Goal: Information Seeking & Learning: Check status

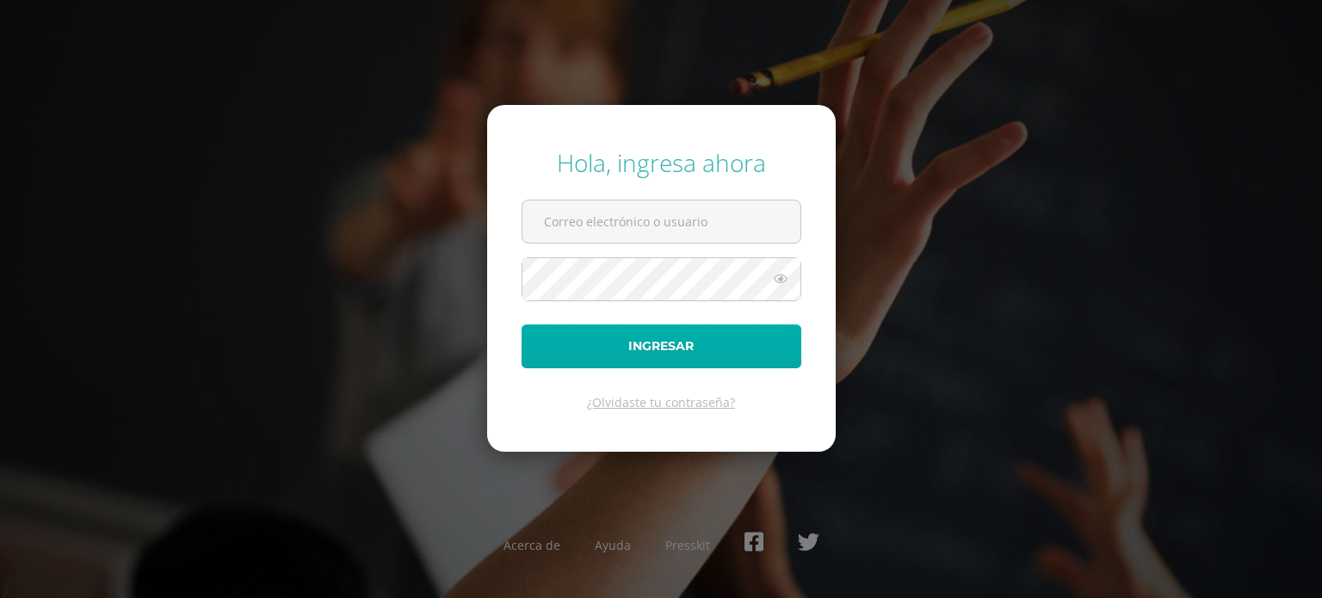
type input "[PERSON_NAME][EMAIL_ADDRESS][DOMAIN_NAME]"
click at [707, 351] on button "Ingresar" at bounding box center [662, 347] width 280 height 44
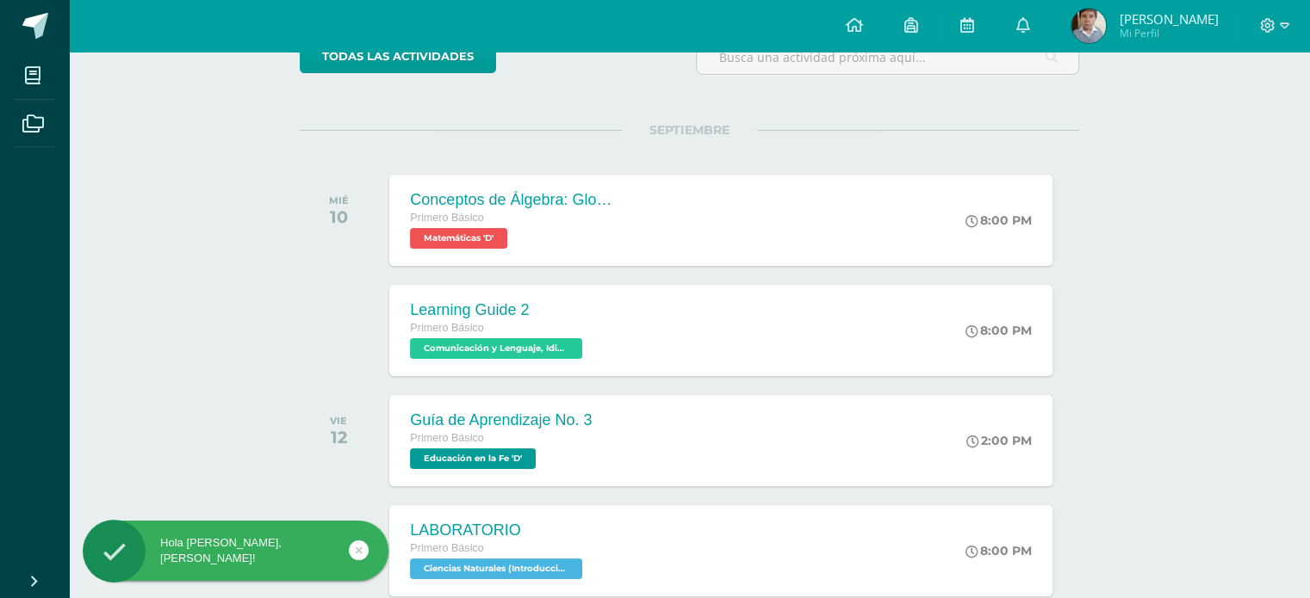
scroll to position [172, 0]
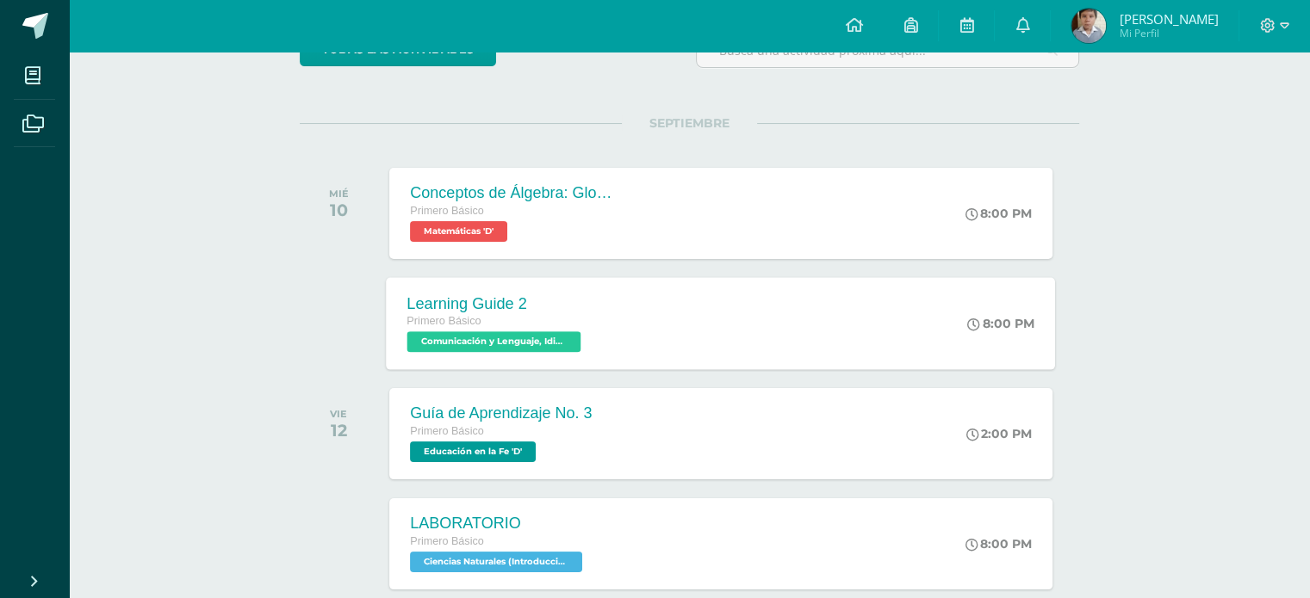
click at [567, 347] on span "Comunicación y Lenguaje, Idioma Extranjero Inglés 'D'" at bounding box center [494, 341] width 174 height 21
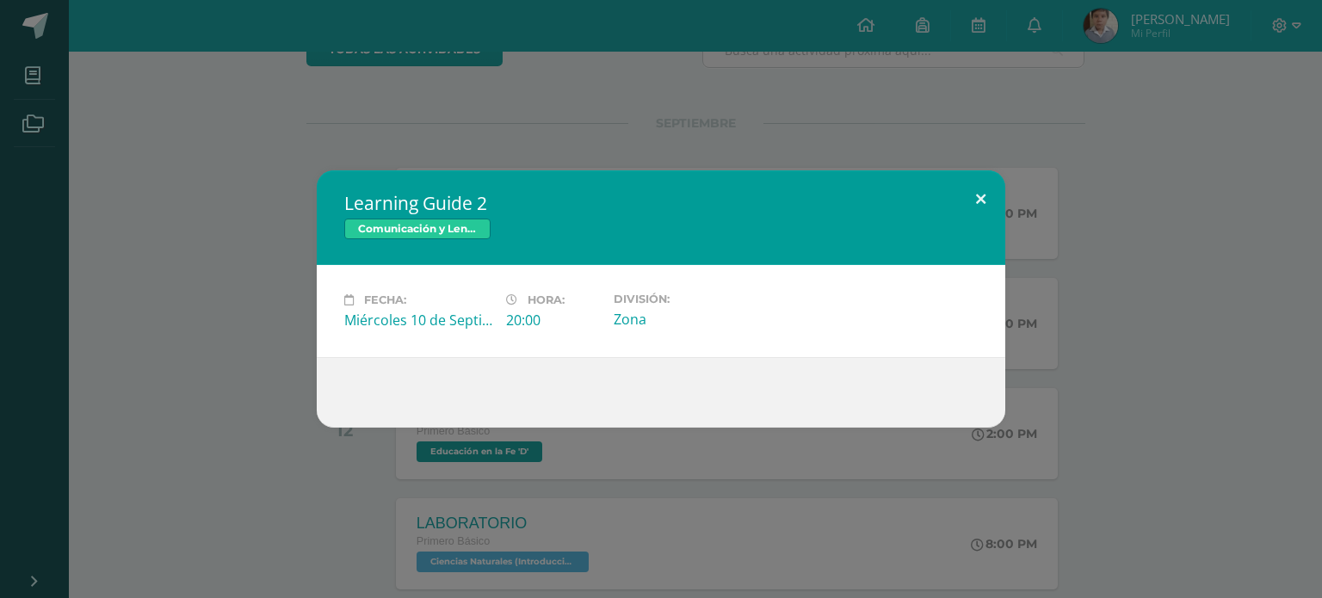
click at [980, 195] on button at bounding box center [981, 199] width 49 height 59
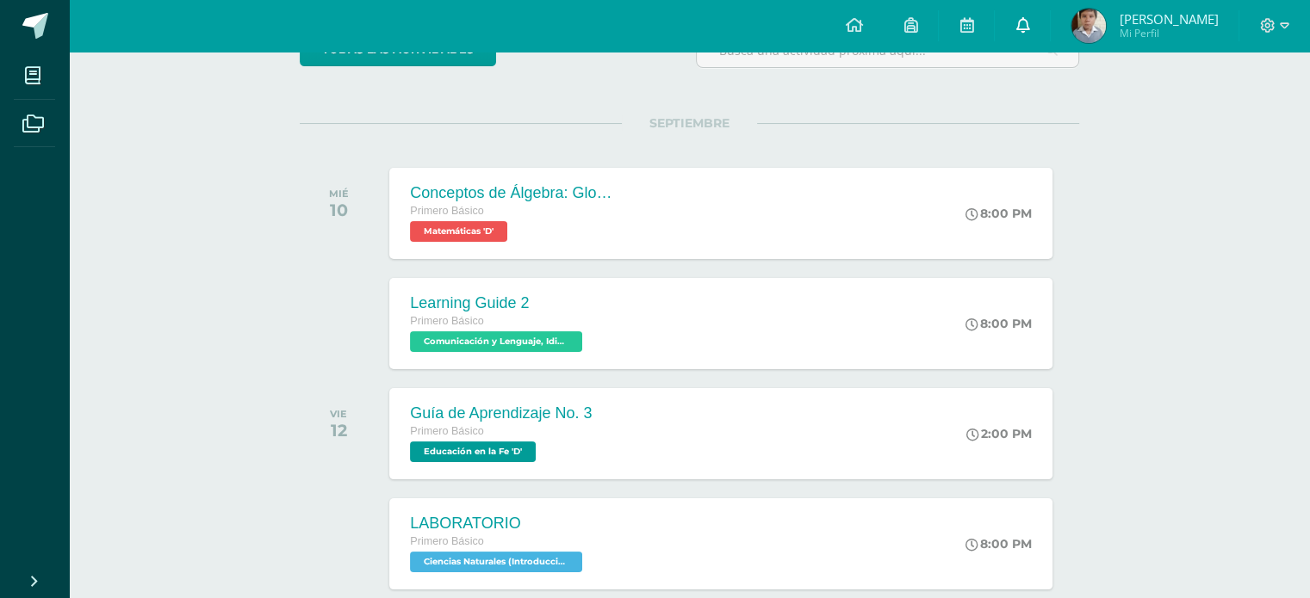
click at [1050, 31] on link at bounding box center [1021, 26] width 55 height 52
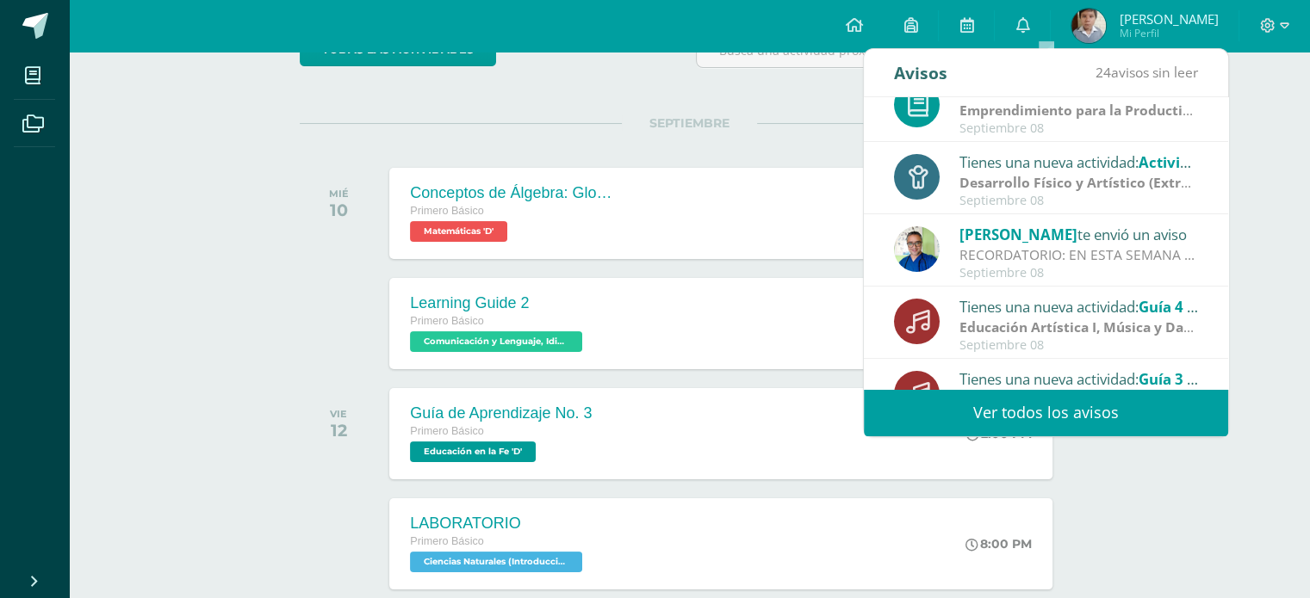
click at [1117, 409] on link "Ver todos los avisos" at bounding box center [1046, 412] width 364 height 47
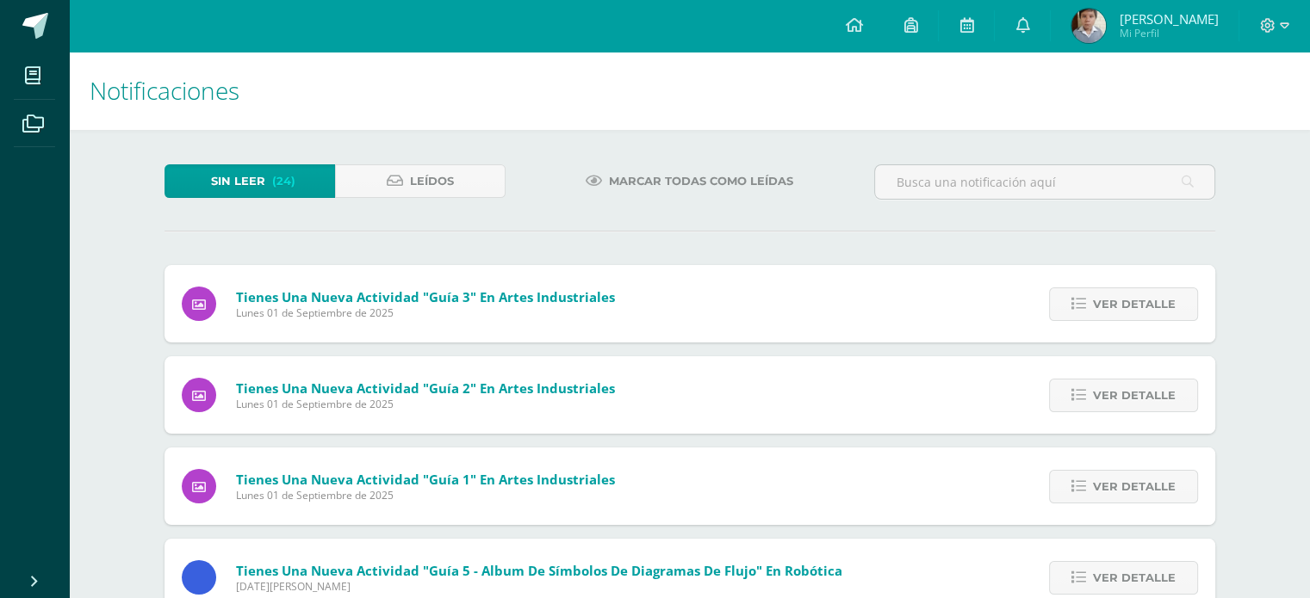
click at [258, 183] on span "Sin leer" at bounding box center [238, 181] width 54 height 32
click at [1029, 25] on icon at bounding box center [1022, 24] width 14 height 15
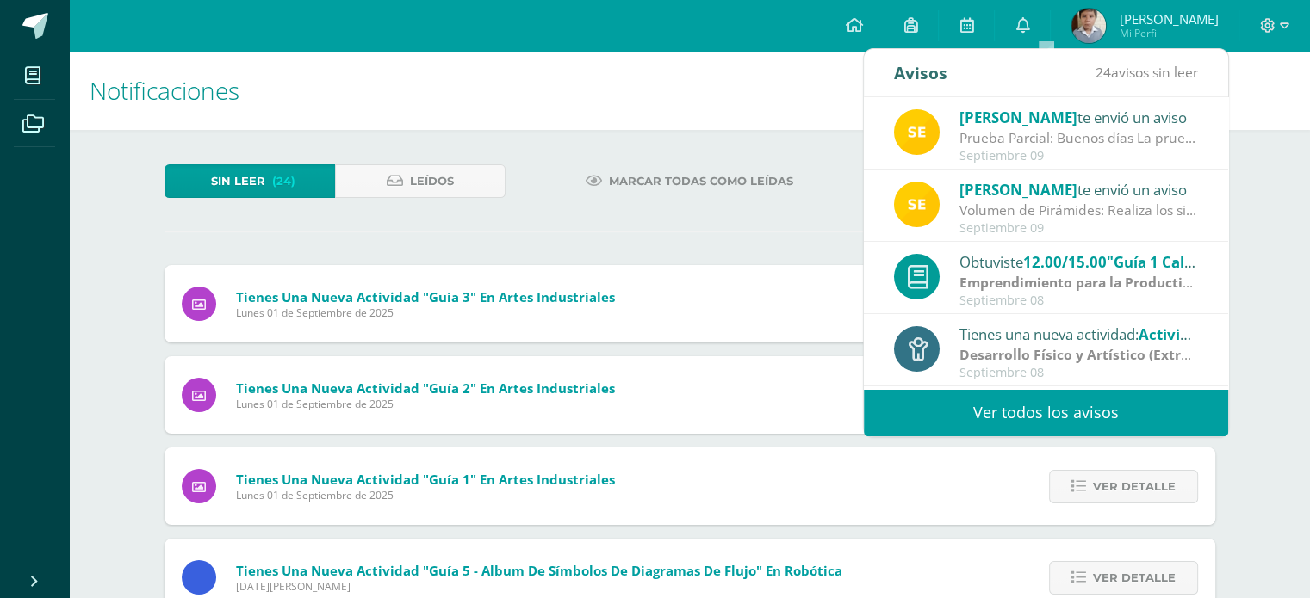
click at [1050, 132] on div "Prueba Parcial: Buenos días La prueba Parcial se realizará la próxima semana en…" at bounding box center [1078, 138] width 239 height 20
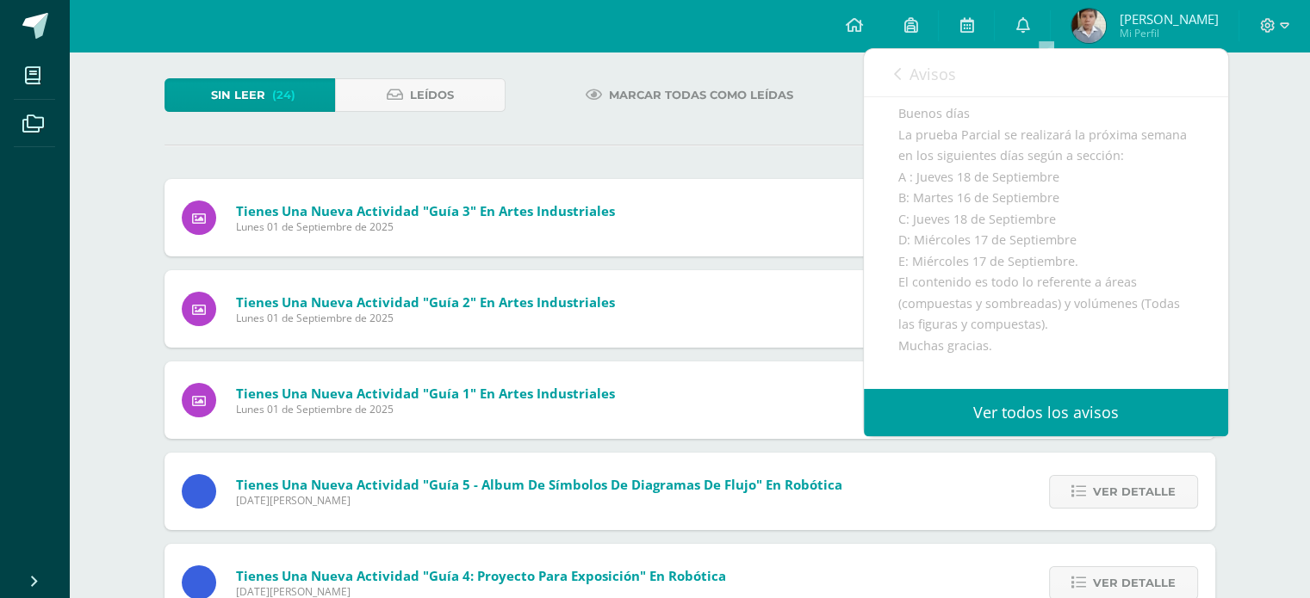
scroll to position [129, 0]
click at [1033, 409] on link "Ver todos los avisos" at bounding box center [1046, 412] width 364 height 47
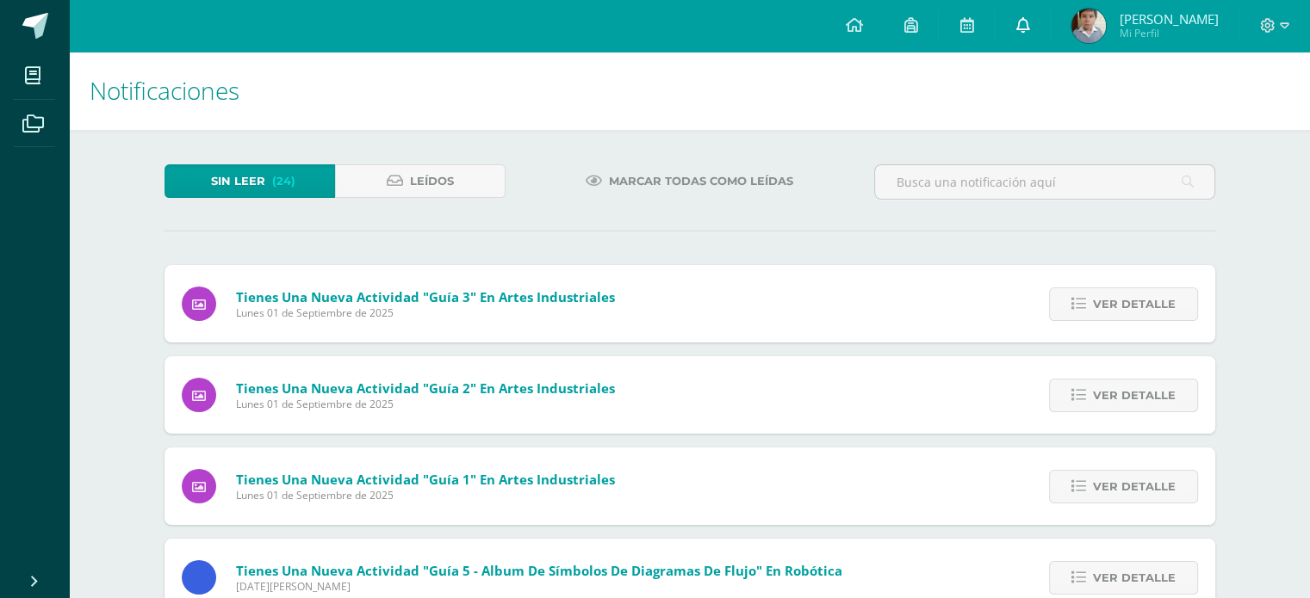
click at [1029, 27] on icon at bounding box center [1022, 24] width 14 height 15
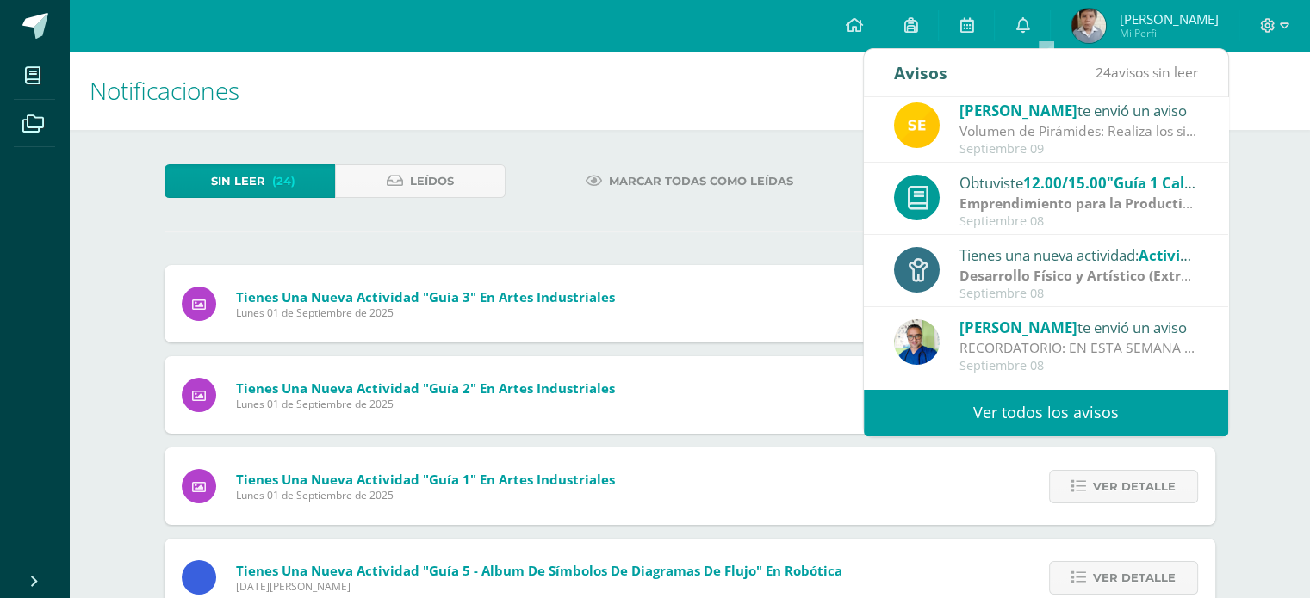
scroll to position [86, 0]
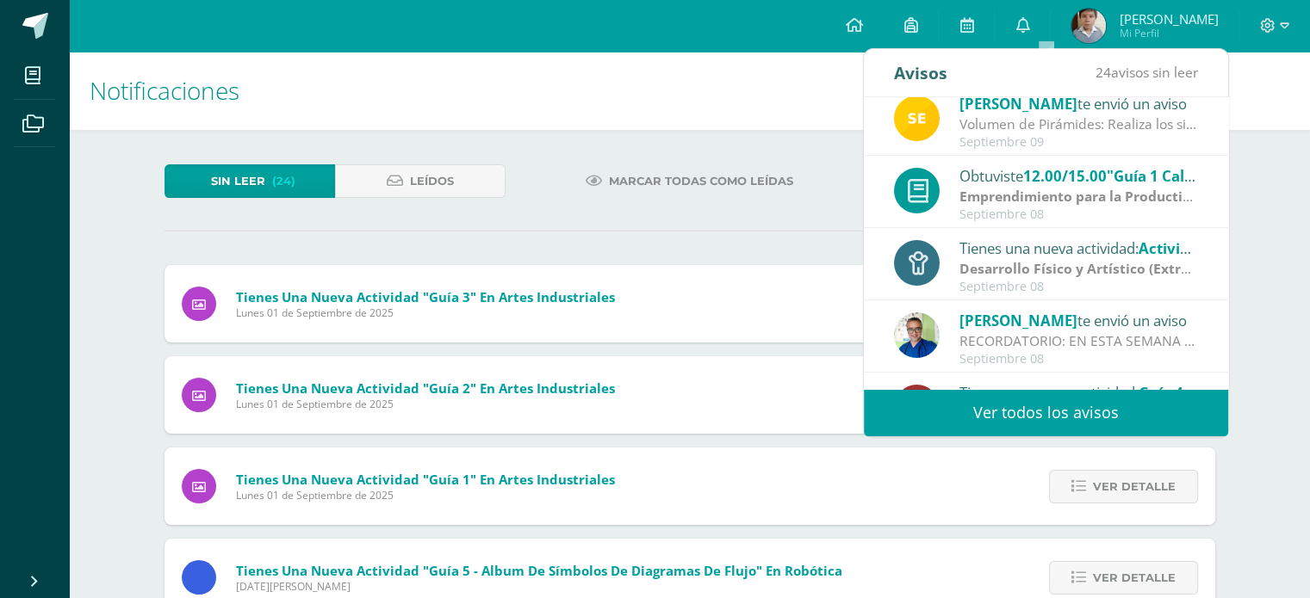
click at [1083, 170] on span "12.00/15.00" at bounding box center [1065, 176] width 84 height 20
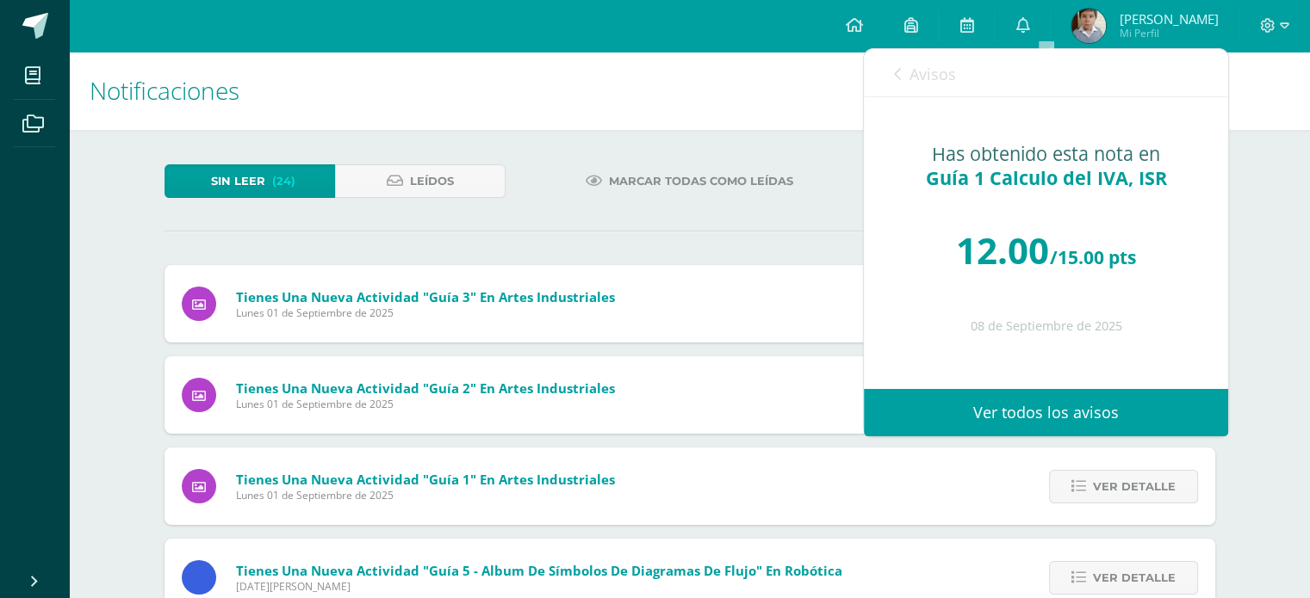
click at [902, 71] on link "Avisos" at bounding box center [925, 73] width 62 height 49
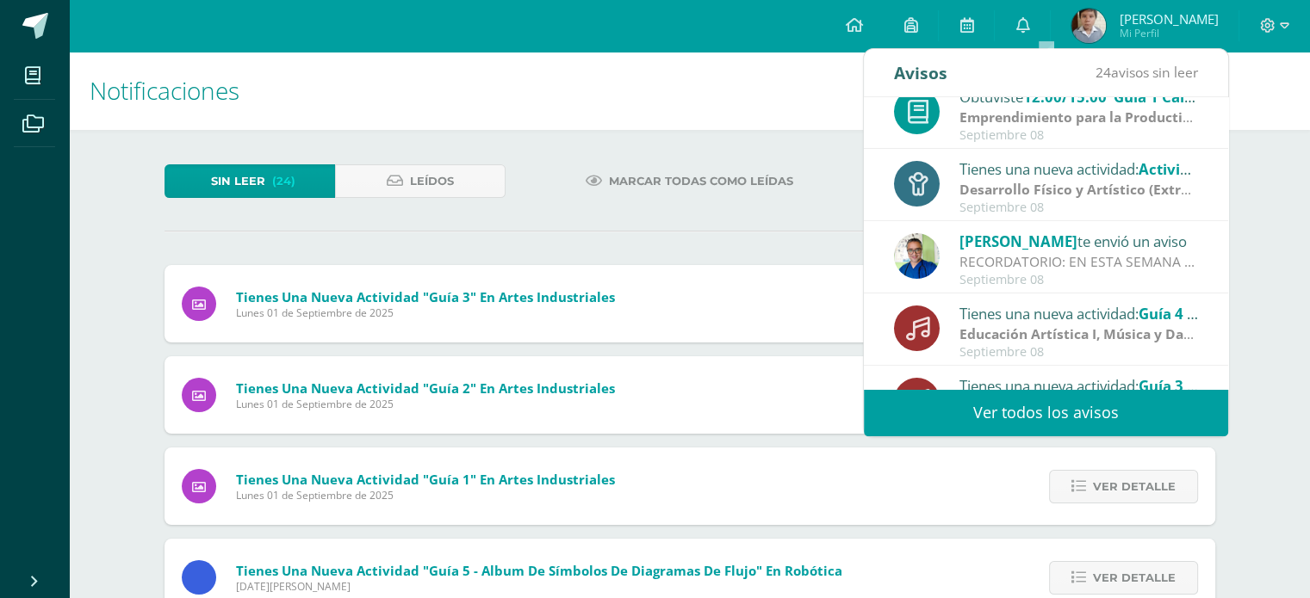
scroll to position [172, 0]
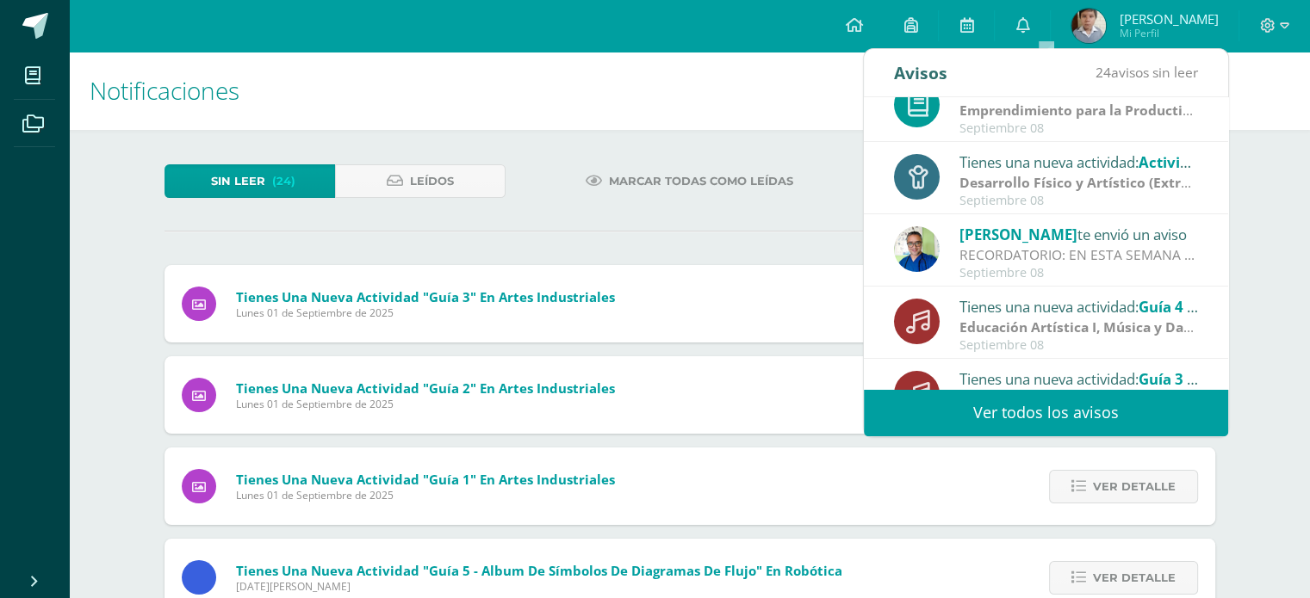
click at [1063, 266] on div "Septiembre 08" at bounding box center [1078, 273] width 239 height 15
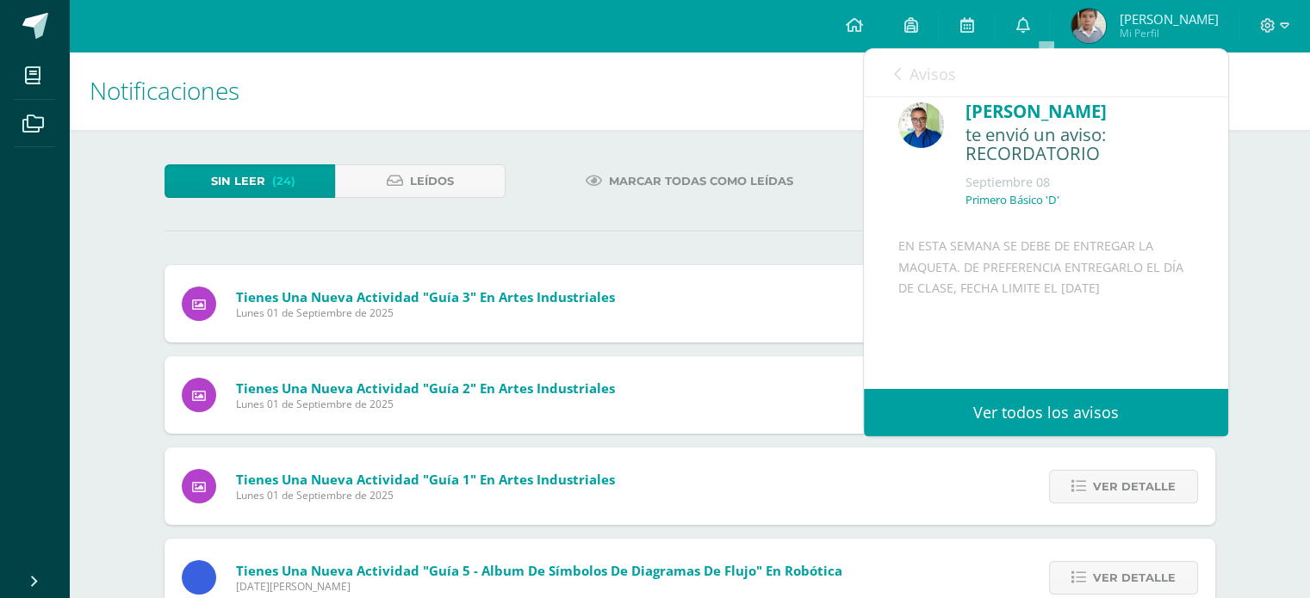
scroll to position [0, 0]
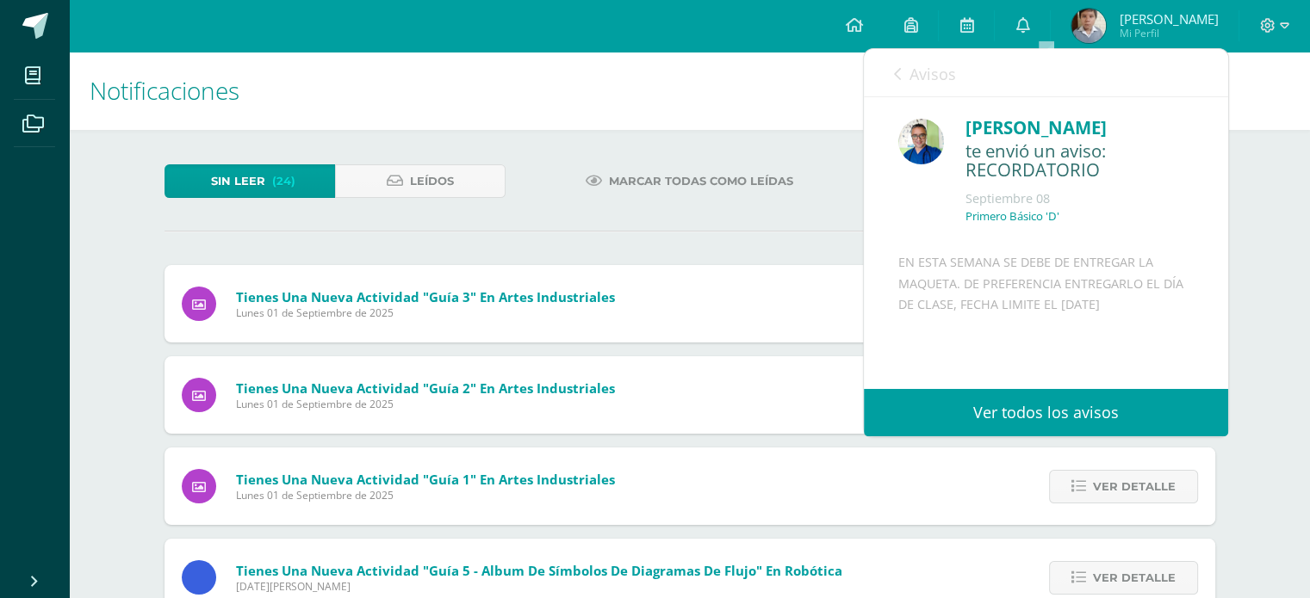
click at [901, 75] on link "Avisos" at bounding box center [925, 73] width 62 height 49
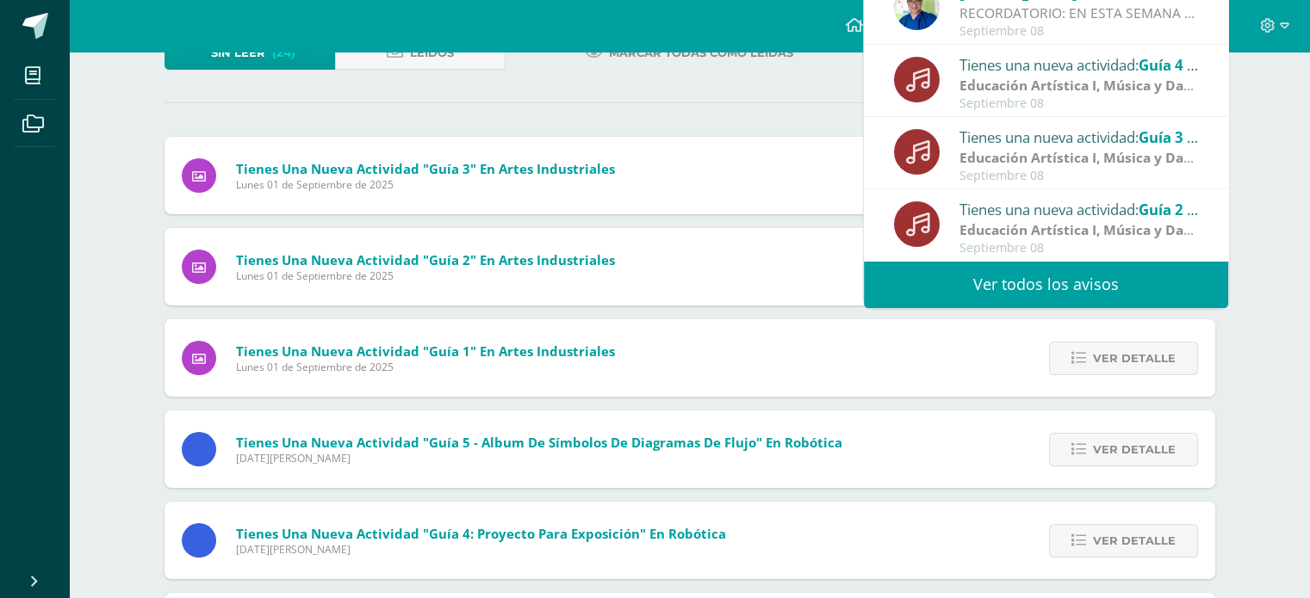
scroll to position [172, 0]
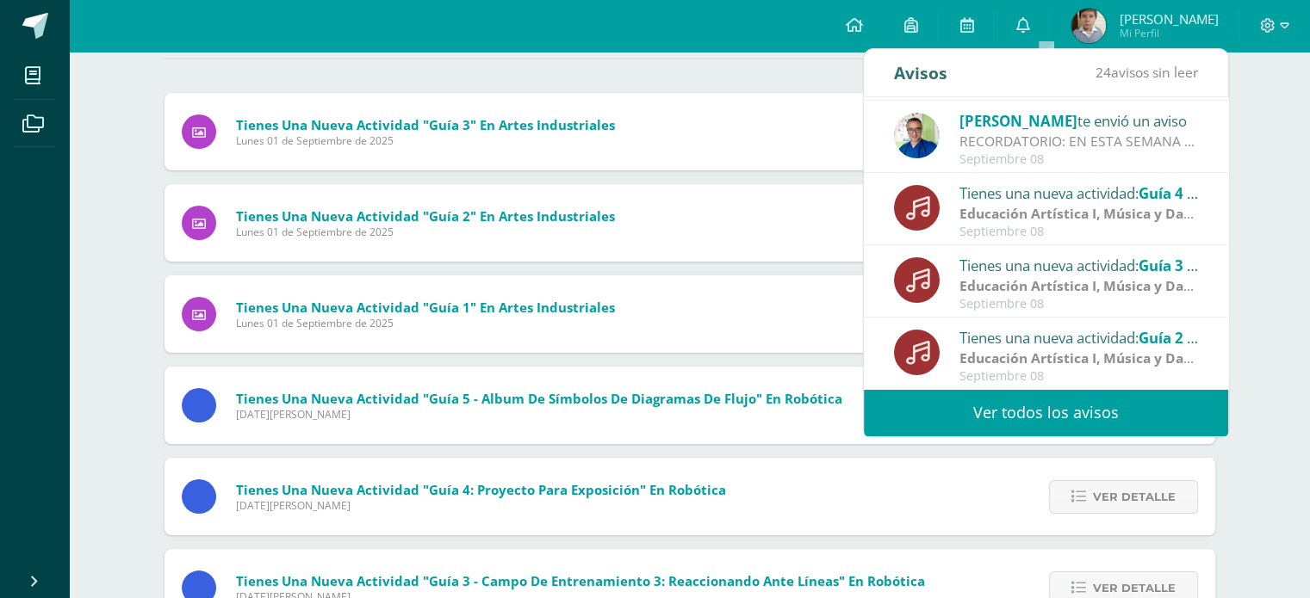
click at [1070, 399] on link "Ver todos los avisos" at bounding box center [1046, 412] width 364 height 47
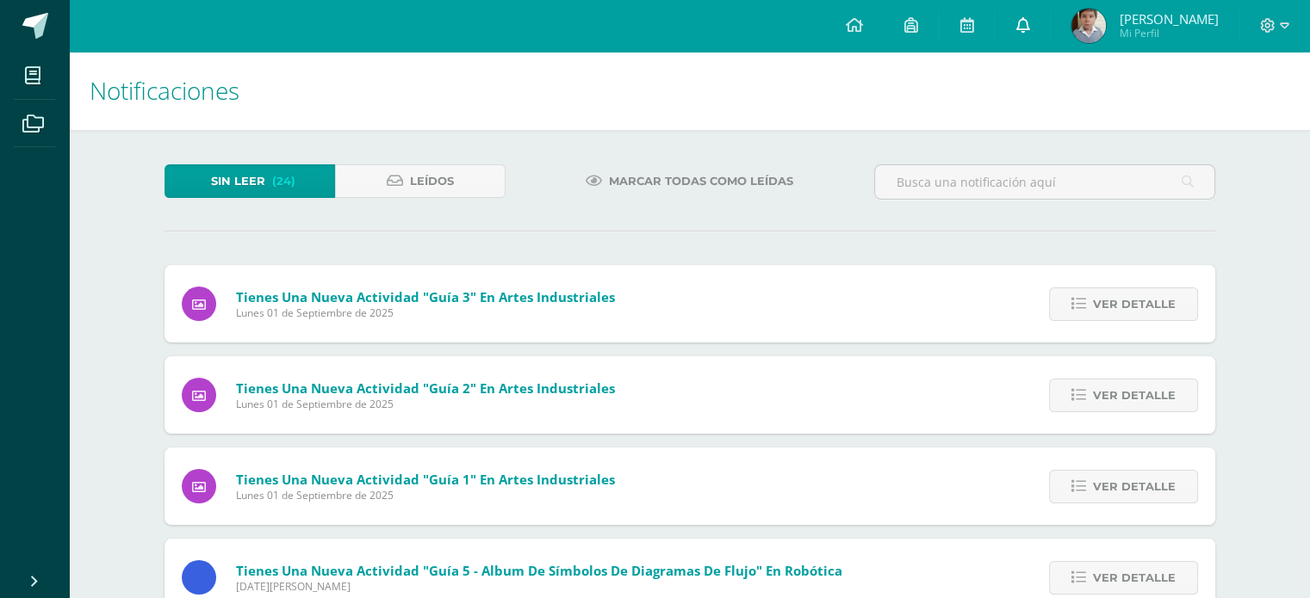
click at [1029, 30] on icon at bounding box center [1022, 24] width 14 height 15
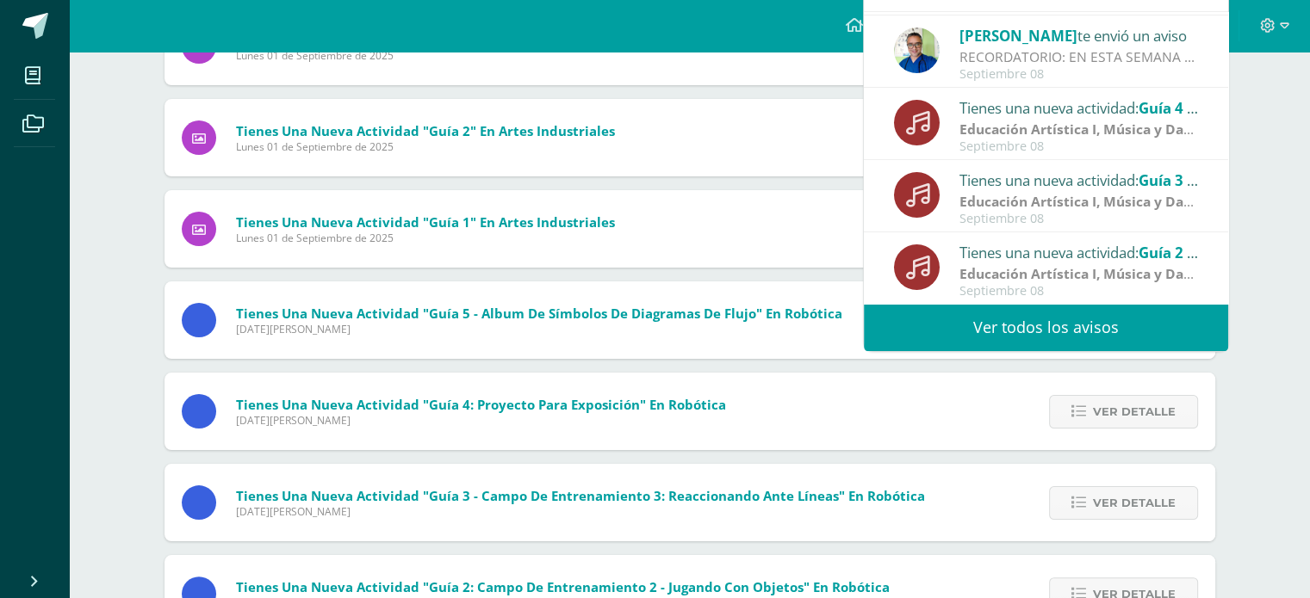
scroll to position [258, 0]
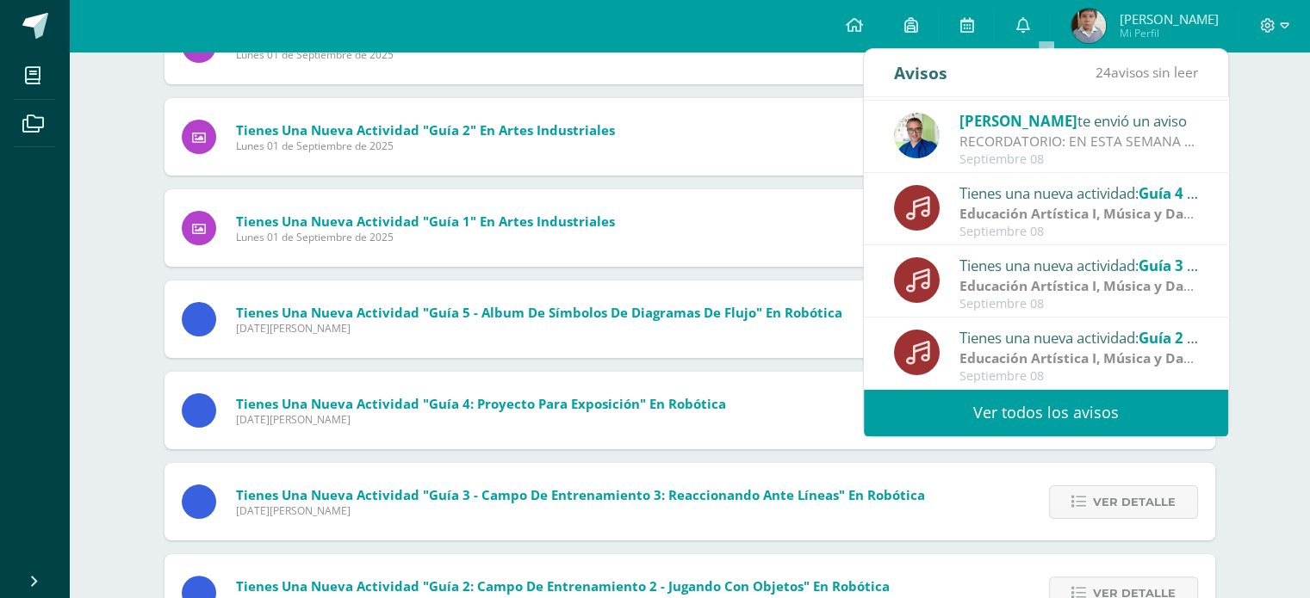
click at [1097, 418] on link "Ver todos los avisos" at bounding box center [1046, 412] width 364 height 47
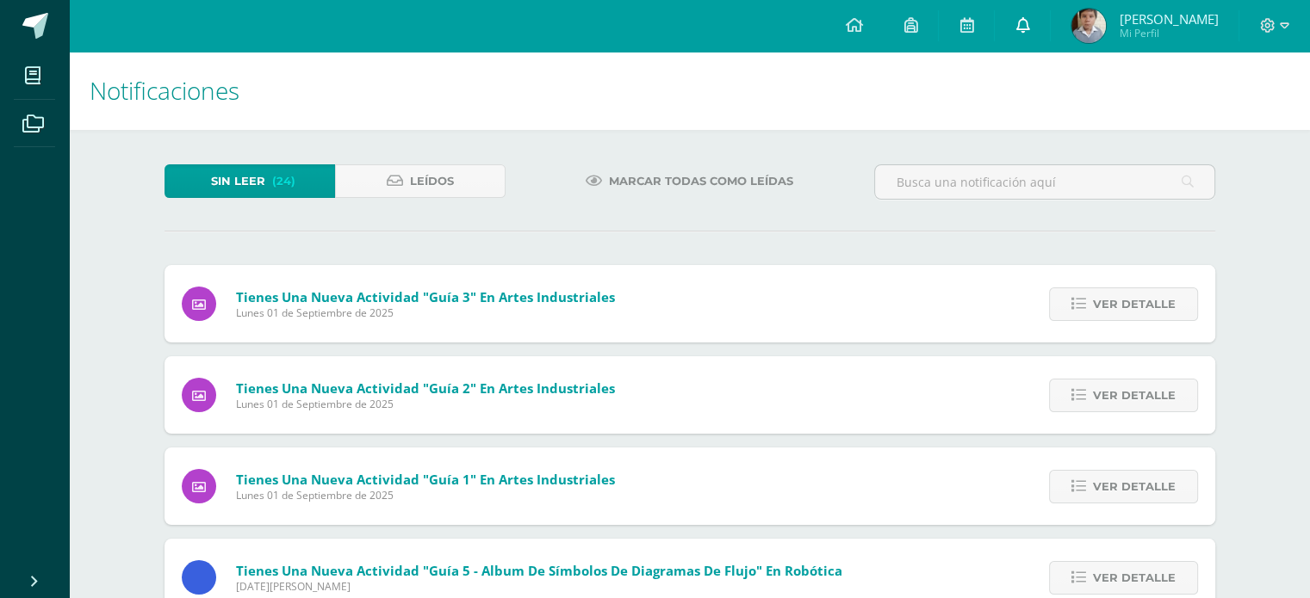
click at [1050, 35] on link at bounding box center [1021, 26] width 55 height 52
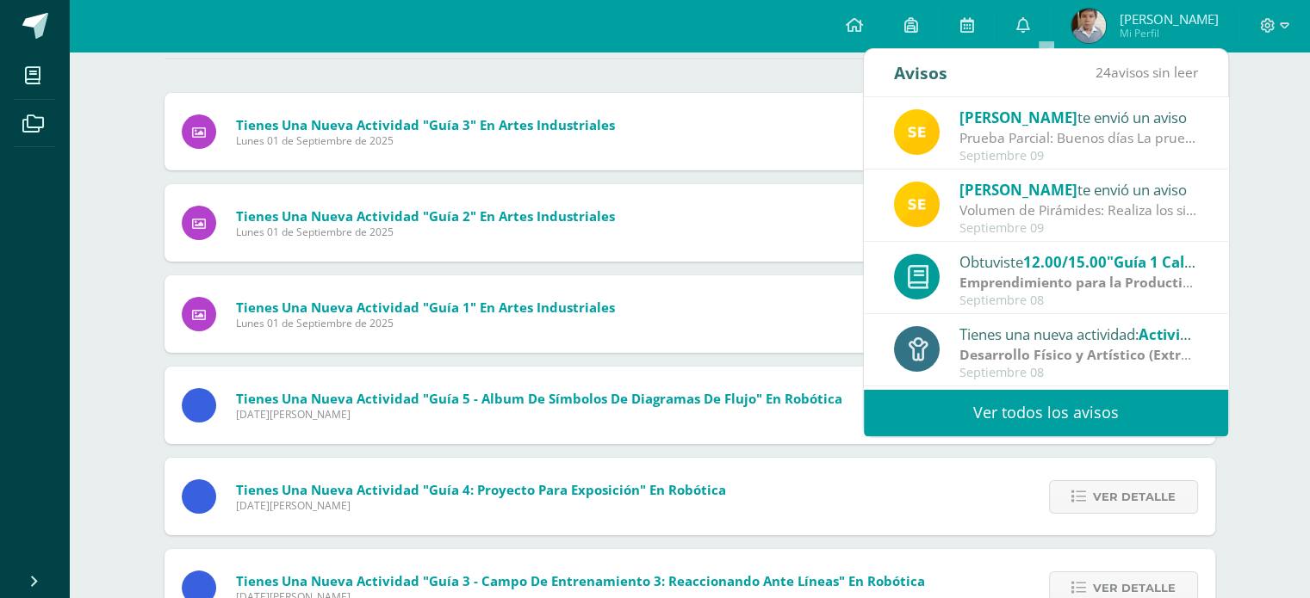
click at [1287, 110] on div "Notificaciones Sin leer (24) Leídos Marcar todas como leídas Tienes una nueva a…" at bounding box center [689, 481] width 1241 height 1204
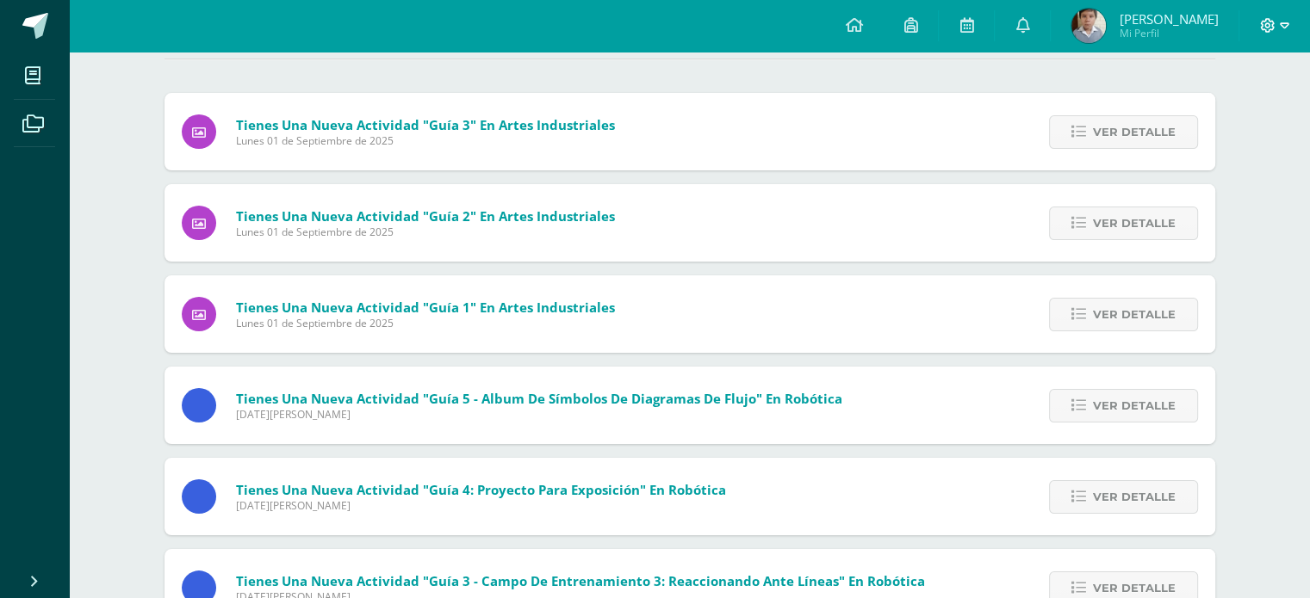
click at [1286, 26] on icon at bounding box center [1283, 25] width 9 height 6
click at [1230, 125] on span "Cerrar sesión" at bounding box center [1229, 117] width 77 height 16
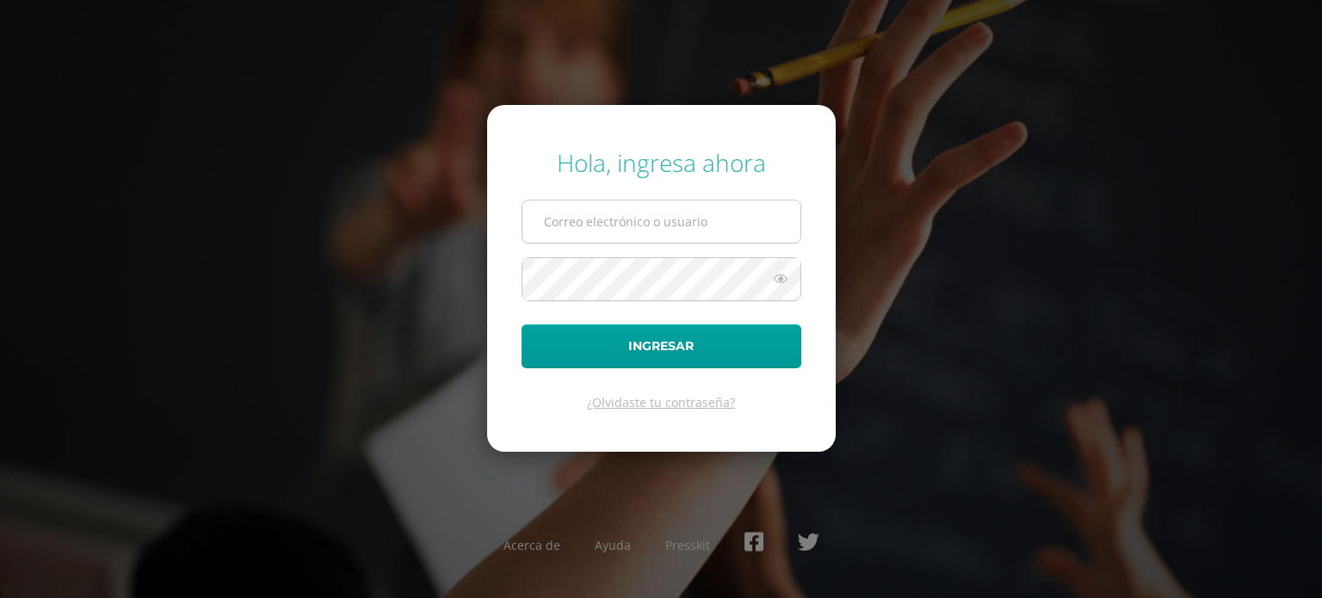
type input "[PERSON_NAME][EMAIL_ADDRESS][DOMAIN_NAME]"
click at [751, 231] on input "[PERSON_NAME][EMAIL_ADDRESS][DOMAIN_NAME]" at bounding box center [662, 222] width 278 height 42
click at [522, 325] on button "Ingresar" at bounding box center [662, 347] width 280 height 44
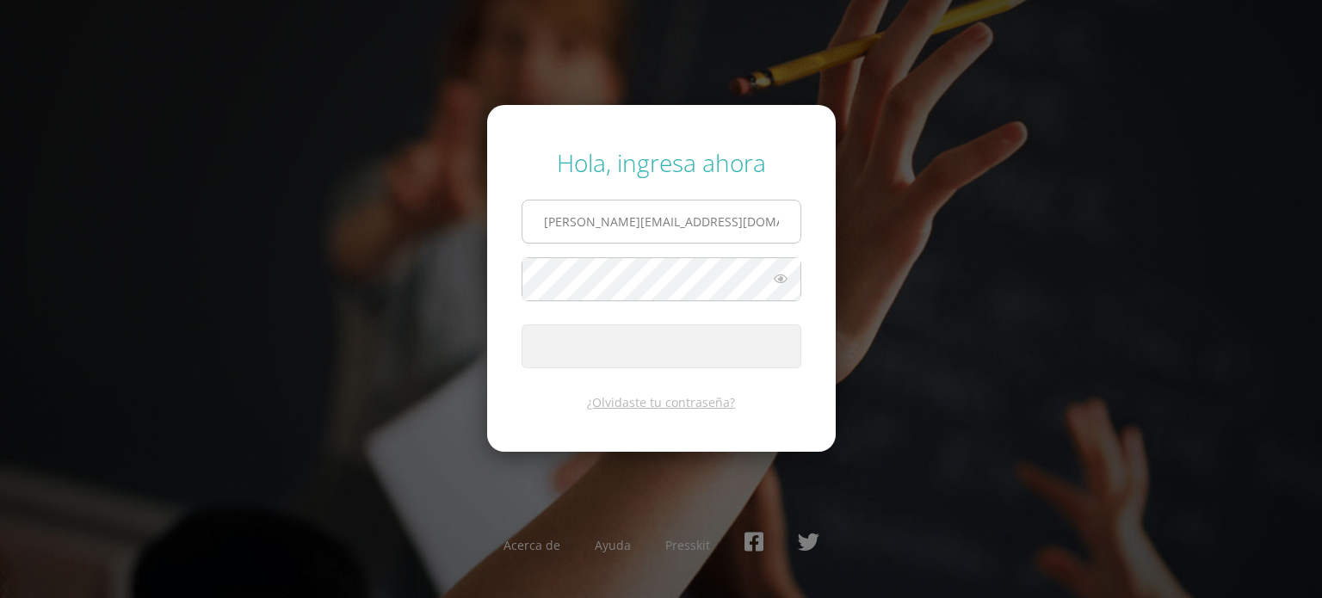
click at [752, 231] on input "[PERSON_NAME][EMAIL_ADDRESS][DOMAIN_NAME]" at bounding box center [662, 222] width 278 height 42
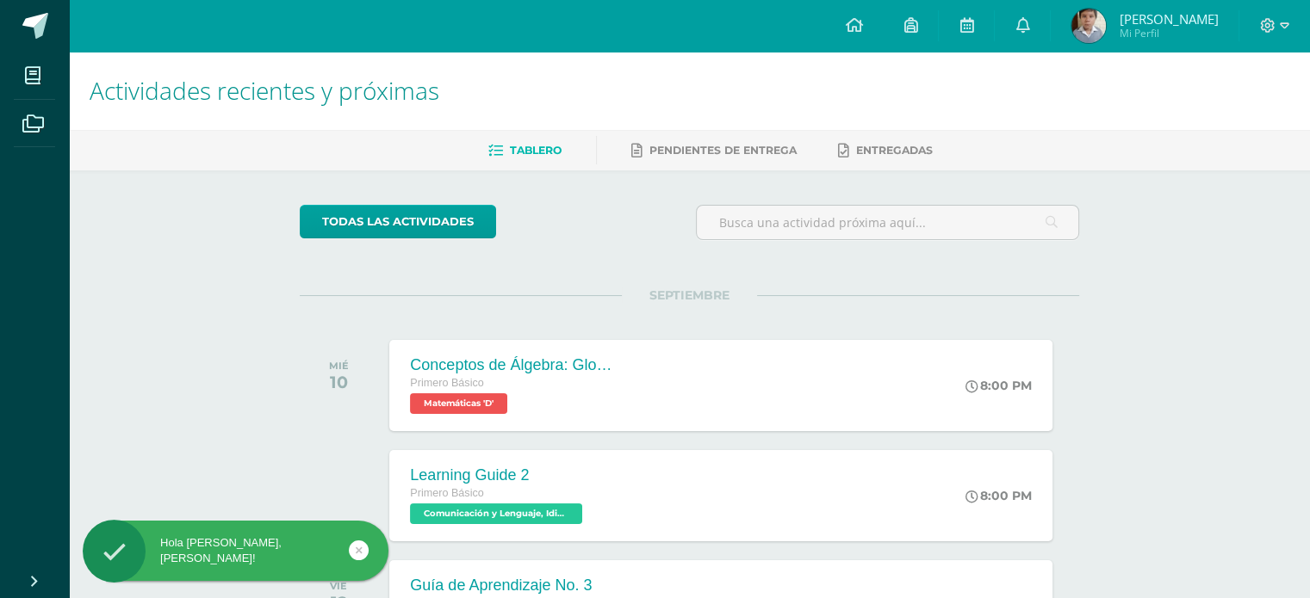
click at [1105, 28] on img at bounding box center [1088, 26] width 34 height 34
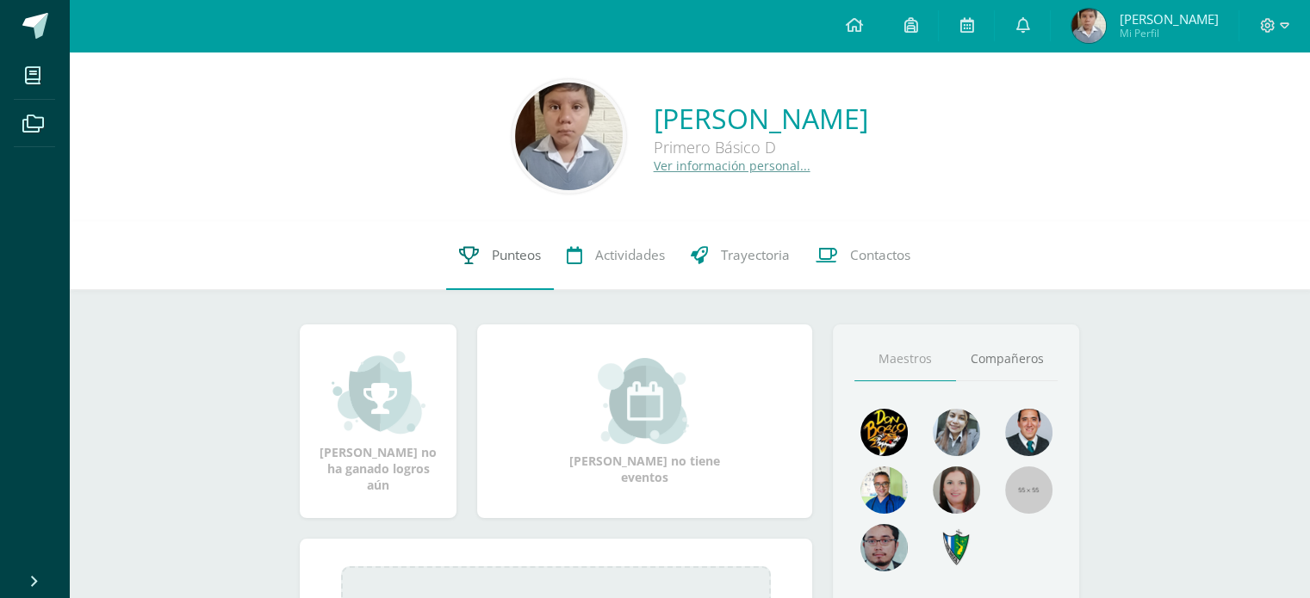
click at [513, 256] on span "Punteos" at bounding box center [516, 255] width 49 height 18
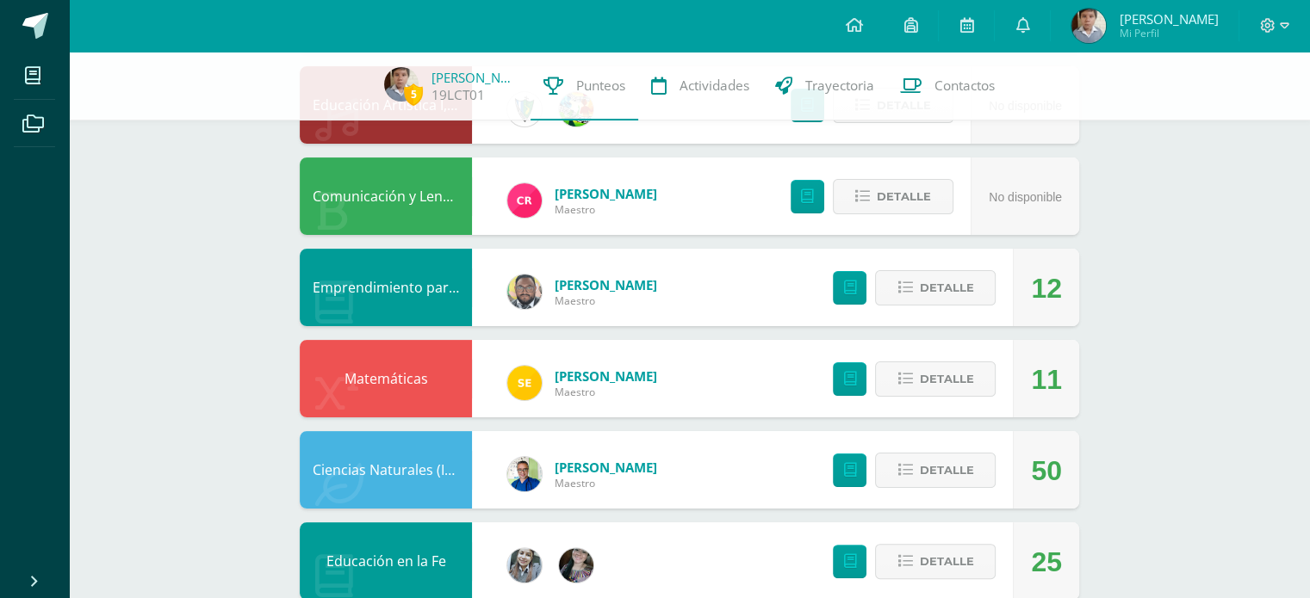
scroll to position [344, 0]
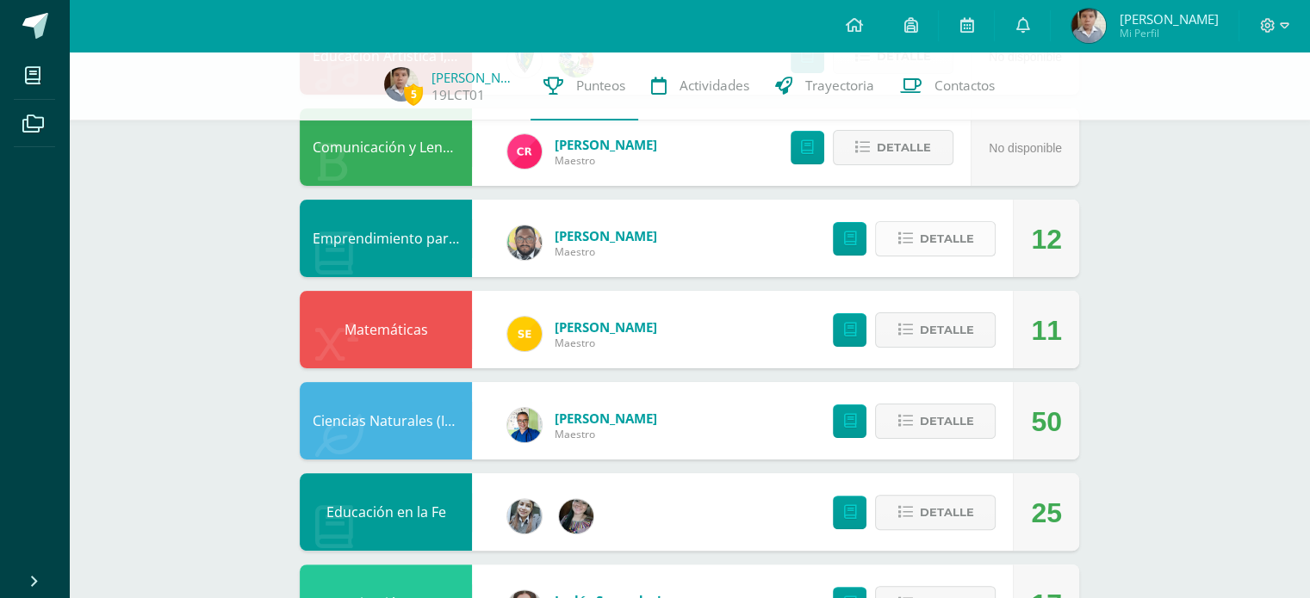
click at [955, 239] on span "Detalle" at bounding box center [946, 239] width 54 height 32
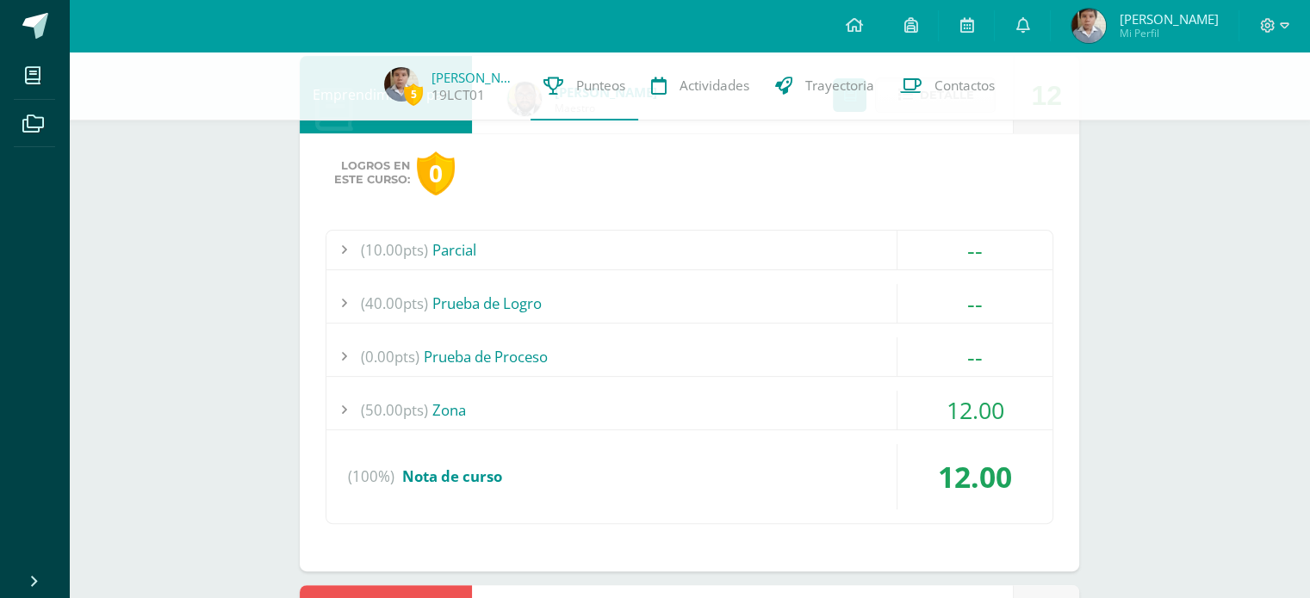
scroll to position [517, 0]
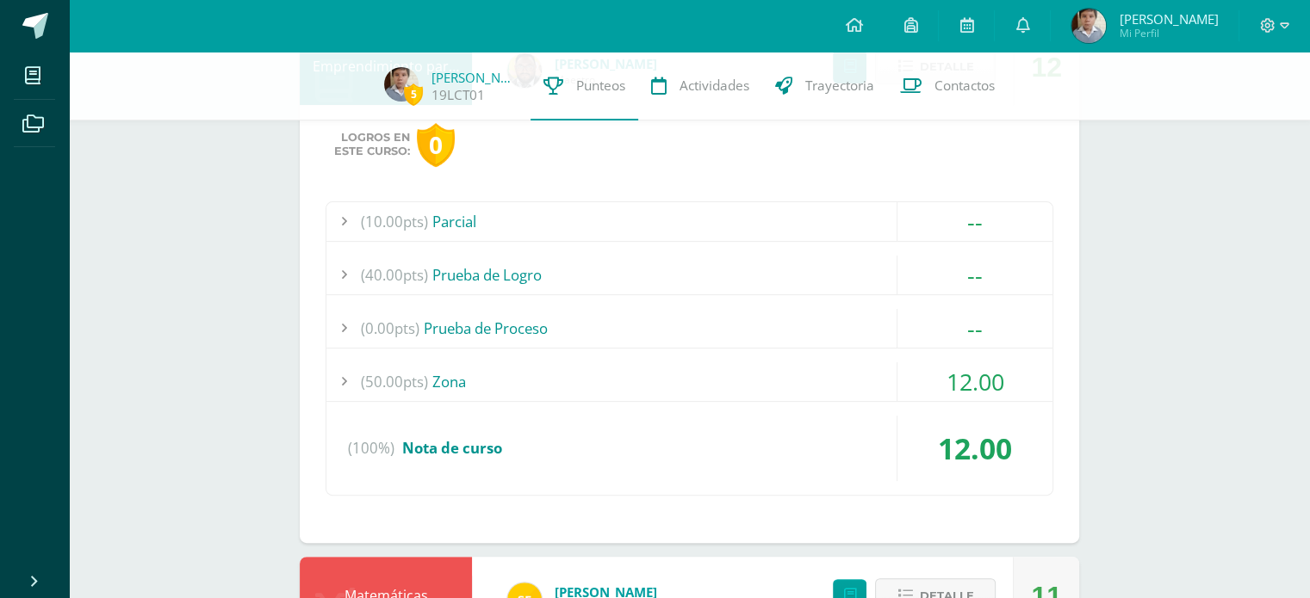
click at [467, 383] on div "(50.00pts) Zona" at bounding box center [689, 381] width 726 height 39
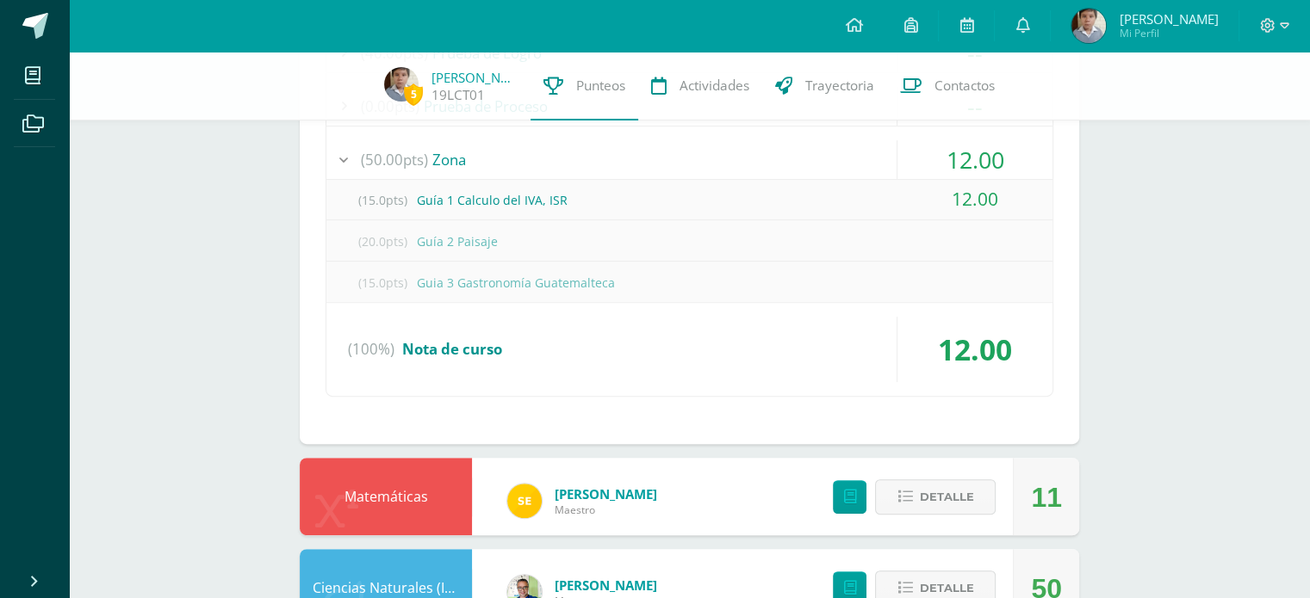
scroll to position [861, 0]
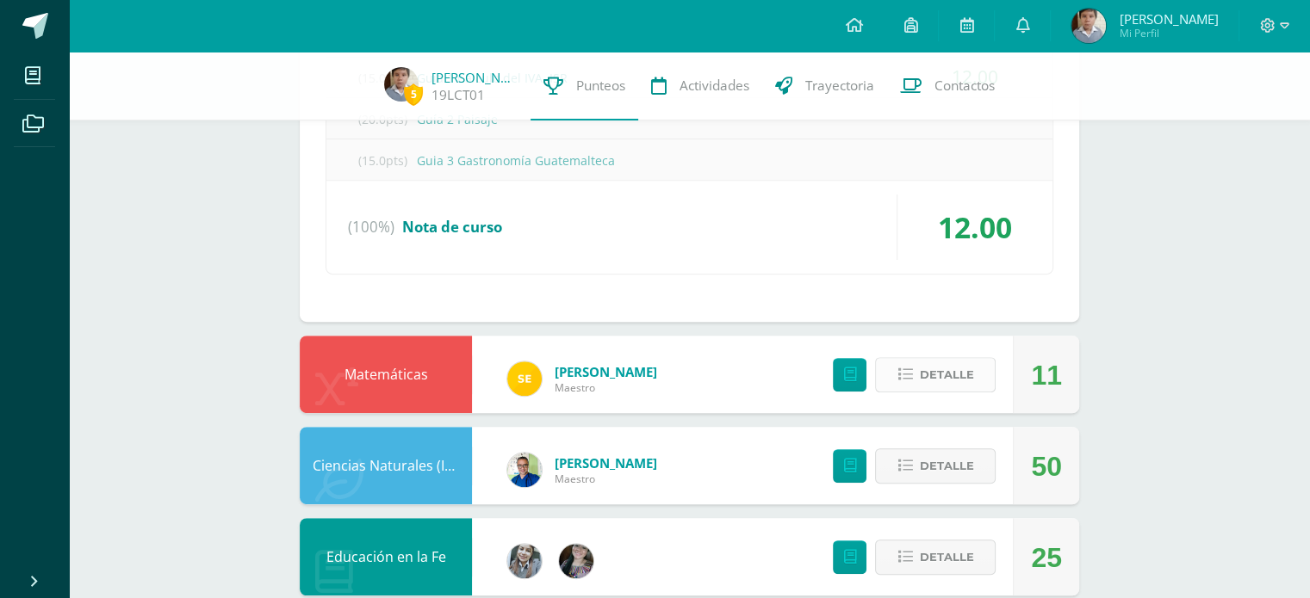
click at [927, 378] on span "Detalle" at bounding box center [946, 375] width 54 height 32
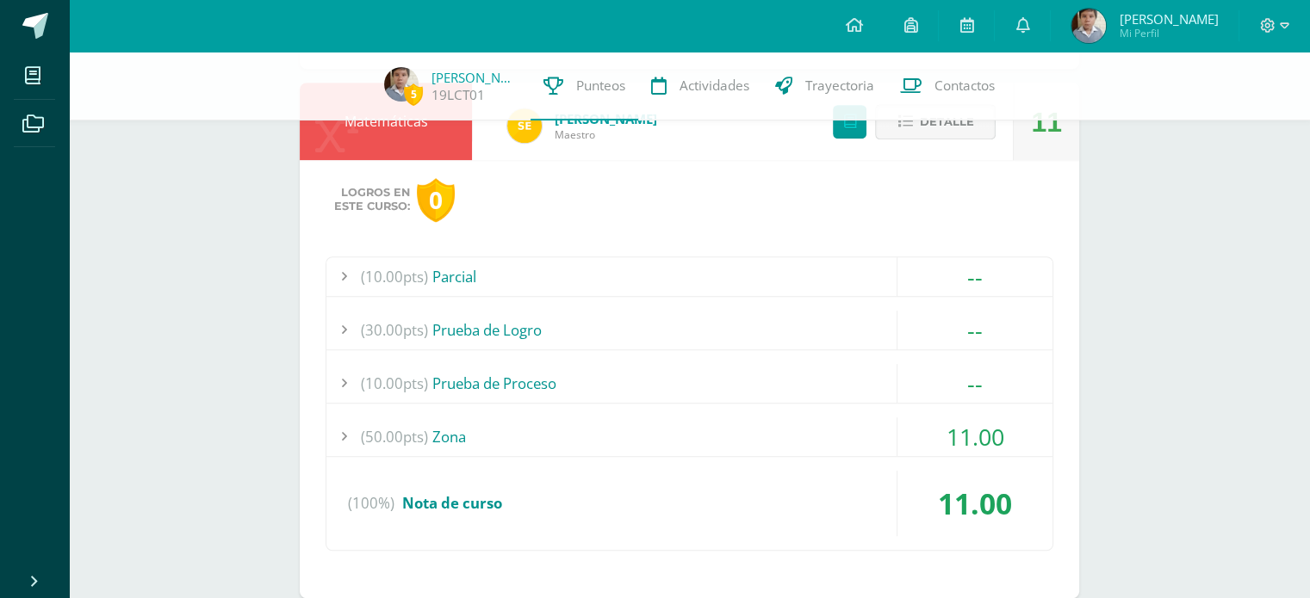
scroll to position [1119, 0]
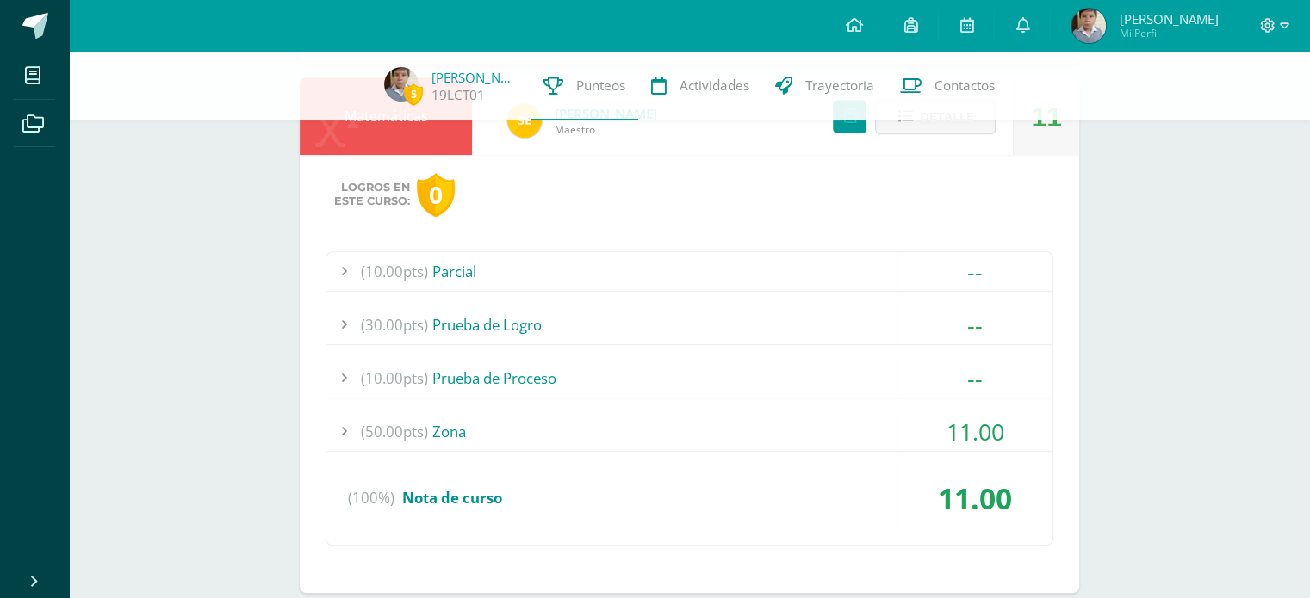
click at [443, 430] on div "(50.00pts) Zona" at bounding box center [689, 431] width 726 height 39
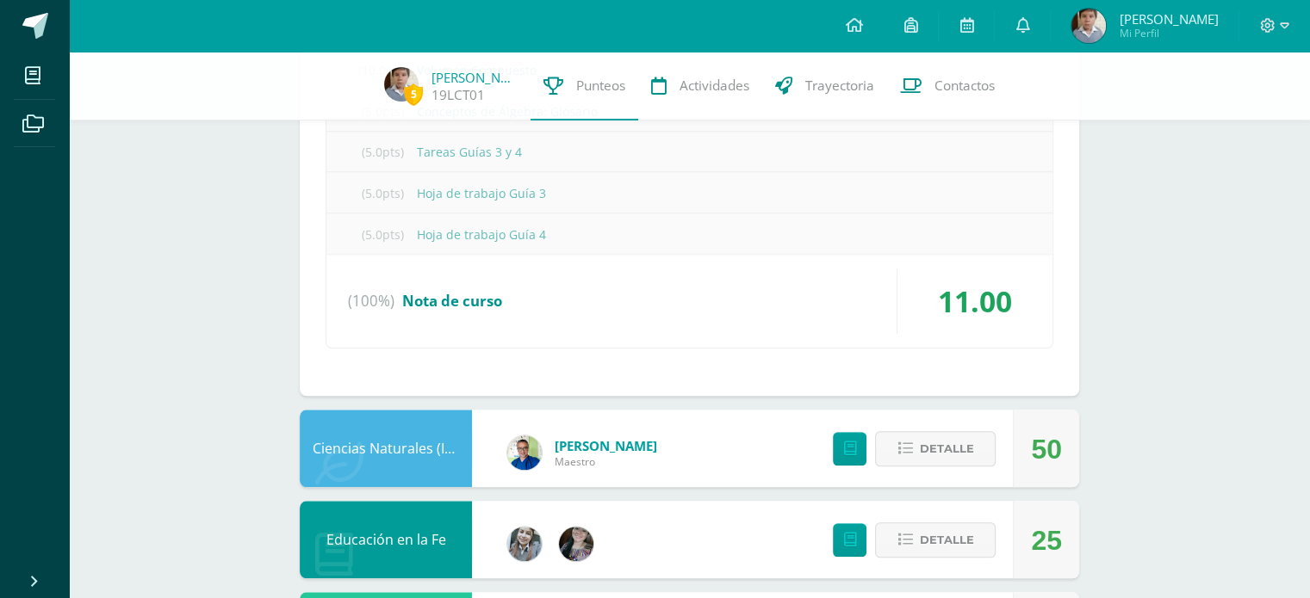
scroll to position [1685, 0]
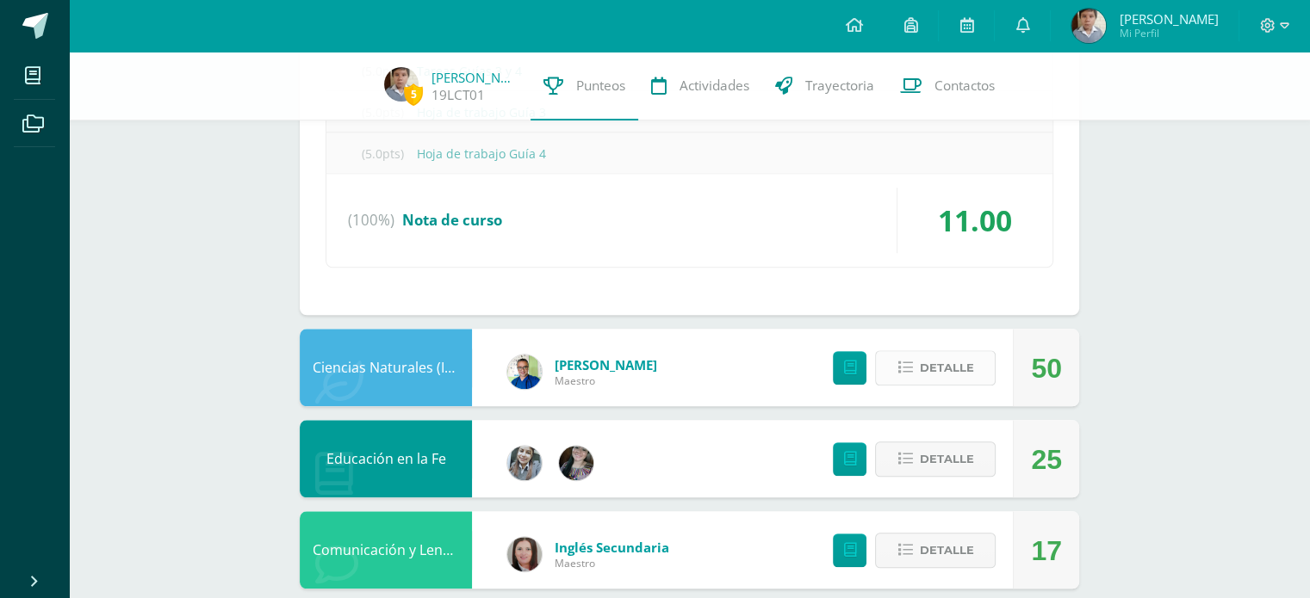
click at [920, 370] on span "Detalle" at bounding box center [946, 368] width 54 height 32
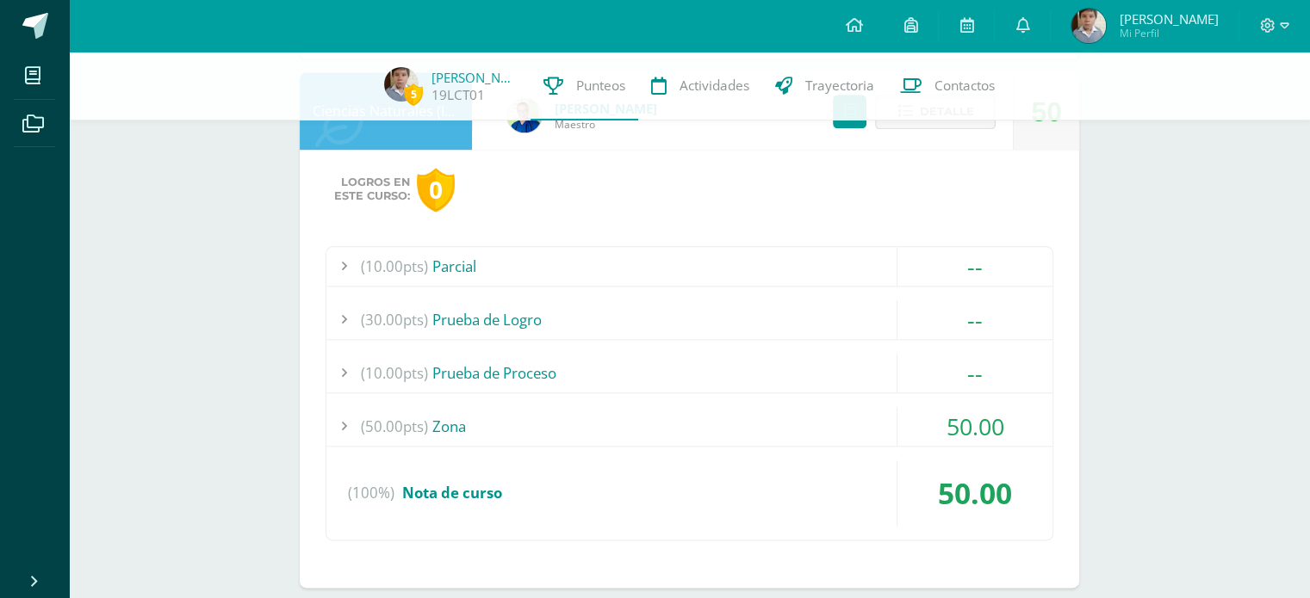
scroll to position [1943, 0]
drag, startPoint x: 449, startPoint y: 426, endPoint x: 564, endPoint y: 422, distance: 115.4
click at [449, 425] on div "(50.00pts) Zona" at bounding box center [689, 425] width 726 height 39
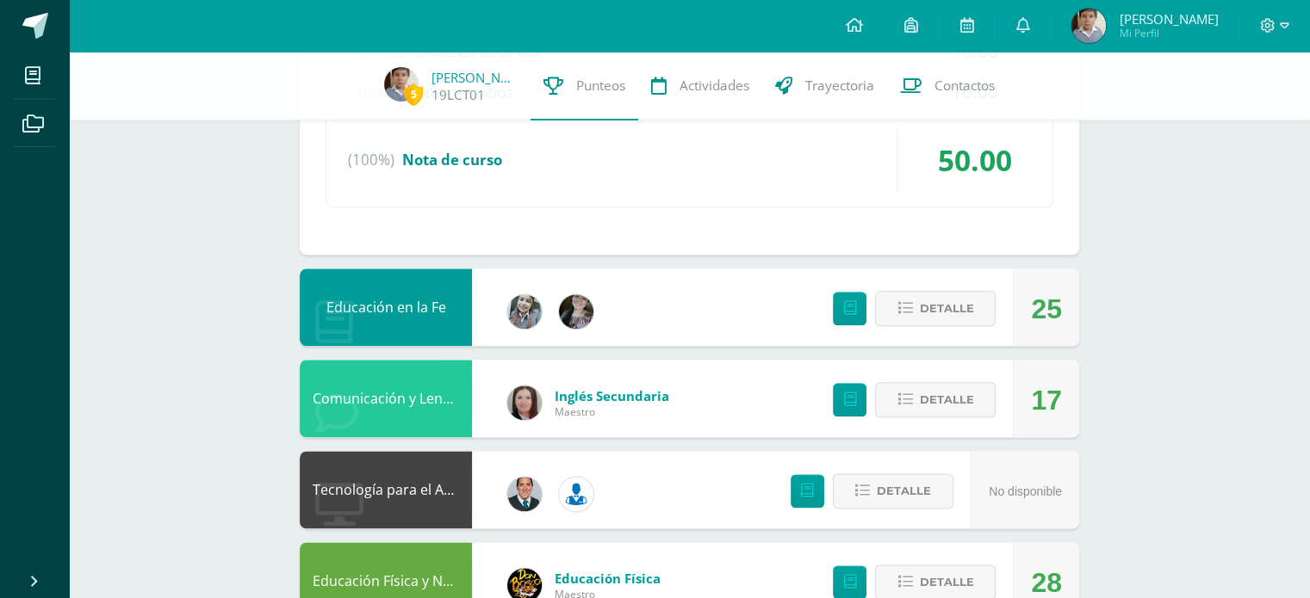
scroll to position [2029, 0]
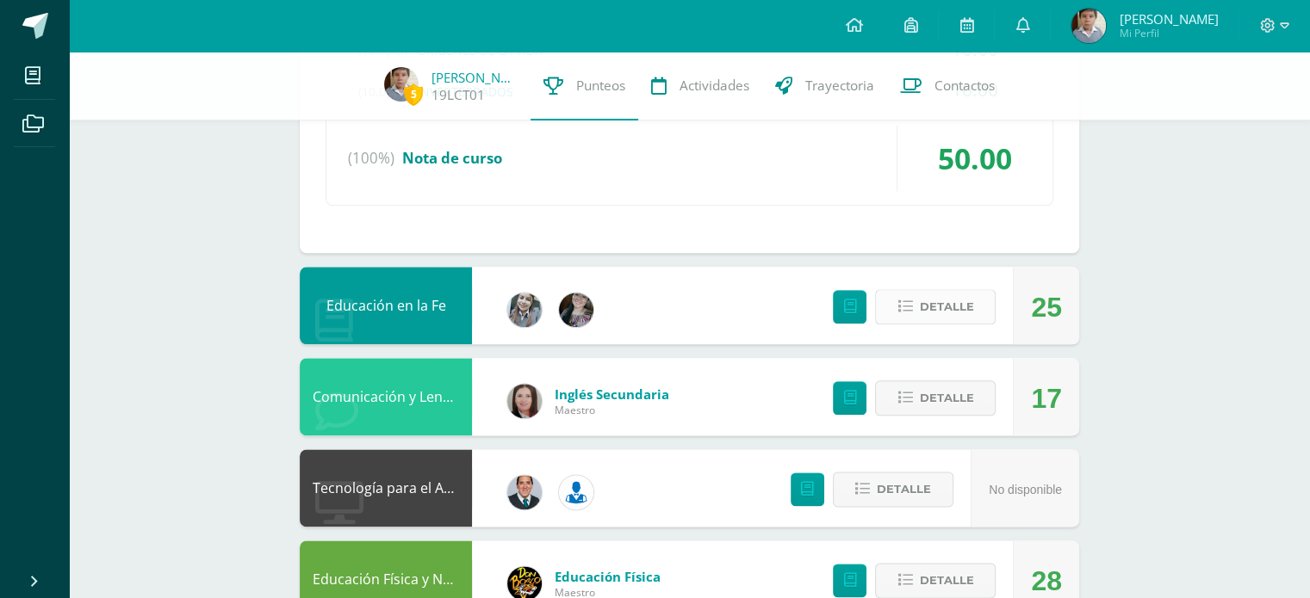
click at [951, 299] on span "Detalle" at bounding box center [946, 307] width 54 height 32
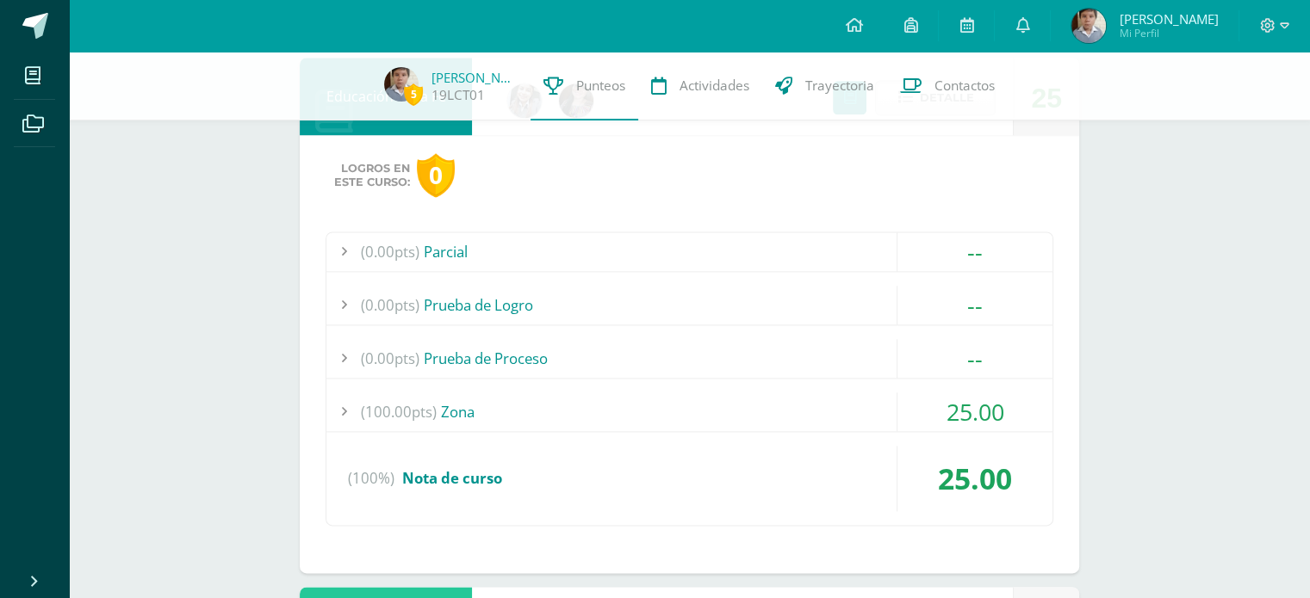
scroll to position [2288, 0]
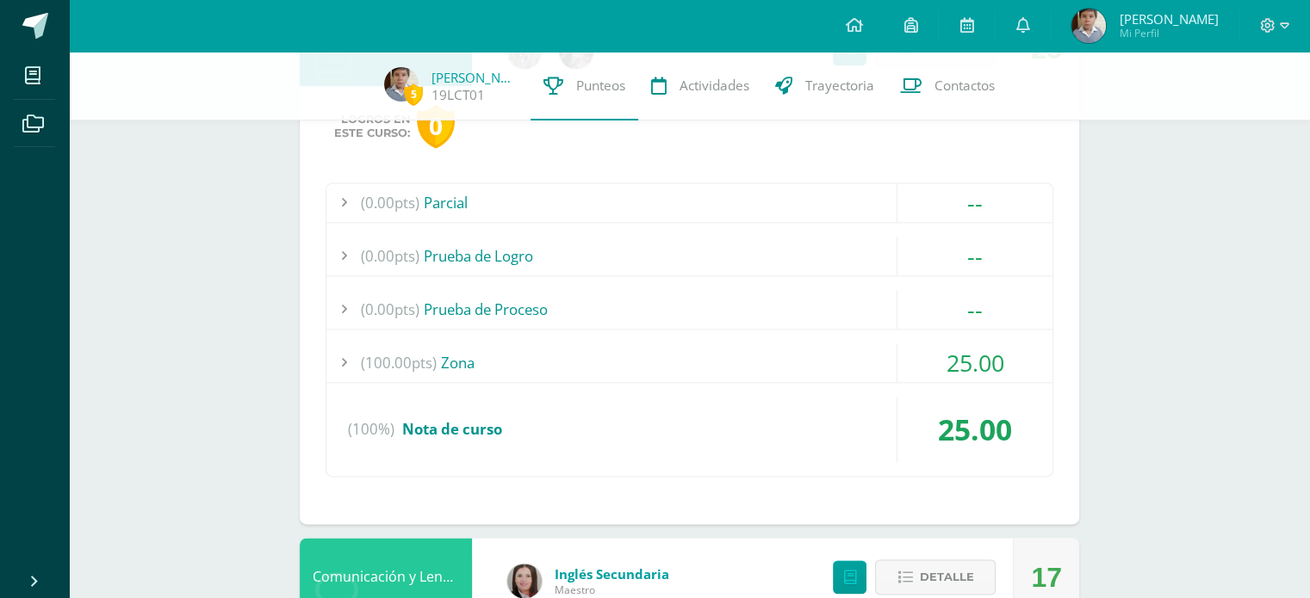
click at [491, 366] on div "(100.00pts) Zona" at bounding box center [689, 363] width 726 height 39
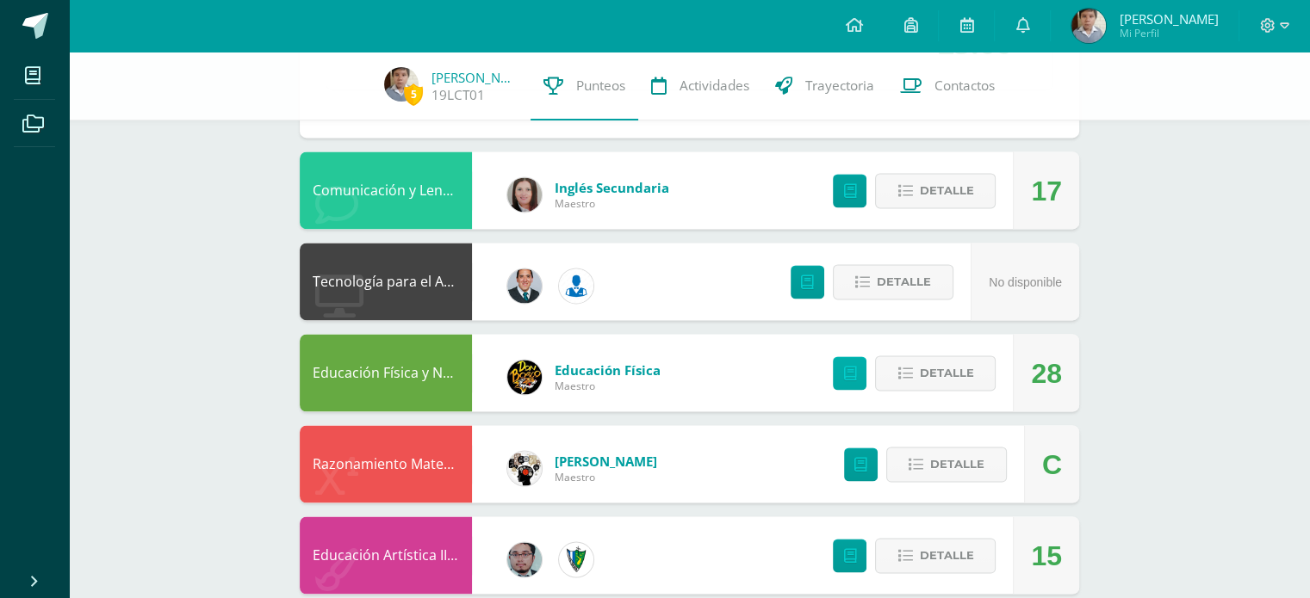
scroll to position [2814, 0]
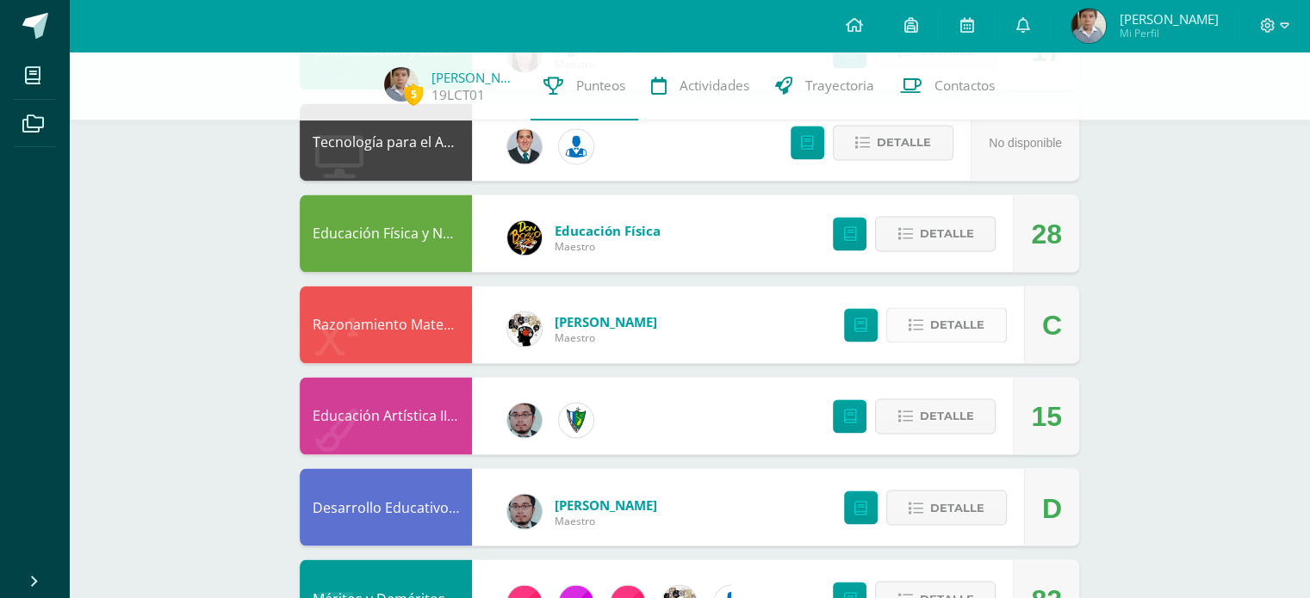
click at [981, 319] on span "Detalle" at bounding box center [957, 325] width 54 height 32
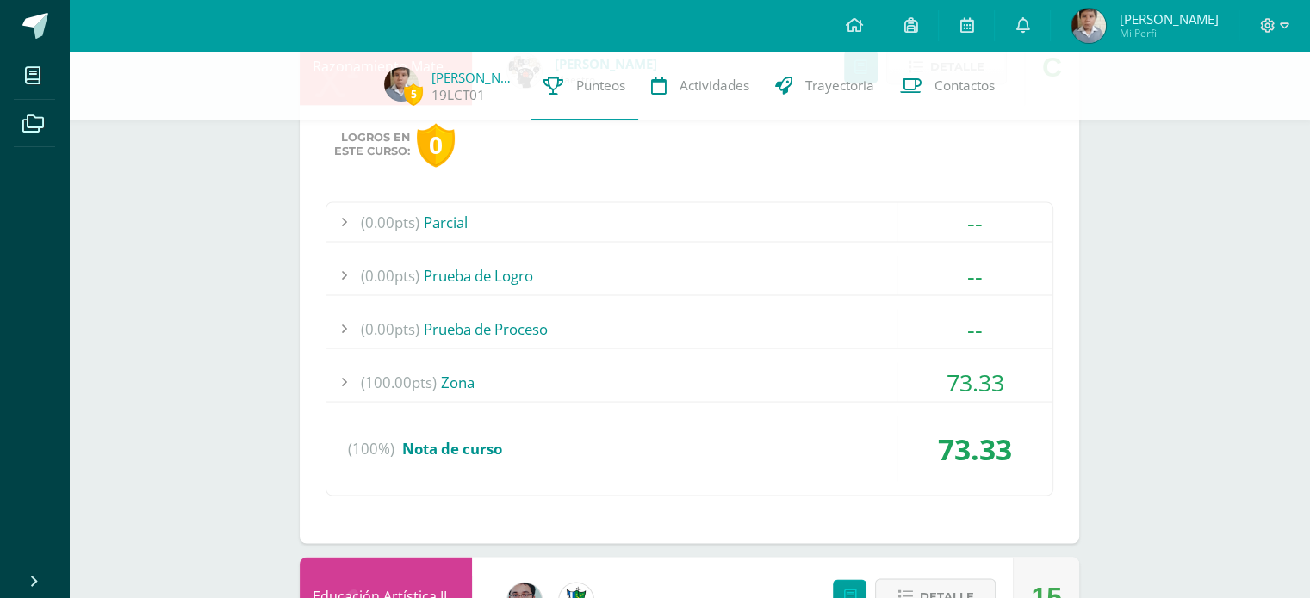
click at [494, 385] on div "(100.00pts) Zona" at bounding box center [689, 381] width 726 height 39
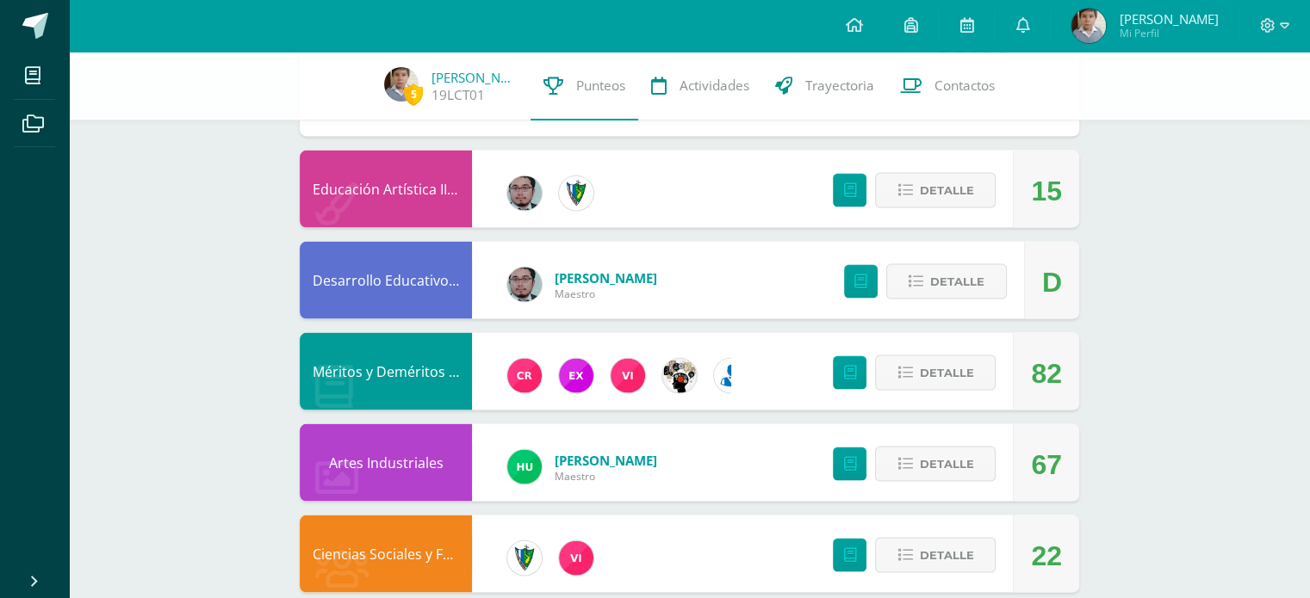
scroll to position [3424, 0]
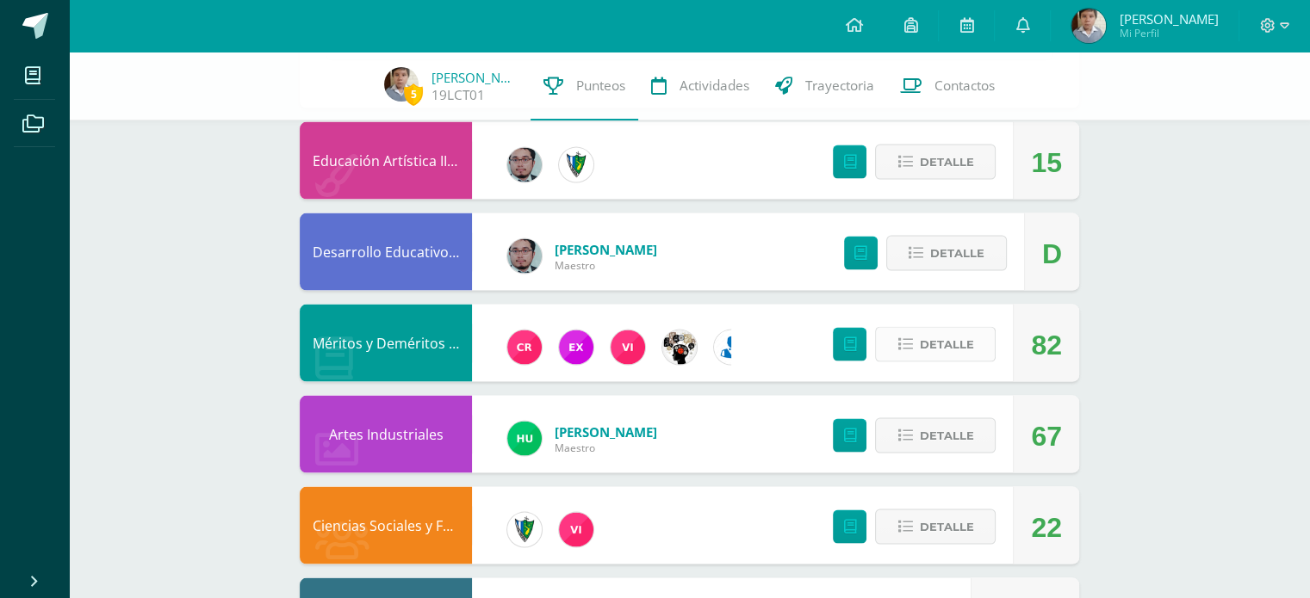
click at [970, 337] on span "Detalle" at bounding box center [946, 345] width 54 height 32
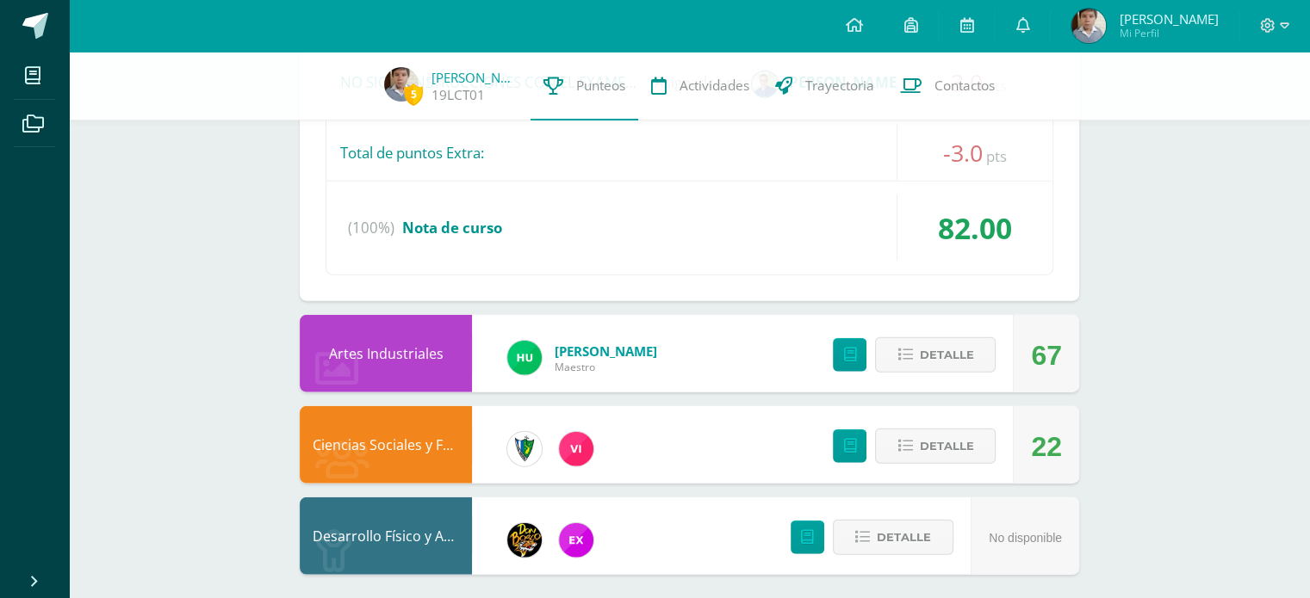
scroll to position [4168, 0]
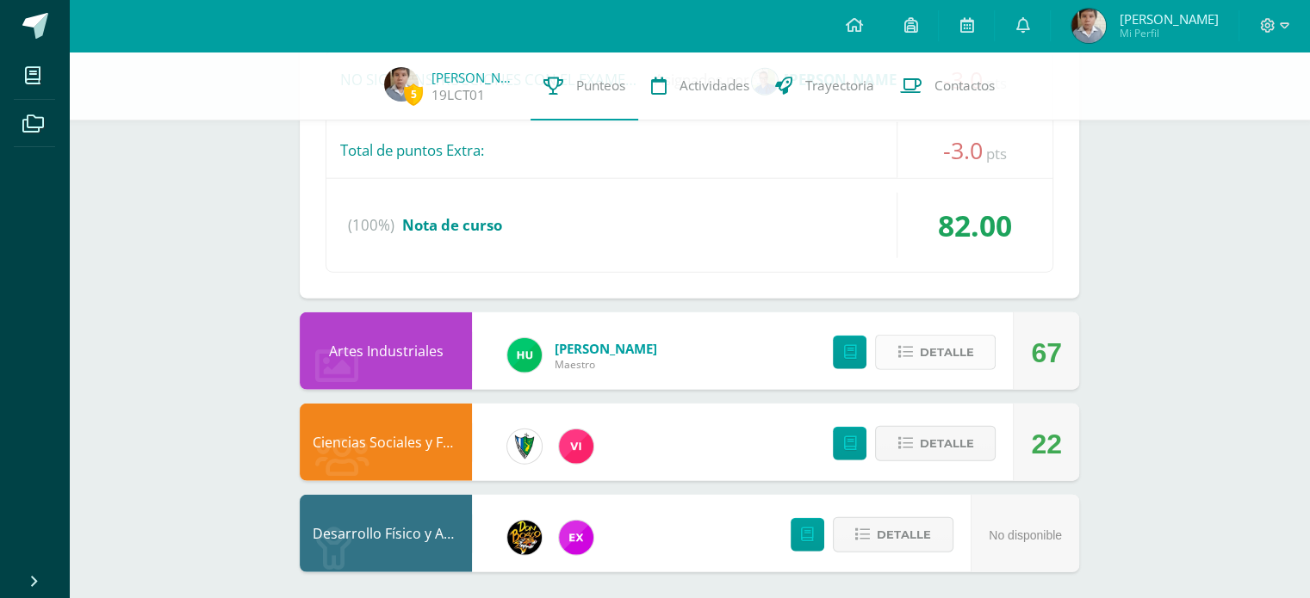
click at [933, 353] on span "Detalle" at bounding box center [946, 353] width 54 height 32
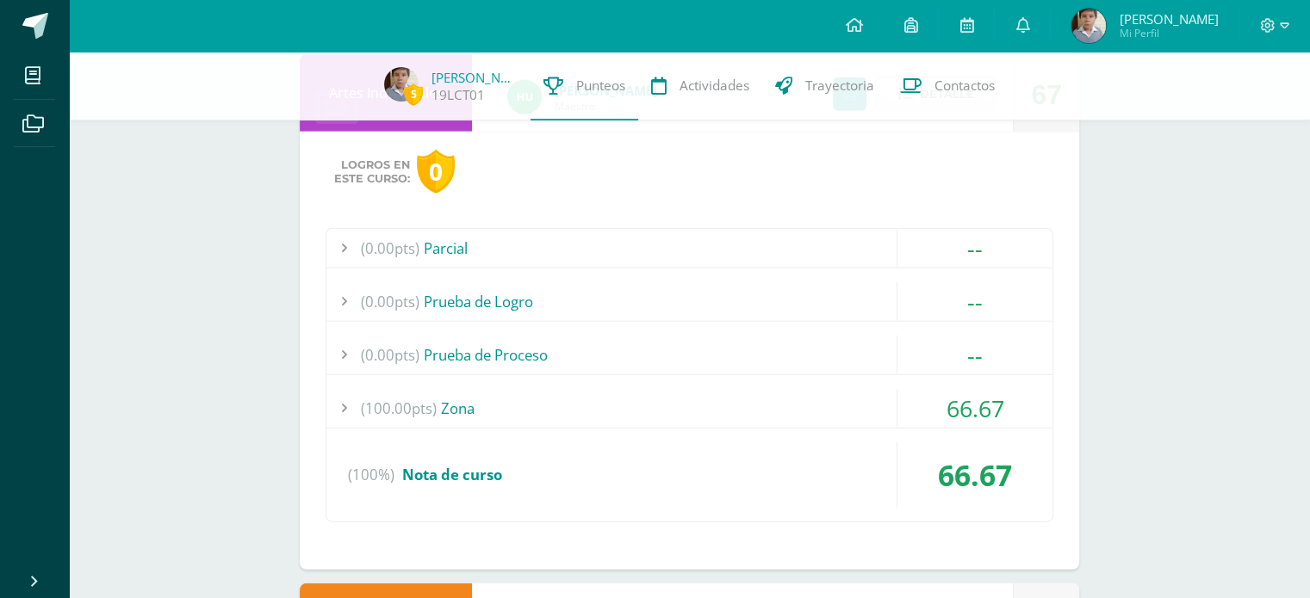
click at [468, 406] on div "(100.00pts) Zona" at bounding box center [689, 408] width 726 height 39
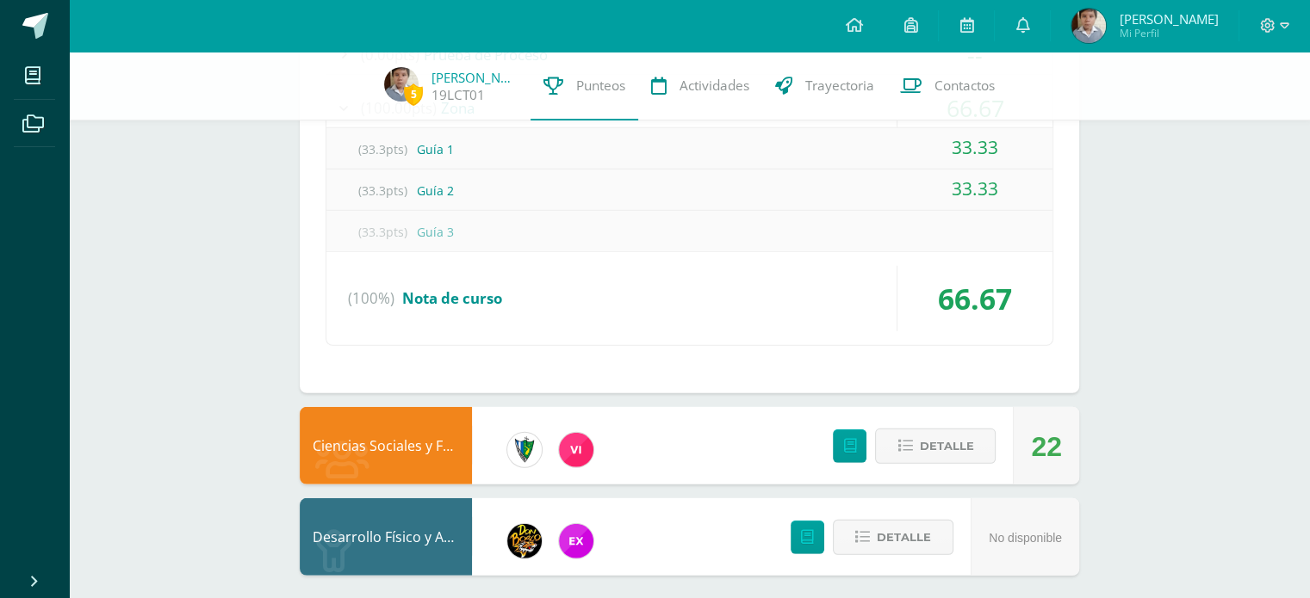
scroll to position [4646, 0]
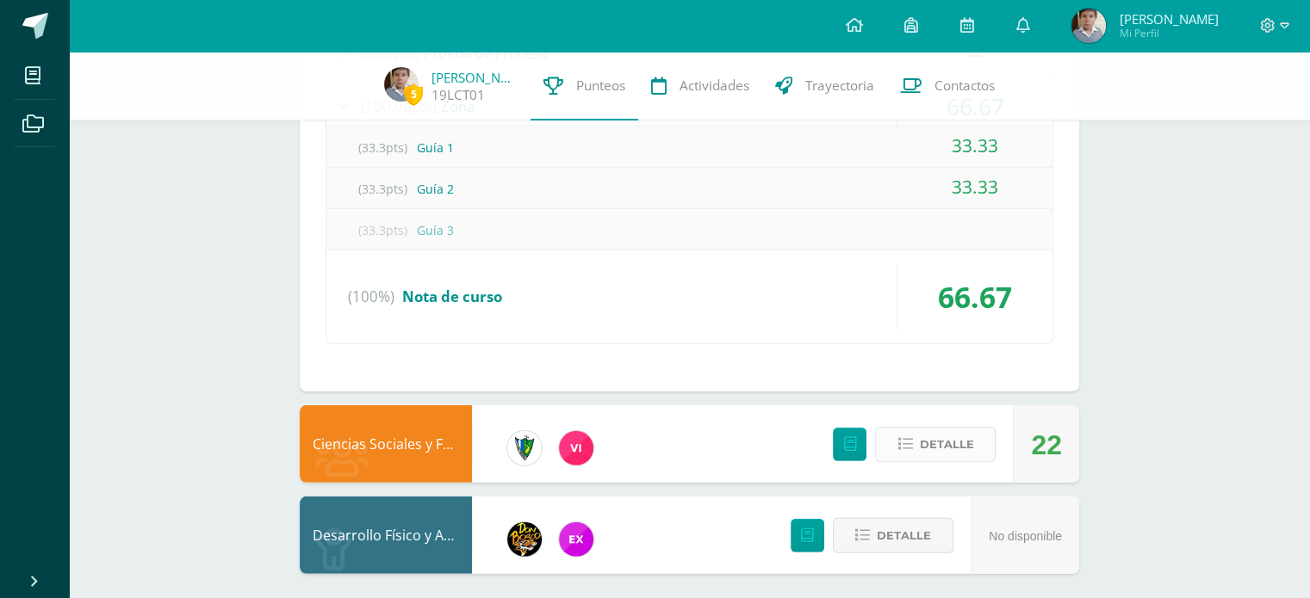
click at [931, 437] on span "Detalle" at bounding box center [946, 445] width 54 height 32
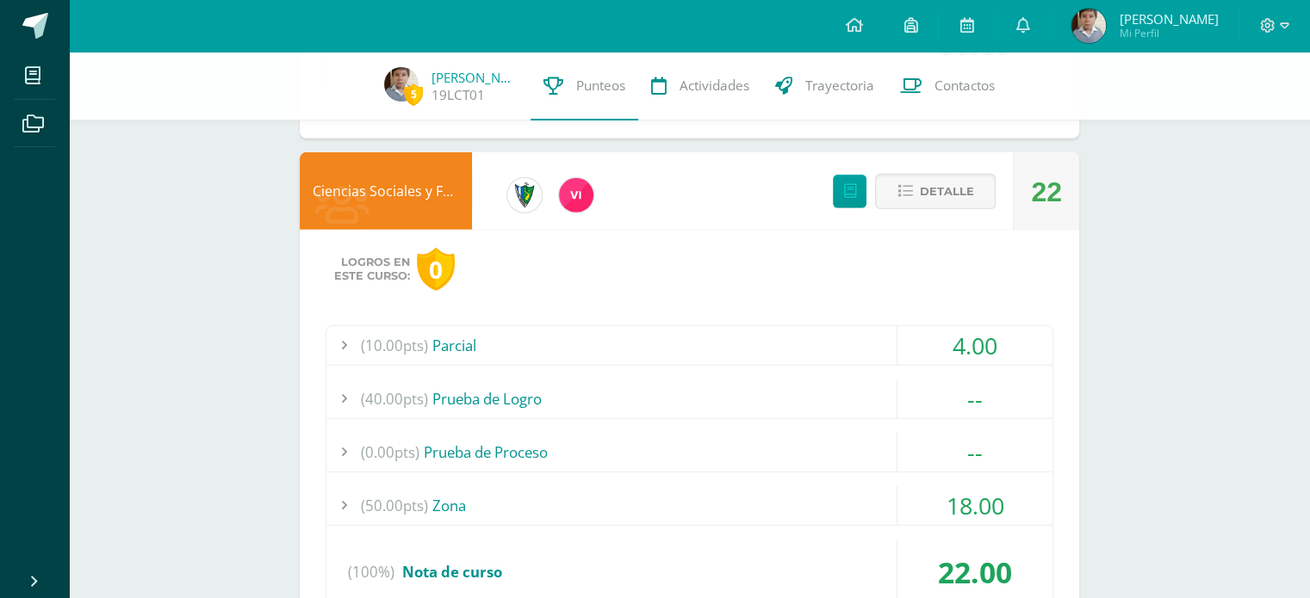
scroll to position [4904, 0]
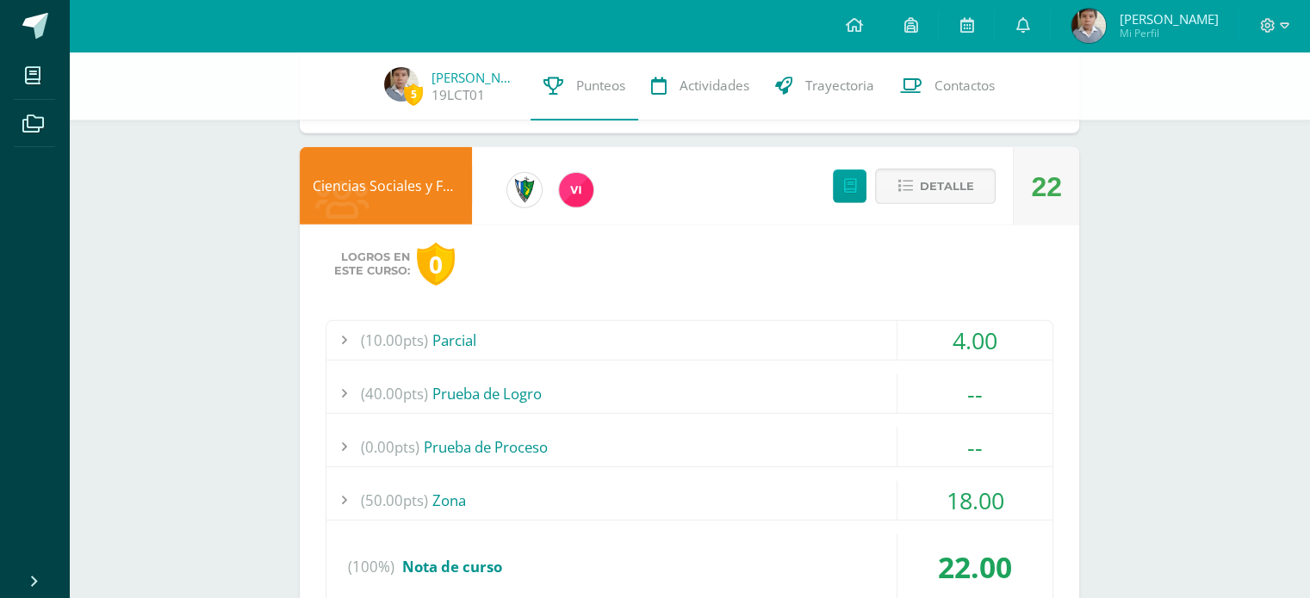
click at [428, 485] on div "(50.00pts) Zona" at bounding box center [689, 500] width 726 height 39
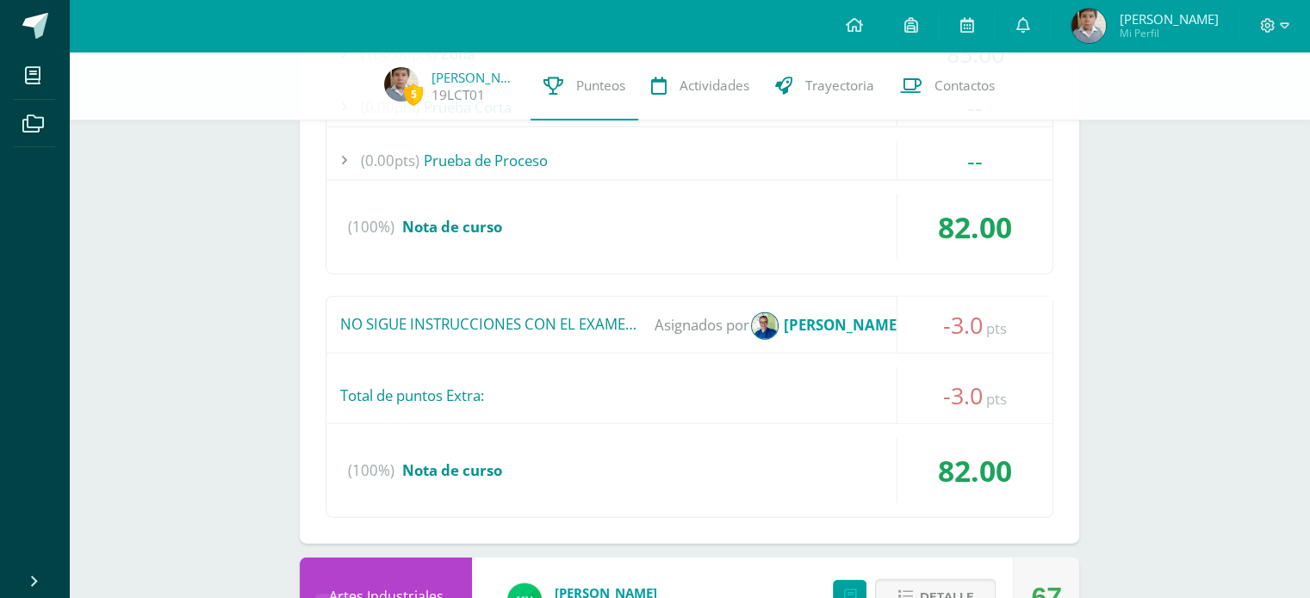
scroll to position [3836, 0]
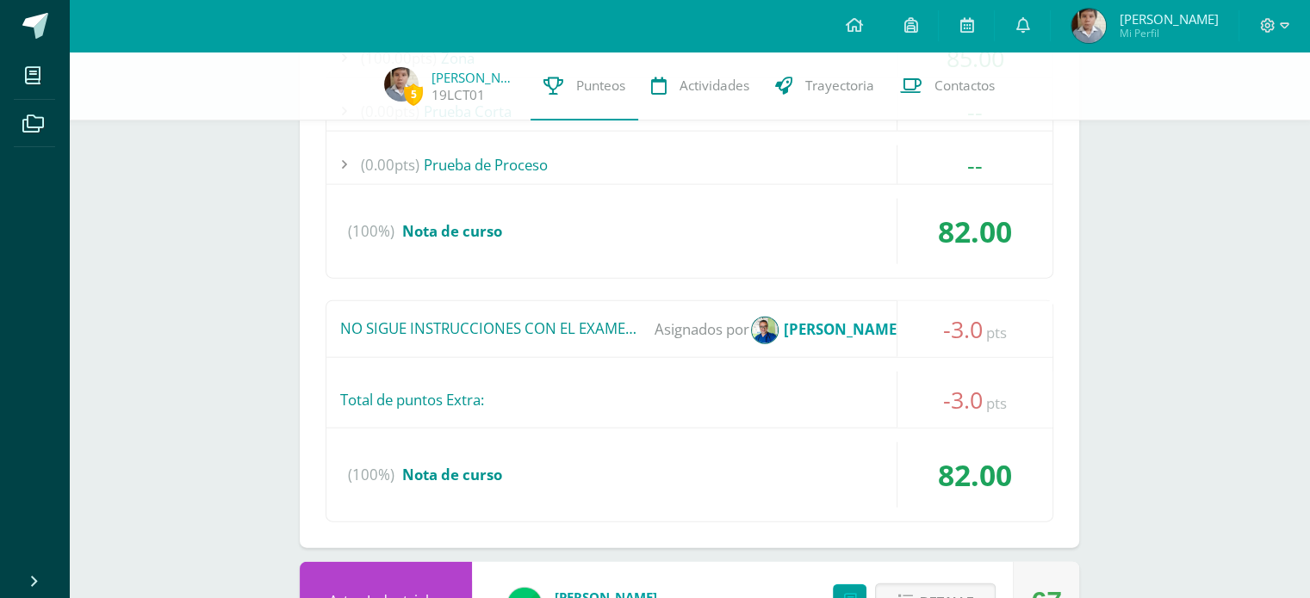
click at [492, 396] on div "Total de puntos Extra:" at bounding box center [689, 400] width 726 height 56
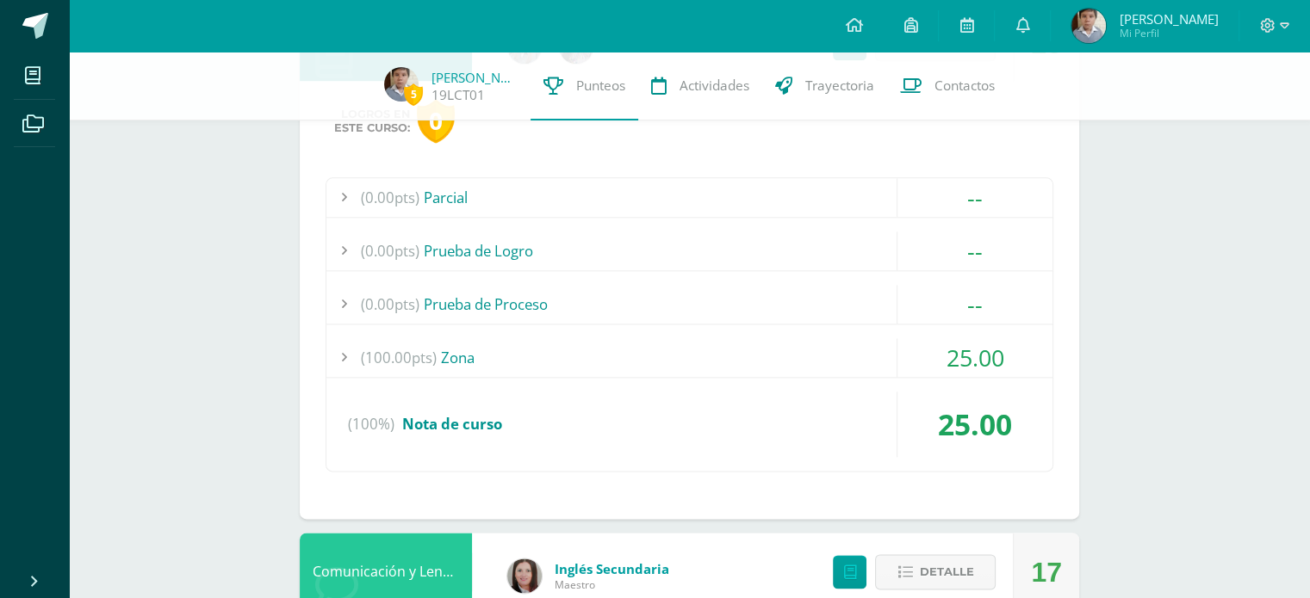
scroll to position [2115, 0]
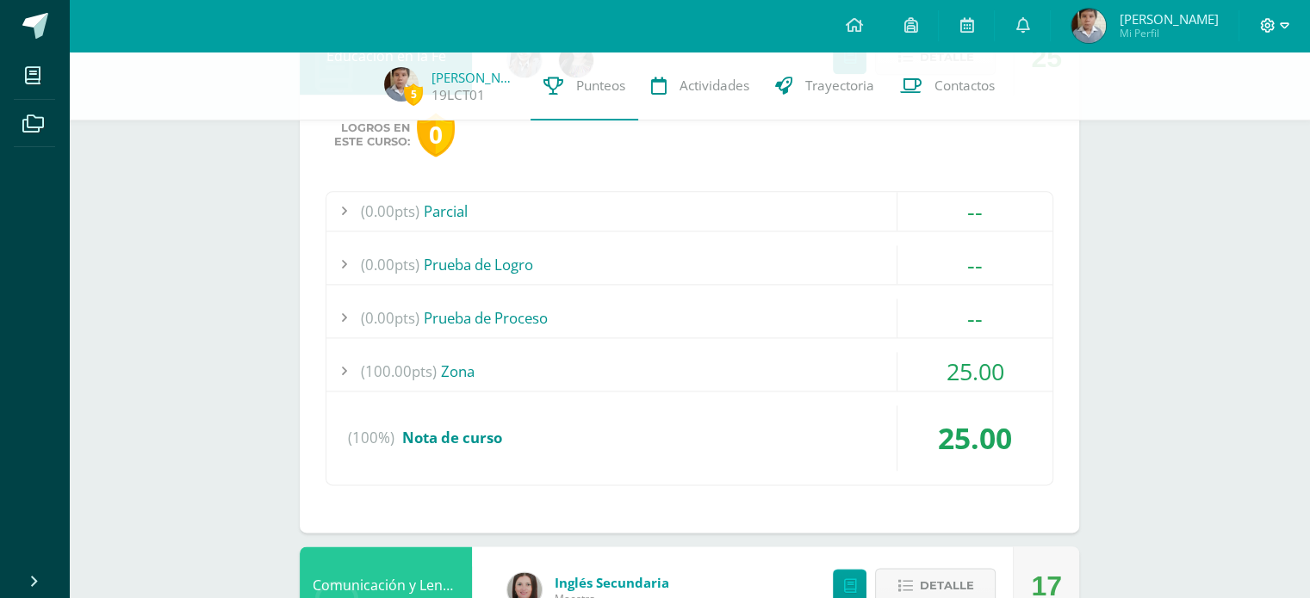
click at [1286, 26] on icon at bounding box center [1283, 25] width 9 height 6
click at [1247, 120] on span "Cerrar sesión" at bounding box center [1229, 118] width 77 height 16
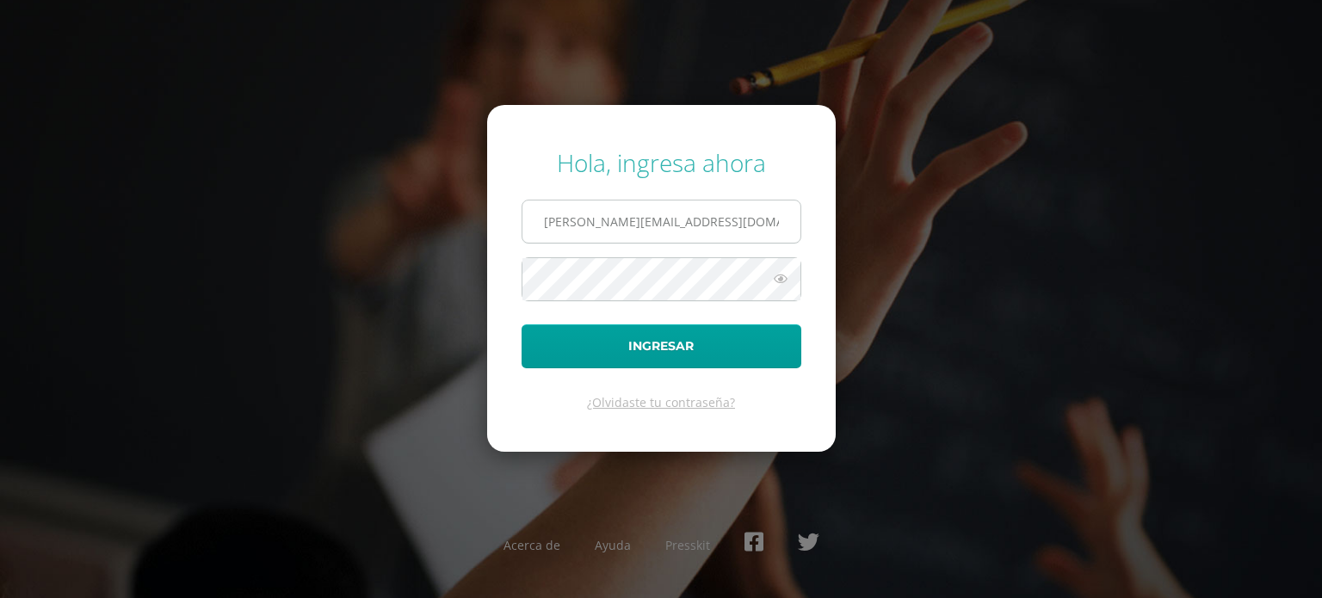
click at [683, 226] on input "[PERSON_NAME][EMAIL_ADDRESS][DOMAIN_NAME]" at bounding box center [662, 222] width 278 height 42
type input "[EMAIL_ADDRESS][PERSON_NAME][DOMAIN_NAME]"
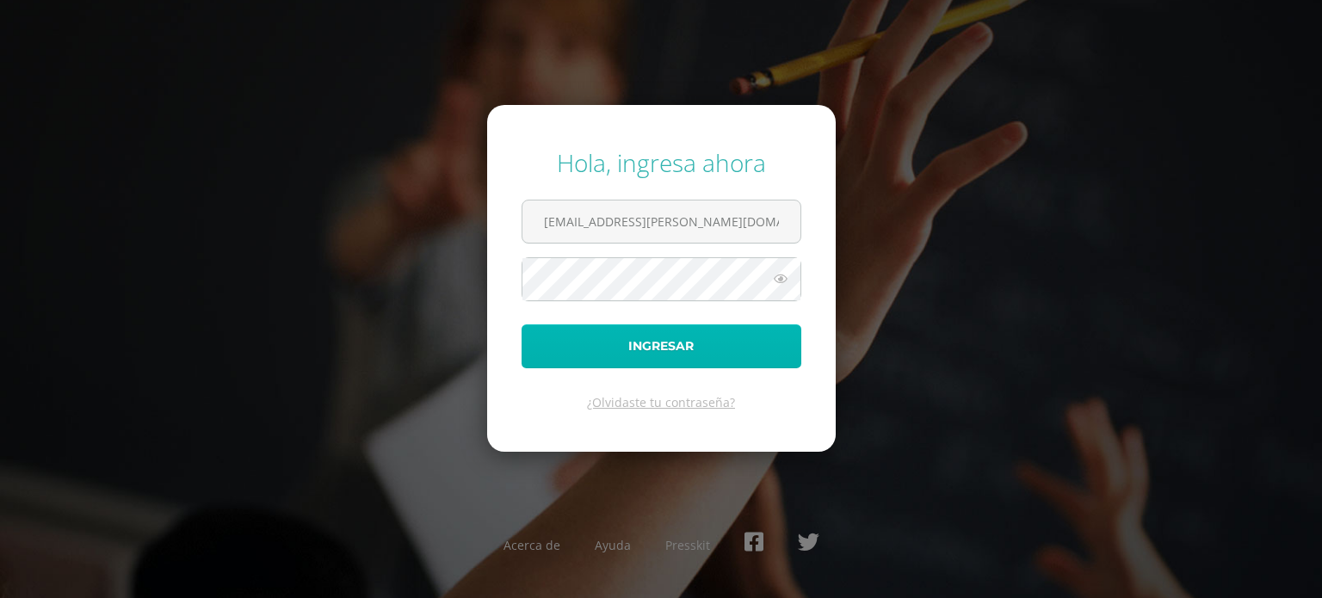
click at [722, 342] on button "Ingresar" at bounding box center [662, 347] width 280 height 44
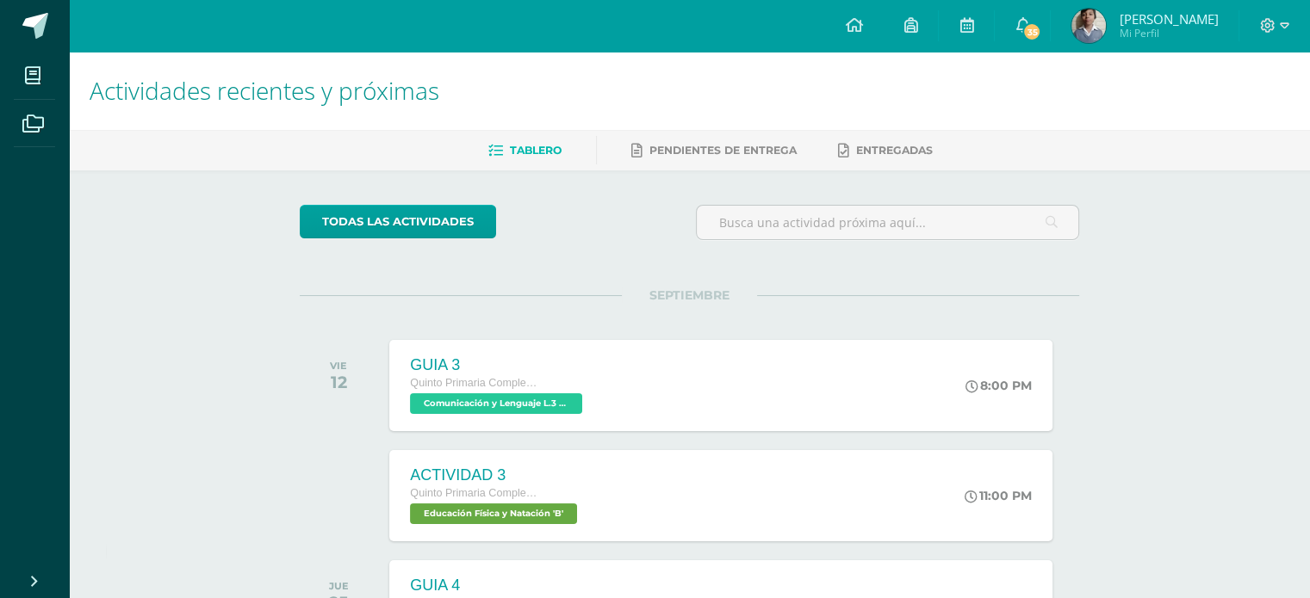
click at [1105, 23] on img at bounding box center [1088, 26] width 34 height 34
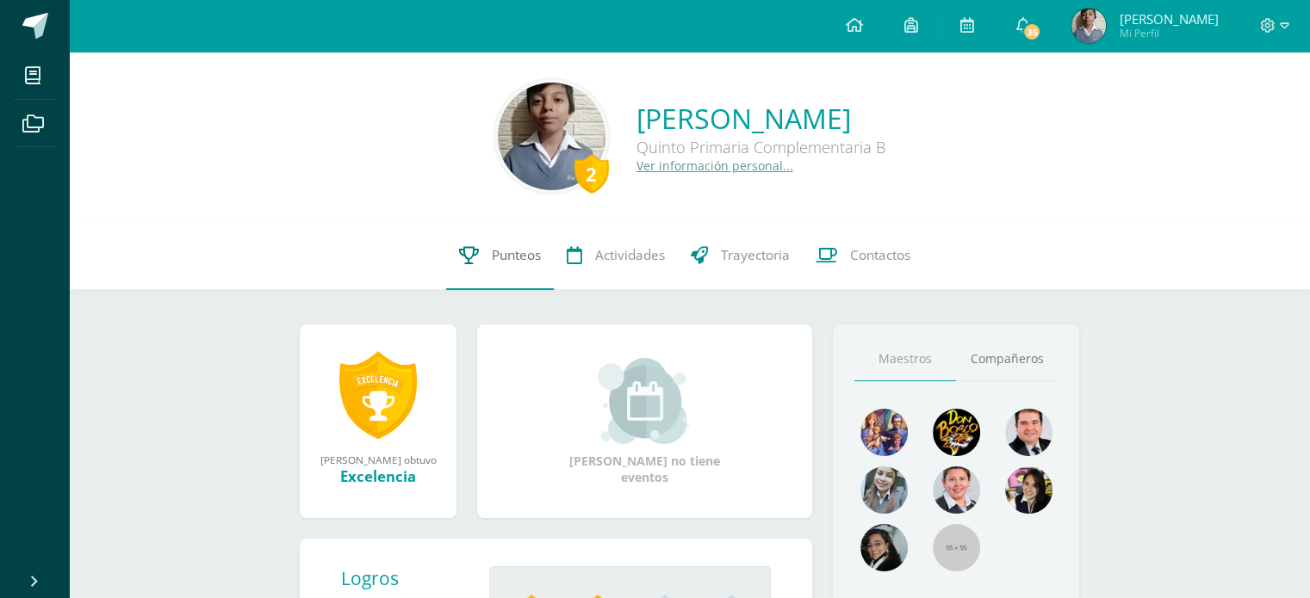
click at [530, 263] on span "Punteos" at bounding box center [516, 255] width 49 height 18
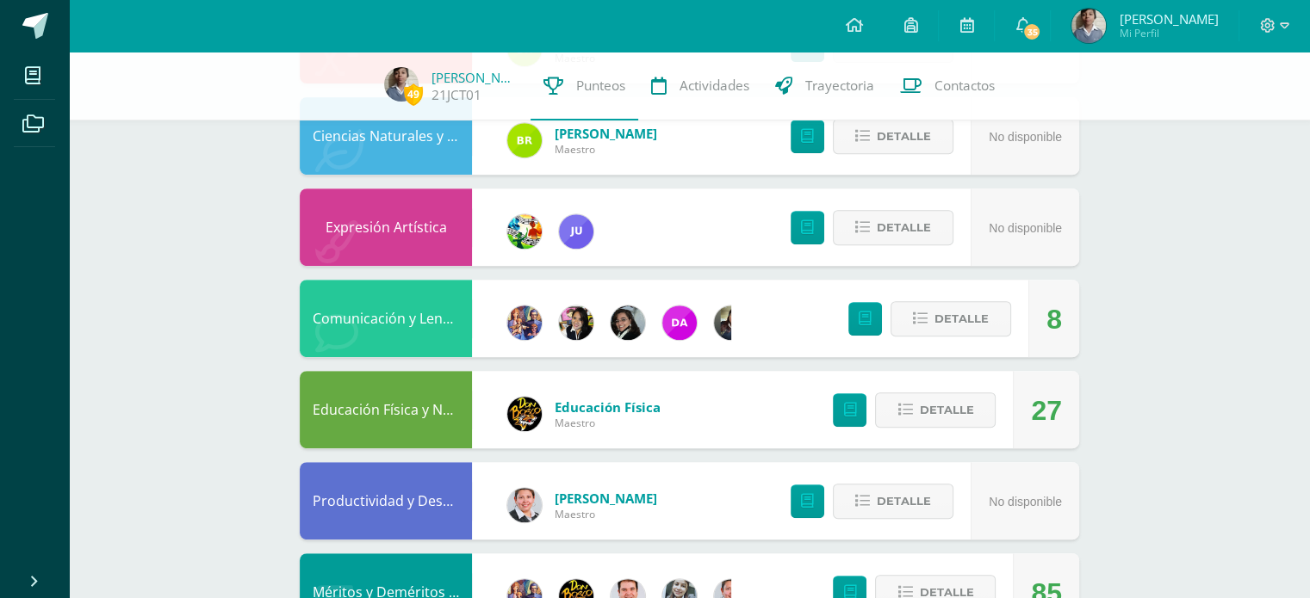
scroll to position [775, 0]
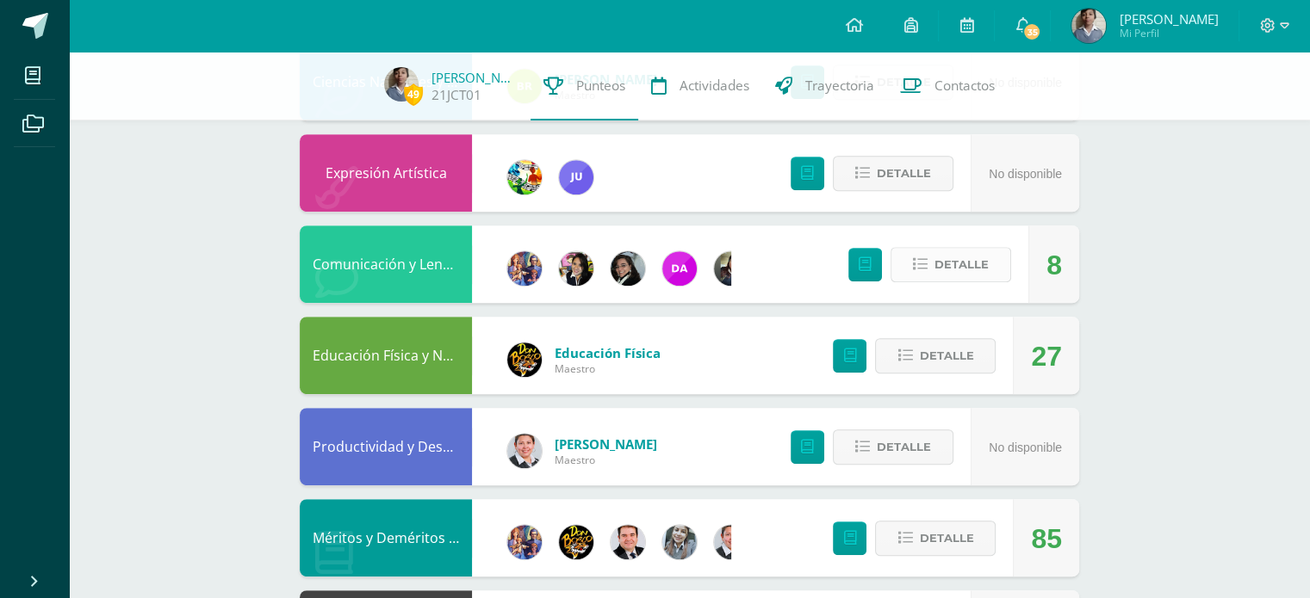
click at [968, 271] on span "Detalle" at bounding box center [961, 265] width 54 height 32
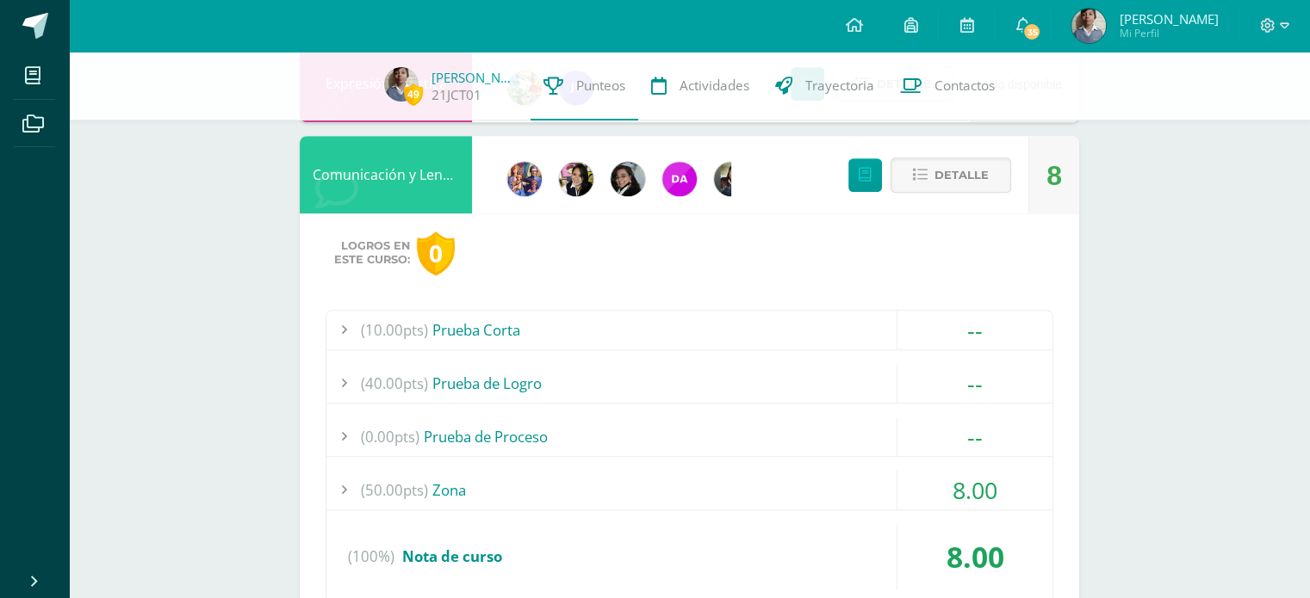
scroll to position [947, 0]
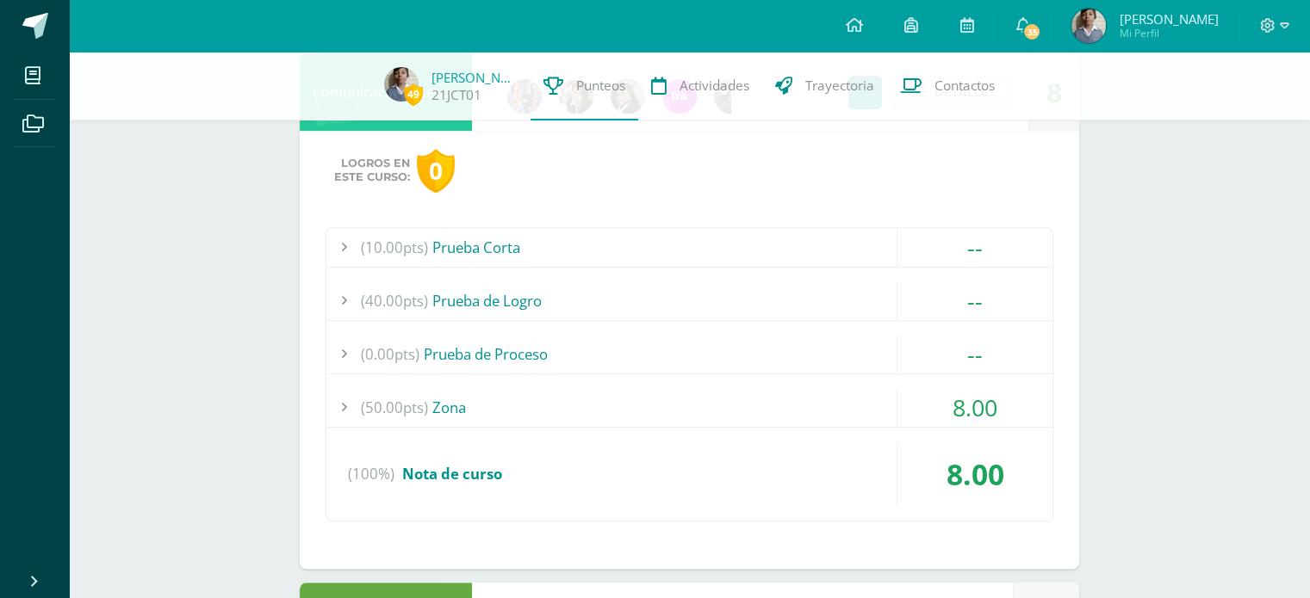
click at [420, 406] on span "(50.00pts)" at bounding box center [394, 407] width 67 height 39
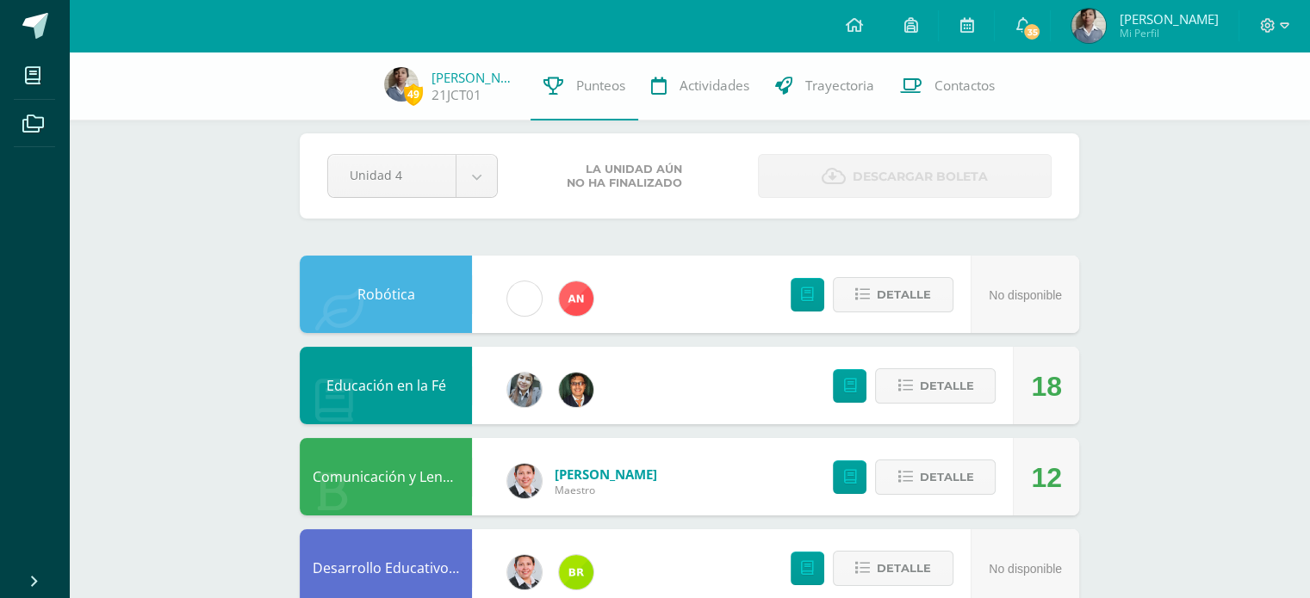
scroll to position [0, 0]
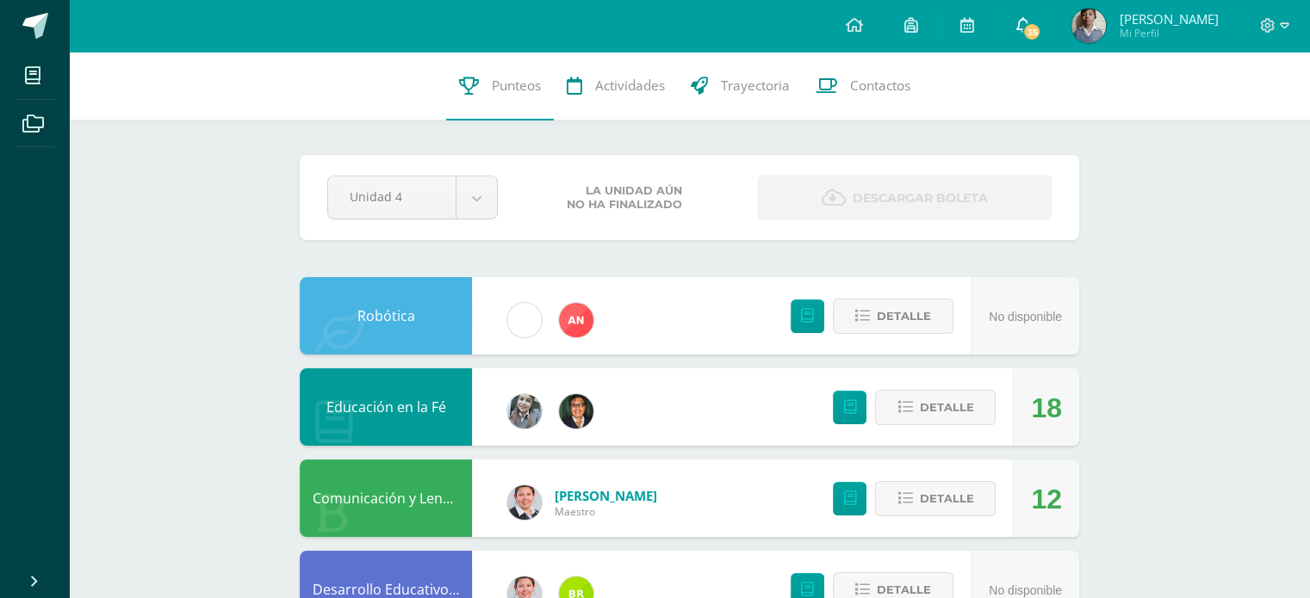
click at [1041, 31] on span "35" at bounding box center [1031, 31] width 19 height 19
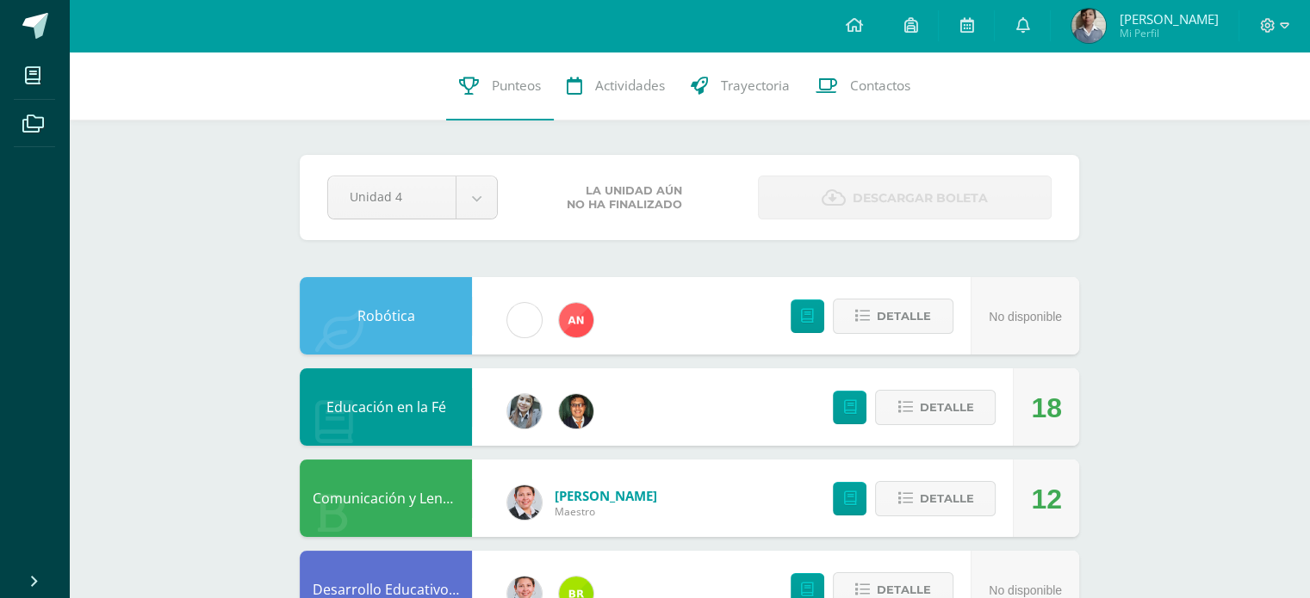
click at [1105, 28] on img at bounding box center [1088, 26] width 34 height 34
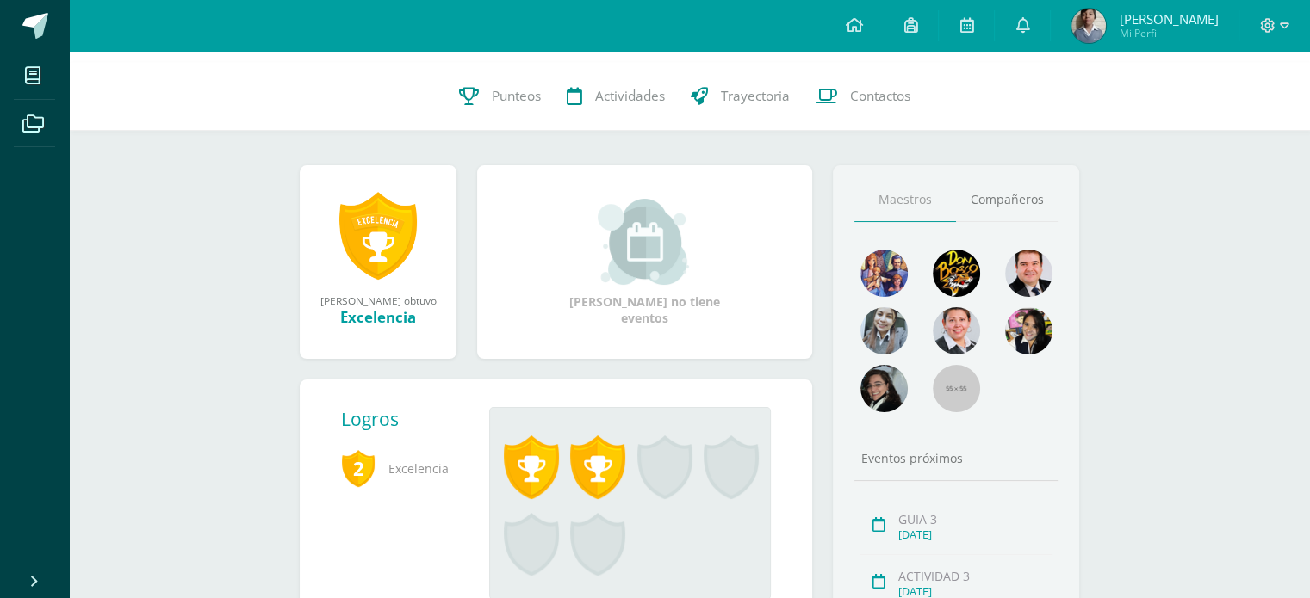
scroll to position [172, 0]
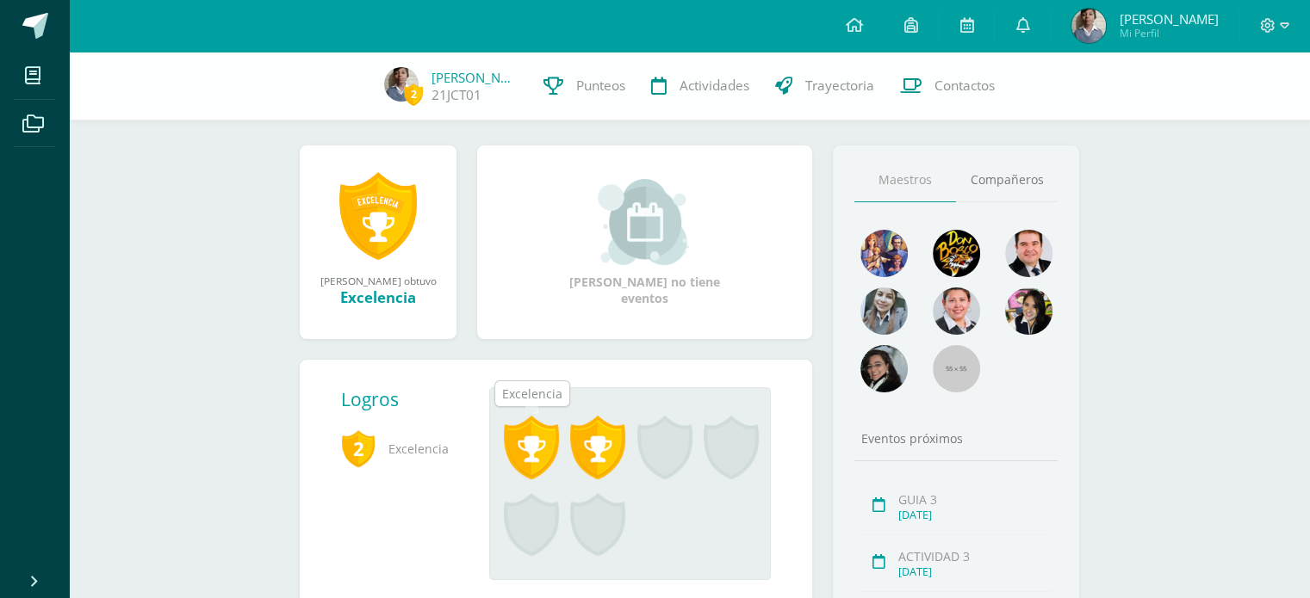
click at [529, 443] on span at bounding box center [531, 448] width 55 height 64
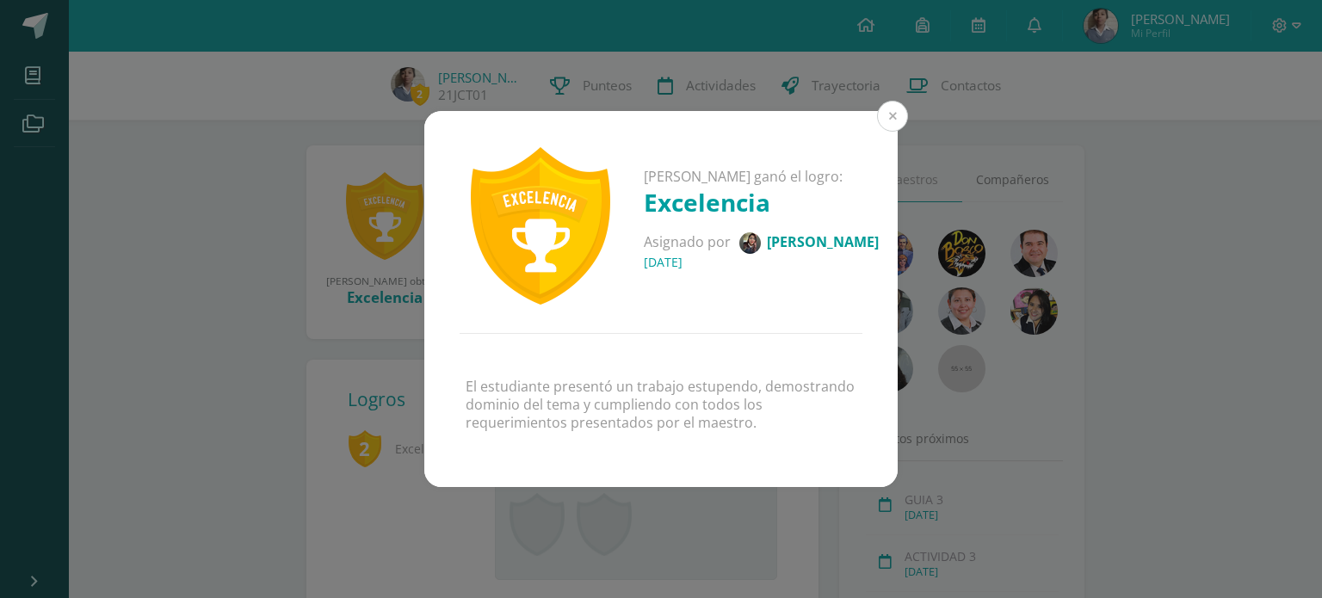
click at [890, 116] on button at bounding box center [892, 116] width 31 height 31
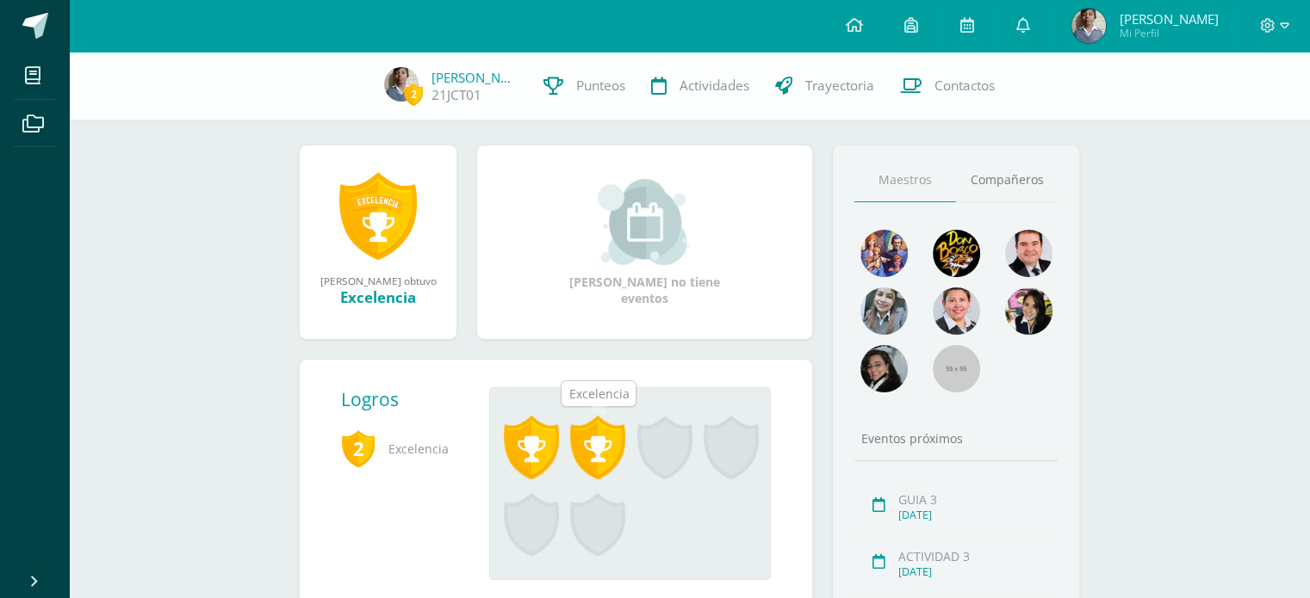
click at [603, 457] on span at bounding box center [597, 448] width 55 height 64
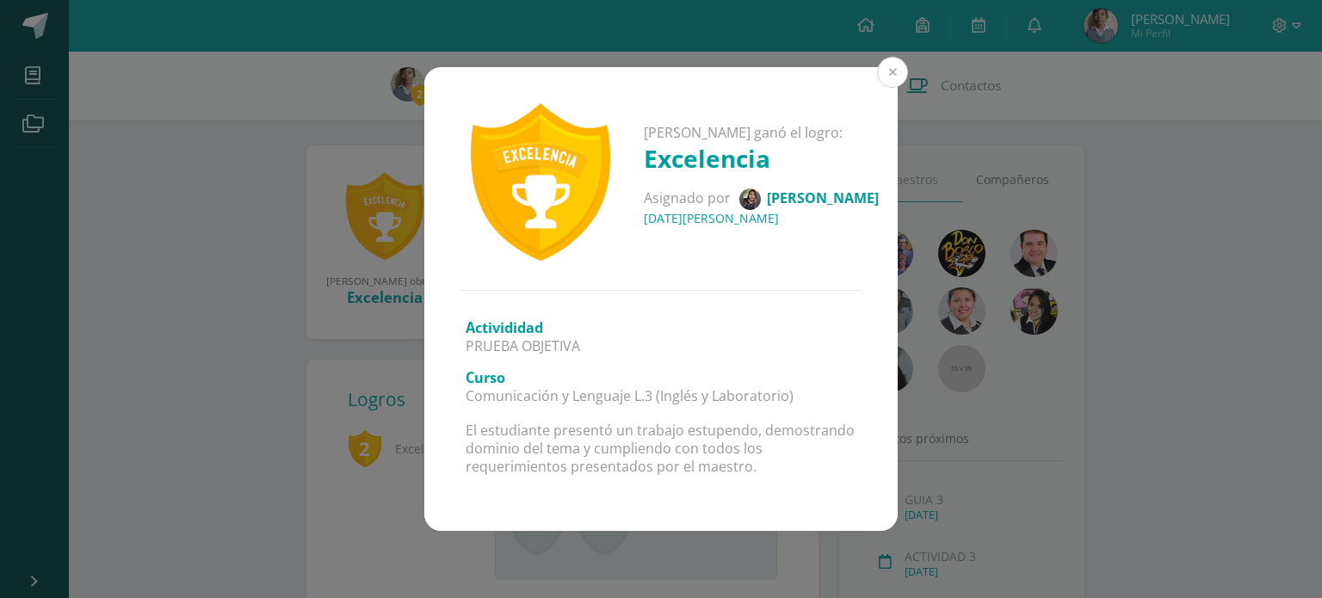
click at [895, 68] on button at bounding box center [892, 72] width 31 height 31
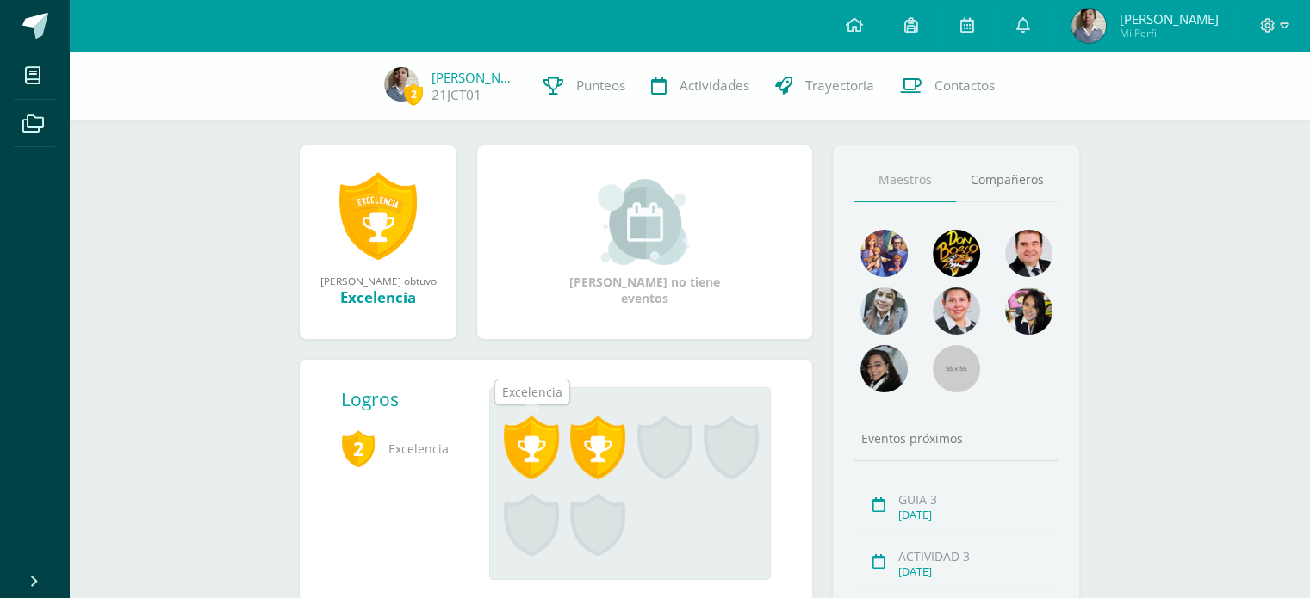
click at [549, 450] on span at bounding box center [531, 448] width 55 height 64
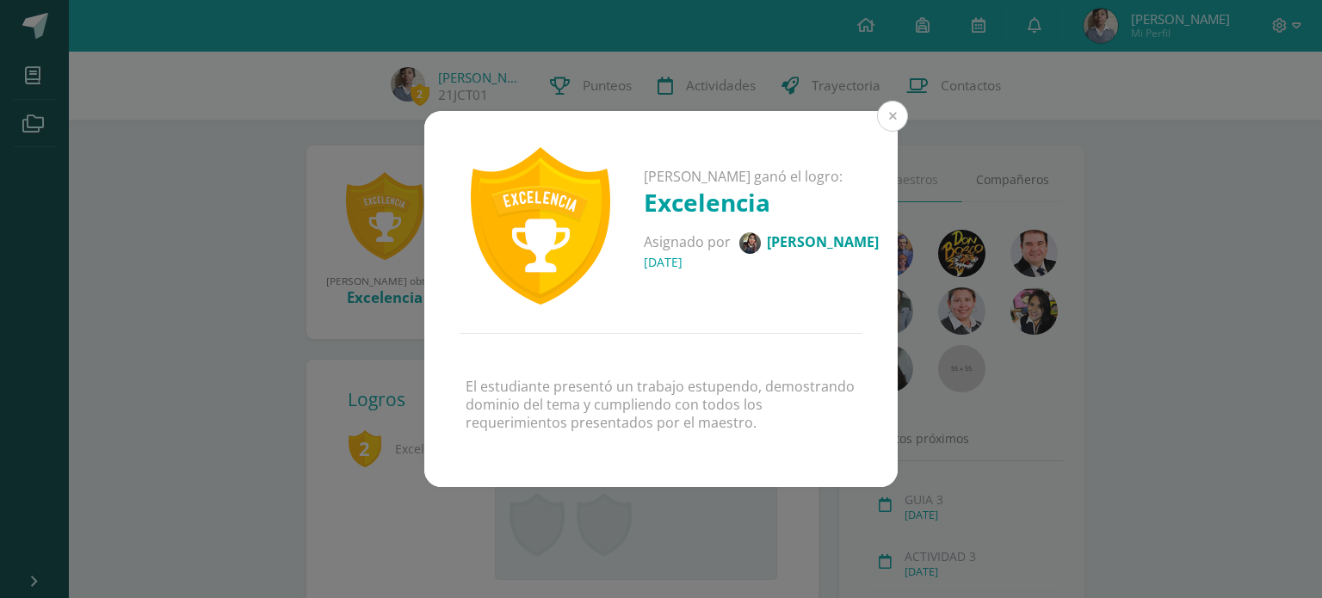
click at [882, 119] on button at bounding box center [892, 116] width 31 height 31
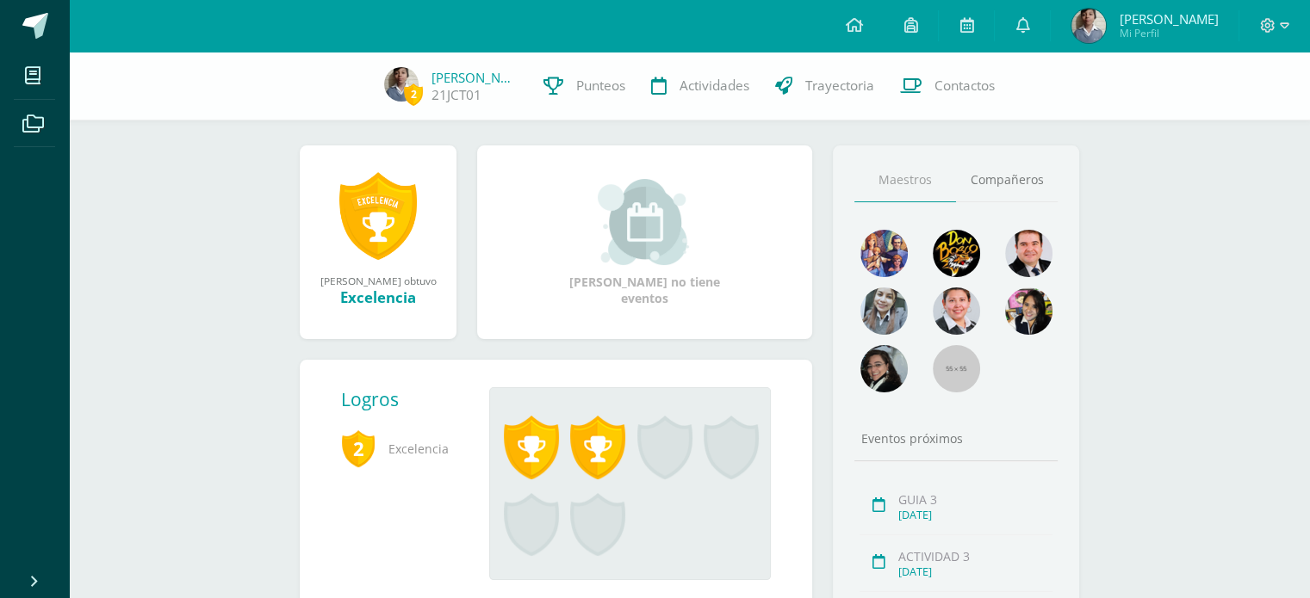
click at [1180, 387] on div "2 Josué Javier Chávez Tejada Quinto Primaria Complementaria B Ver información p…" at bounding box center [689, 336] width 1241 height 914
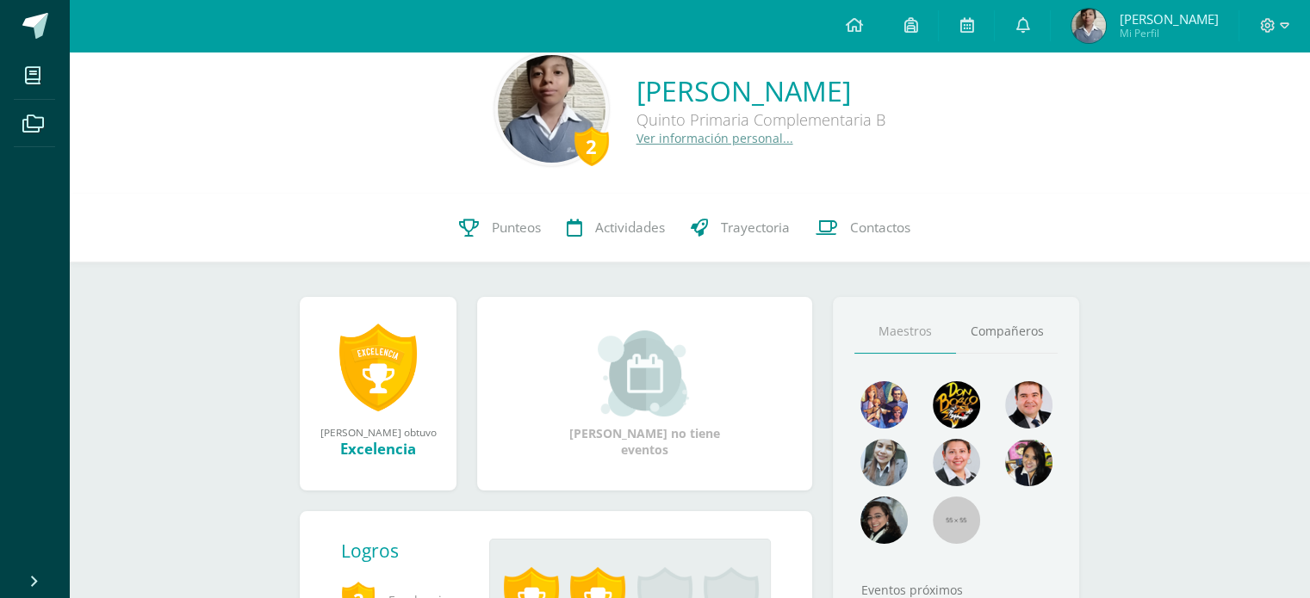
scroll to position [0, 0]
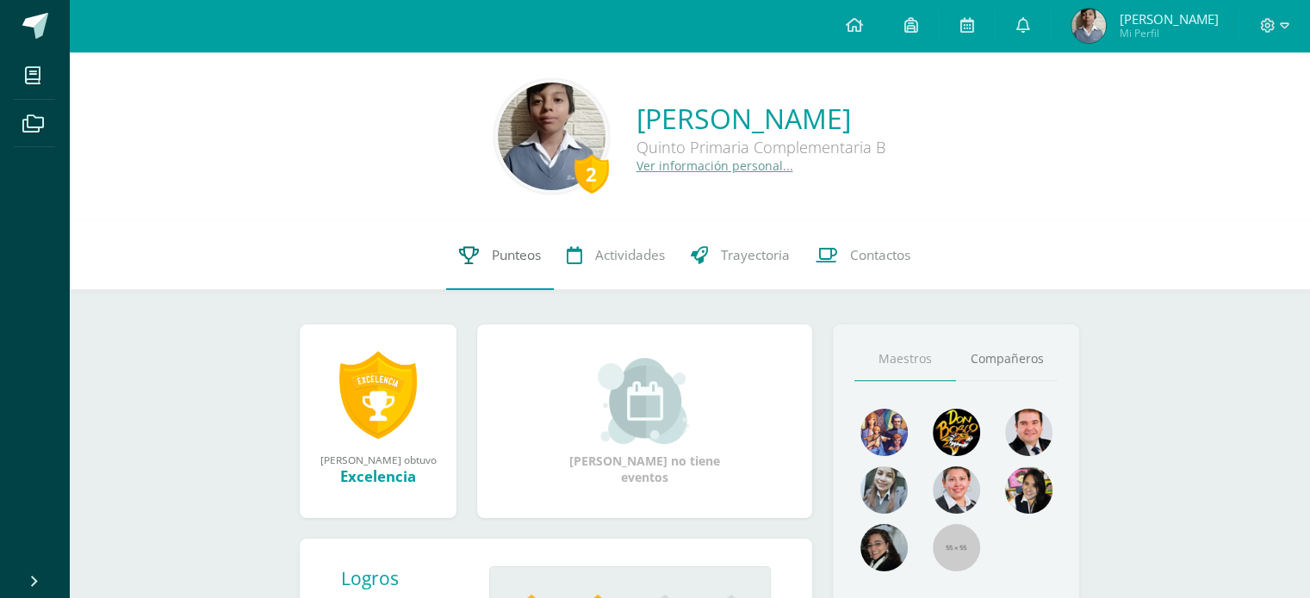
click at [525, 251] on span "Punteos" at bounding box center [516, 255] width 49 height 18
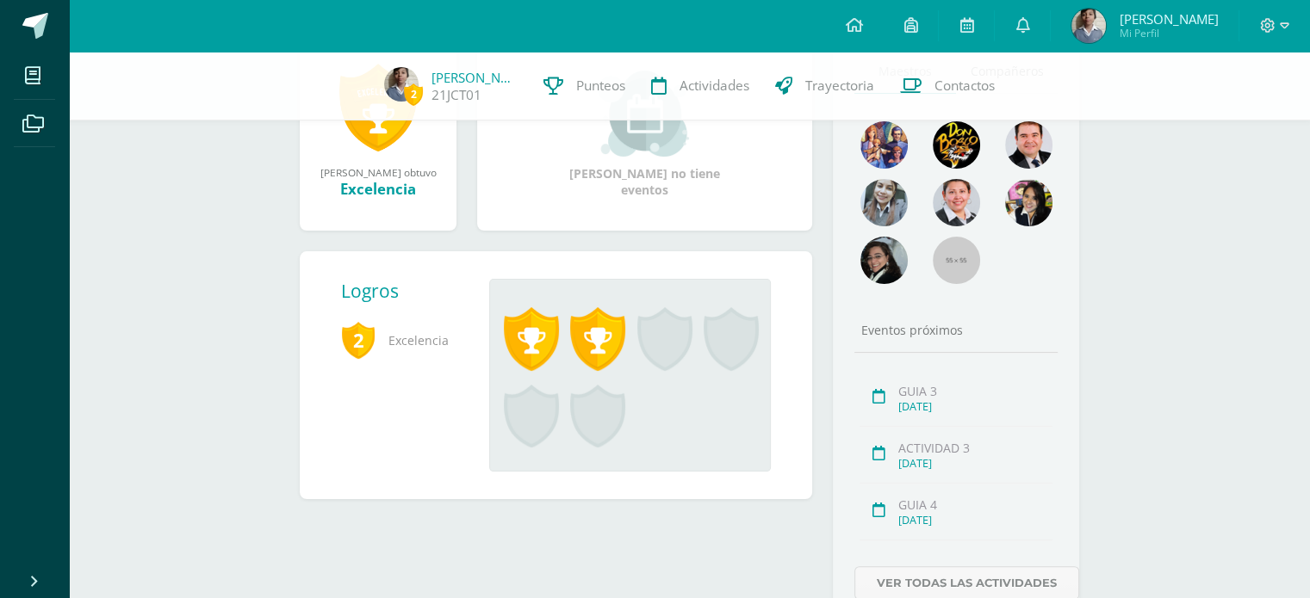
scroll to position [344, 0]
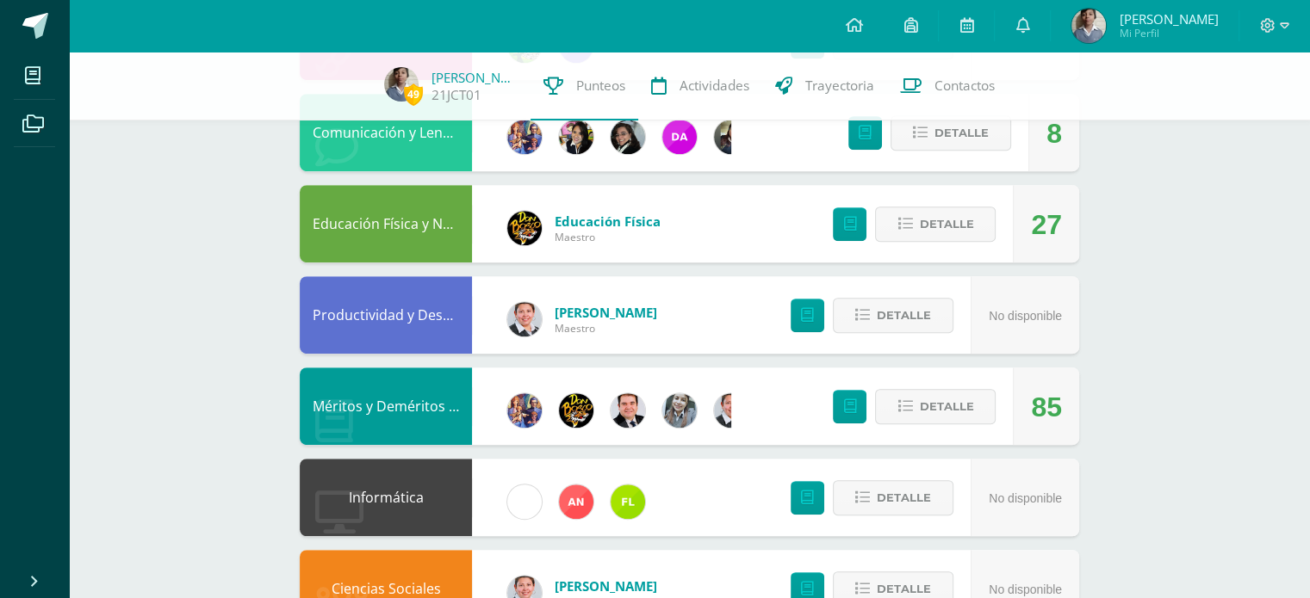
scroll to position [889, 0]
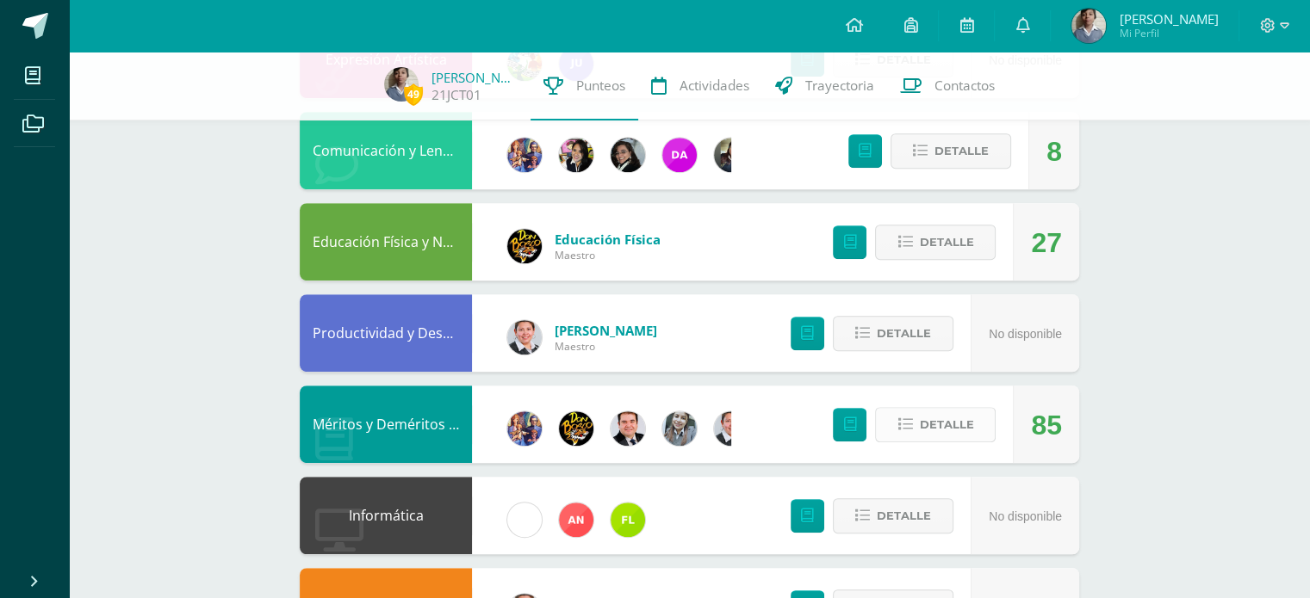
click at [929, 424] on span "Detalle" at bounding box center [946, 425] width 54 height 32
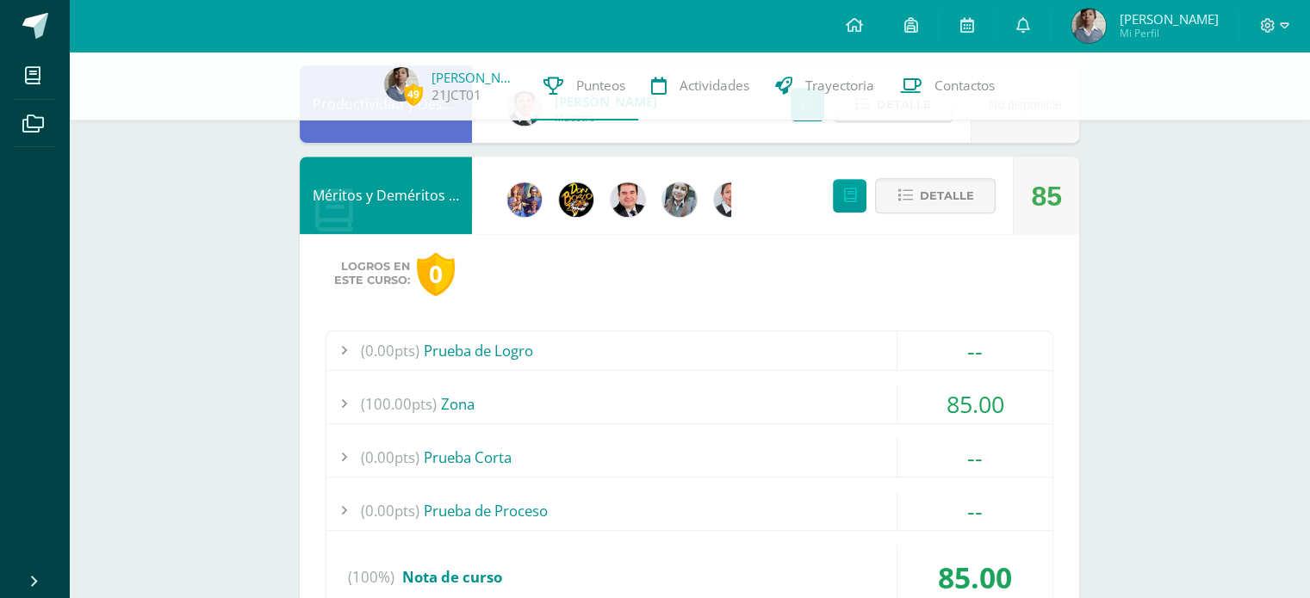
scroll to position [1147, 0]
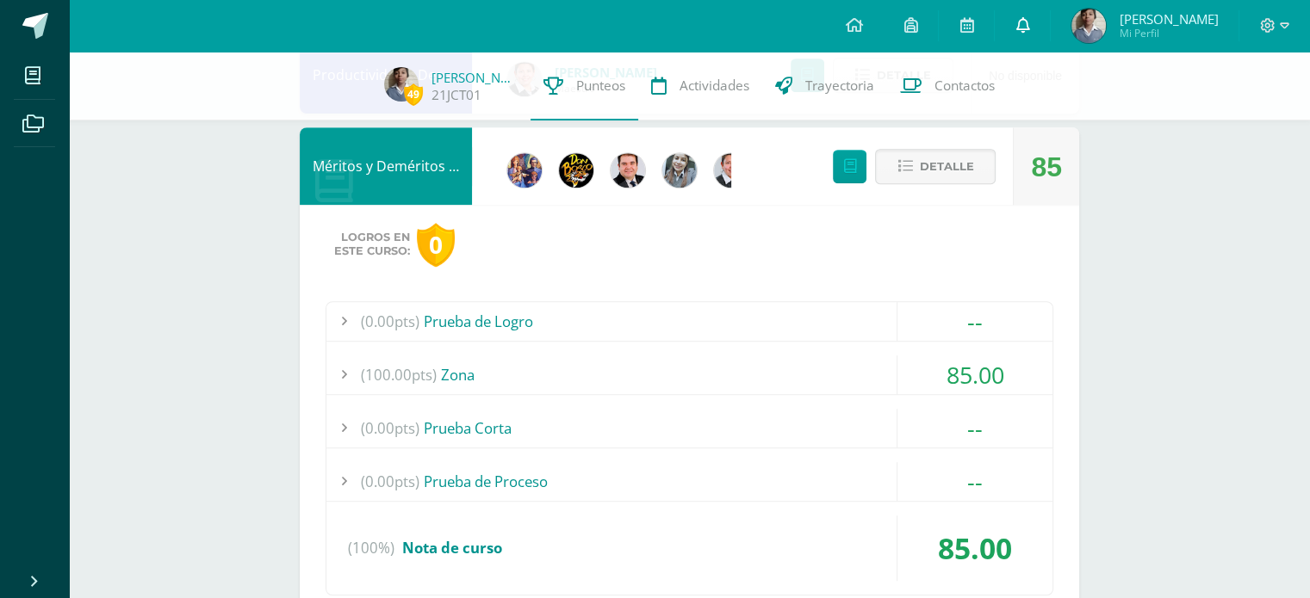
click at [1029, 29] on icon at bounding box center [1022, 24] width 14 height 15
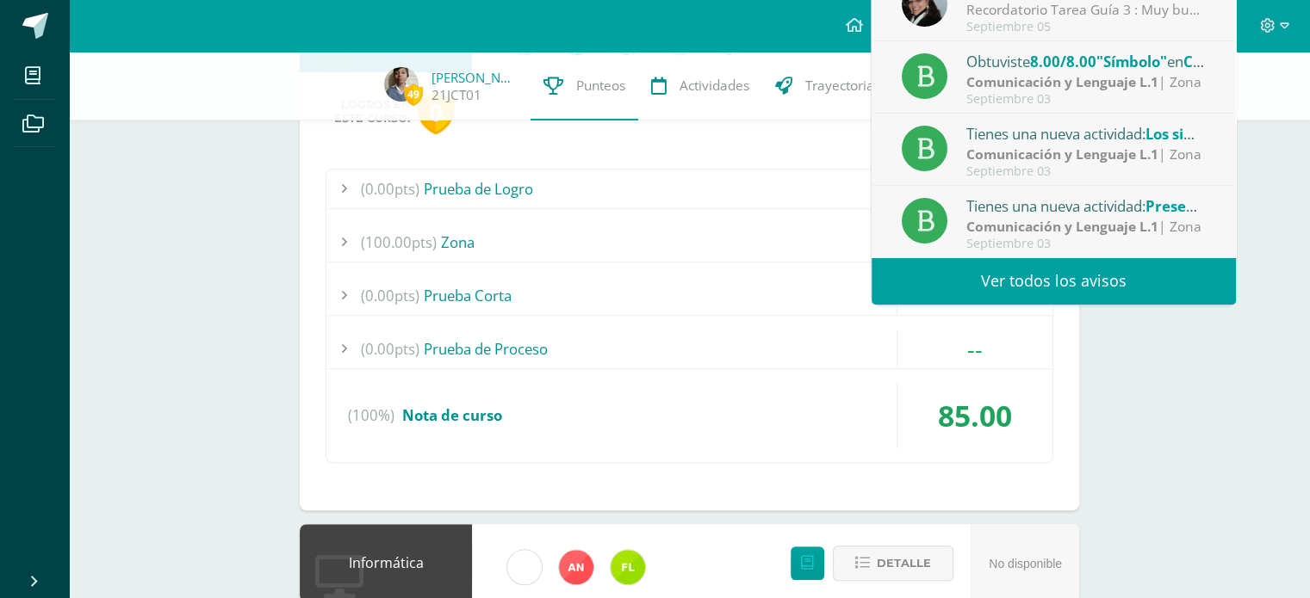
scroll to position [1319, 0]
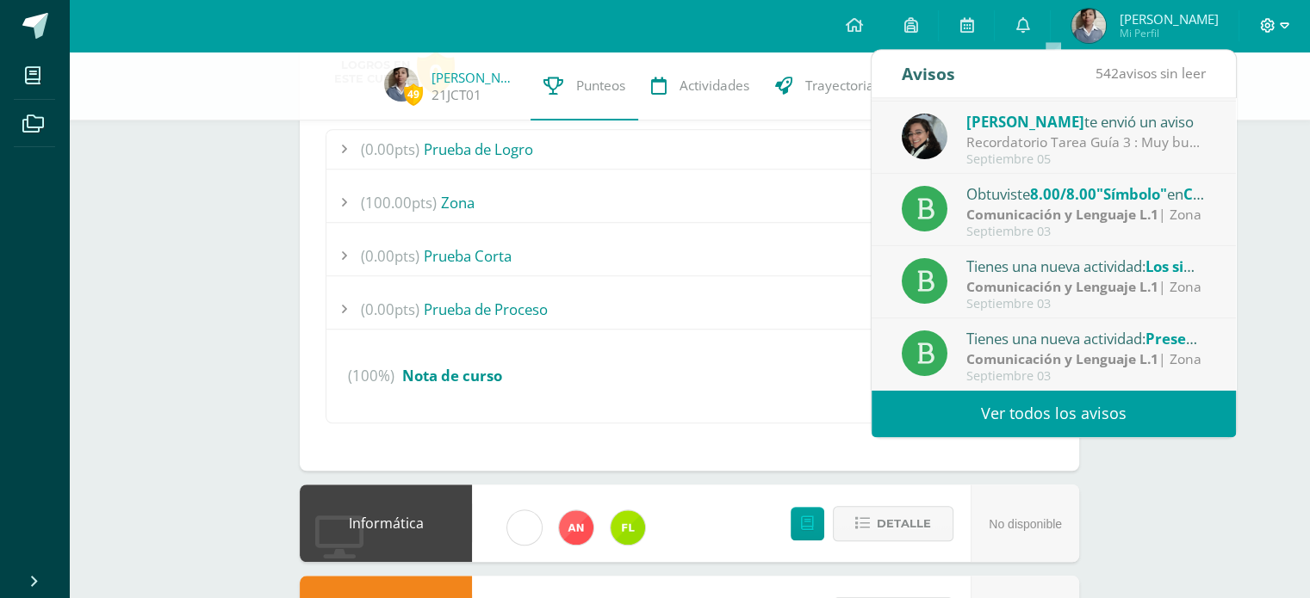
click at [1285, 26] on icon at bounding box center [1283, 25] width 9 height 15
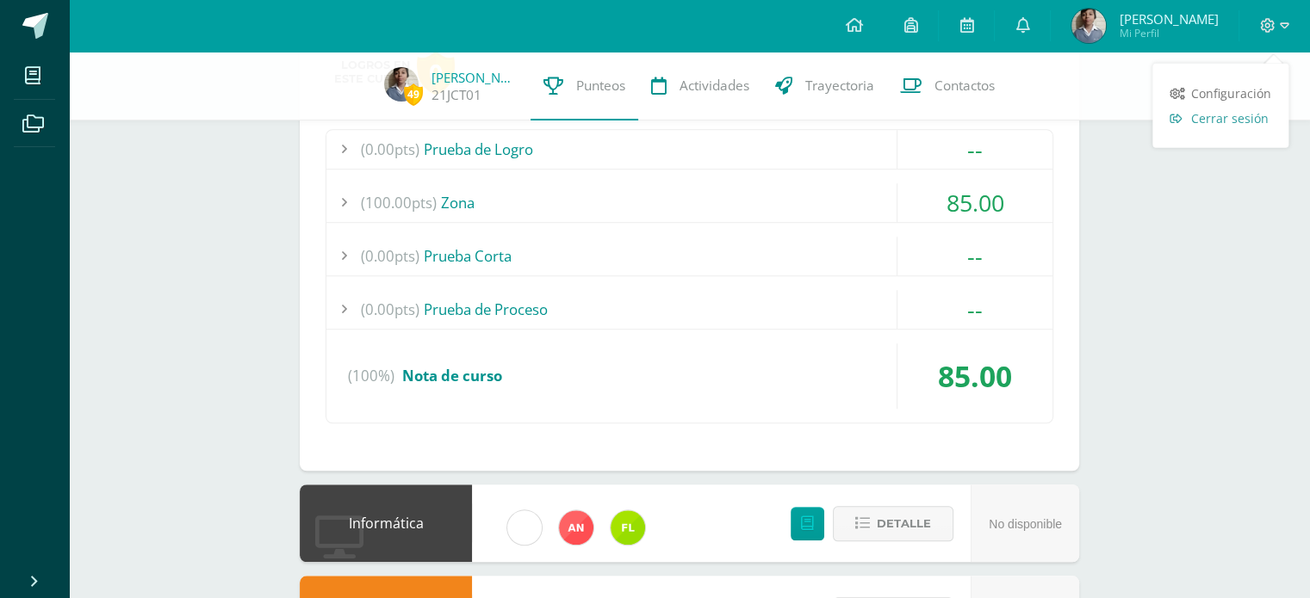
click at [1249, 113] on span "Cerrar sesión" at bounding box center [1229, 118] width 77 height 16
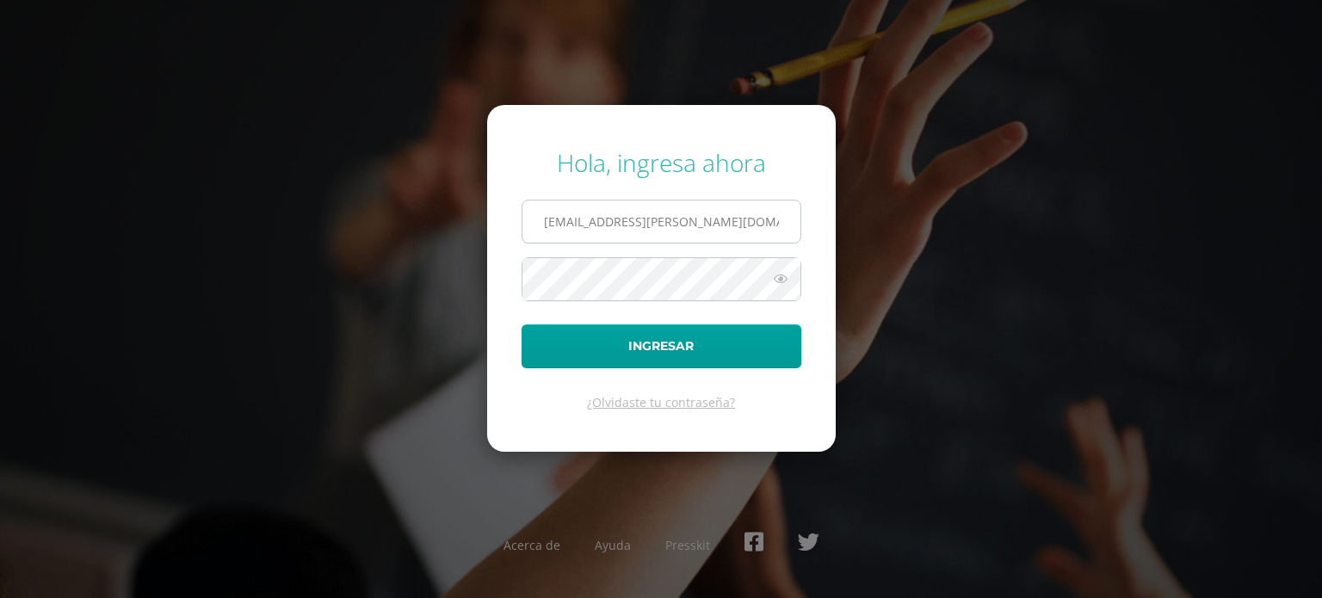
click at [705, 216] on input "[EMAIL_ADDRESS][PERSON_NAME][DOMAIN_NAME]" at bounding box center [662, 222] width 278 height 42
type input "[PERSON_NAME][EMAIL_ADDRESS][DOMAIN_NAME]"
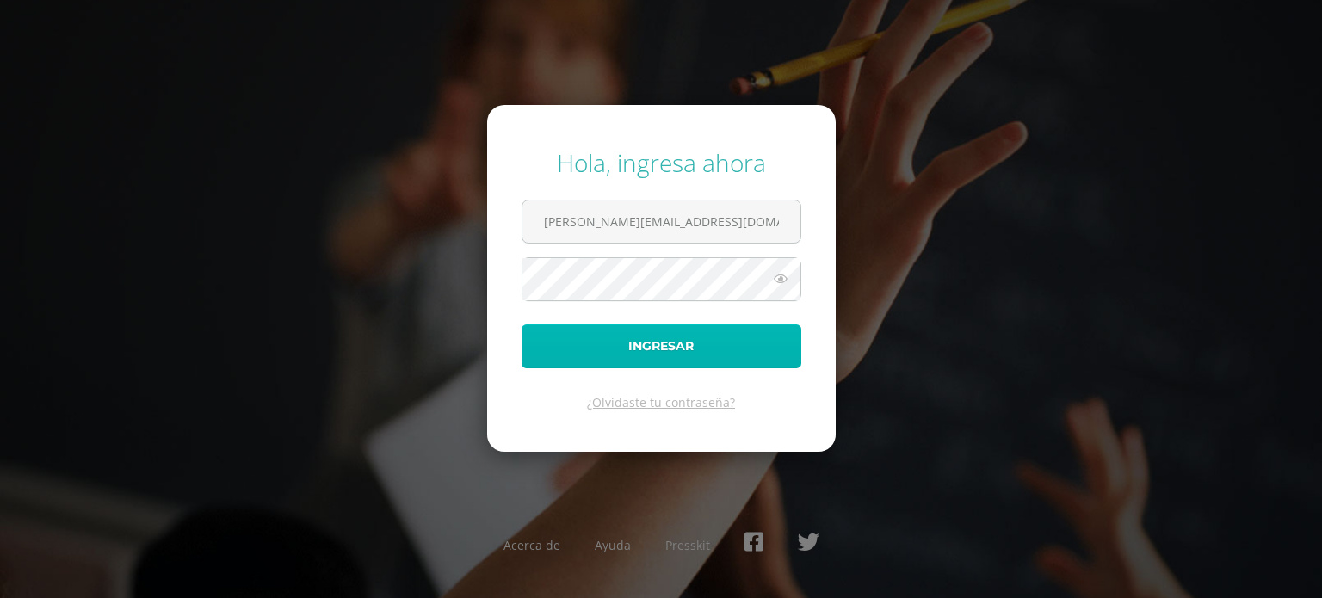
click at [697, 354] on button "Ingresar" at bounding box center [662, 347] width 280 height 44
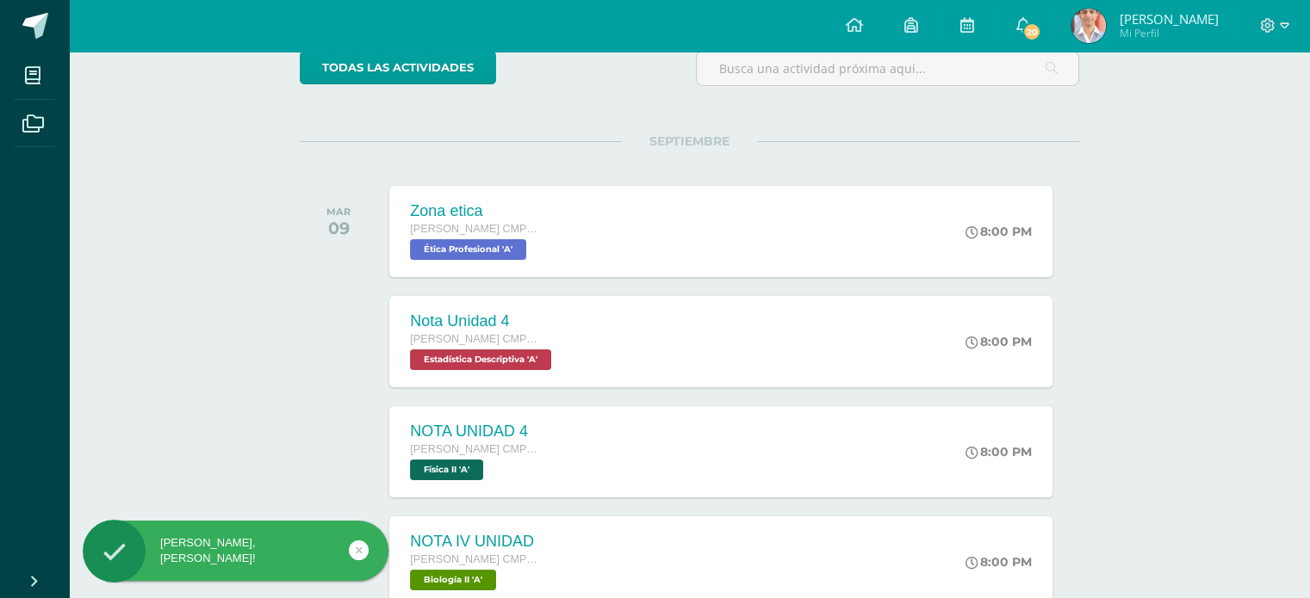
scroll to position [172, 0]
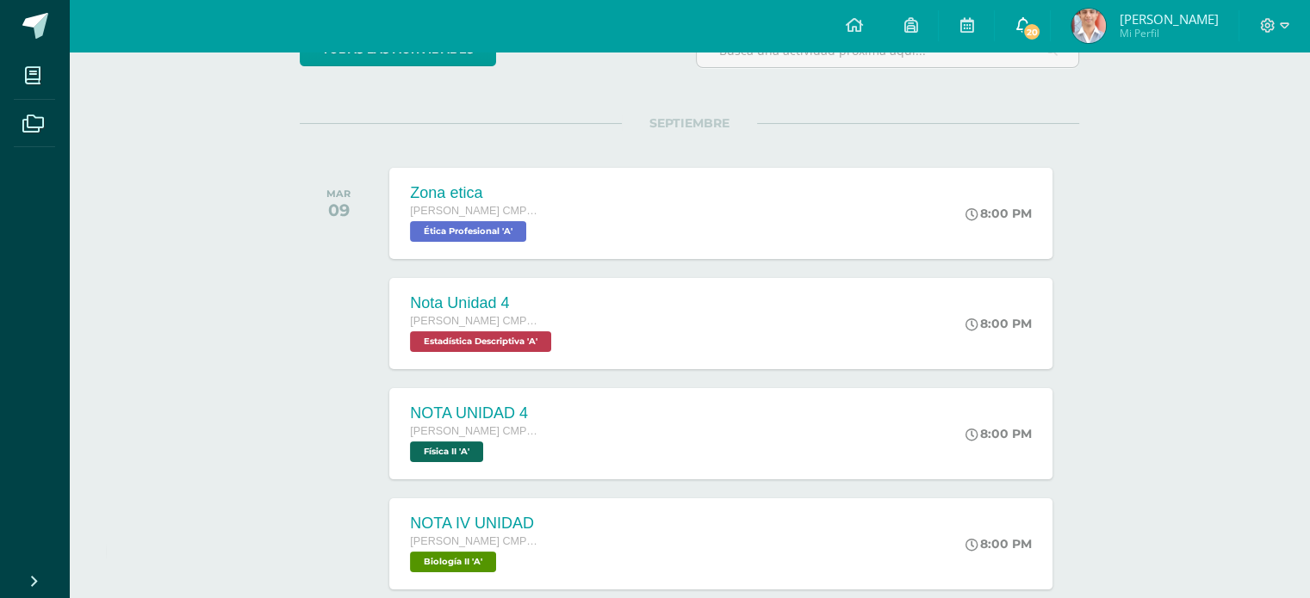
click at [1035, 27] on span "20" at bounding box center [1031, 31] width 19 height 19
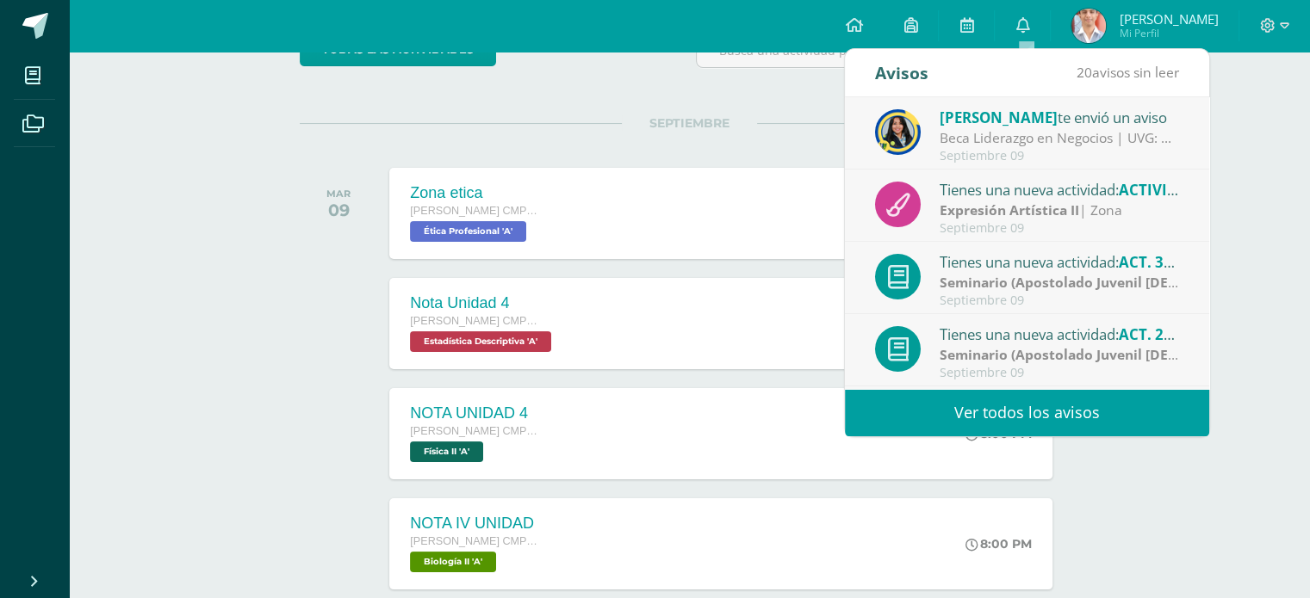
click at [1046, 141] on div "Beca Liderazgo en Negocios | UVG: Gusto en saludarlos chicos, que estén brillan…" at bounding box center [1058, 138] width 239 height 20
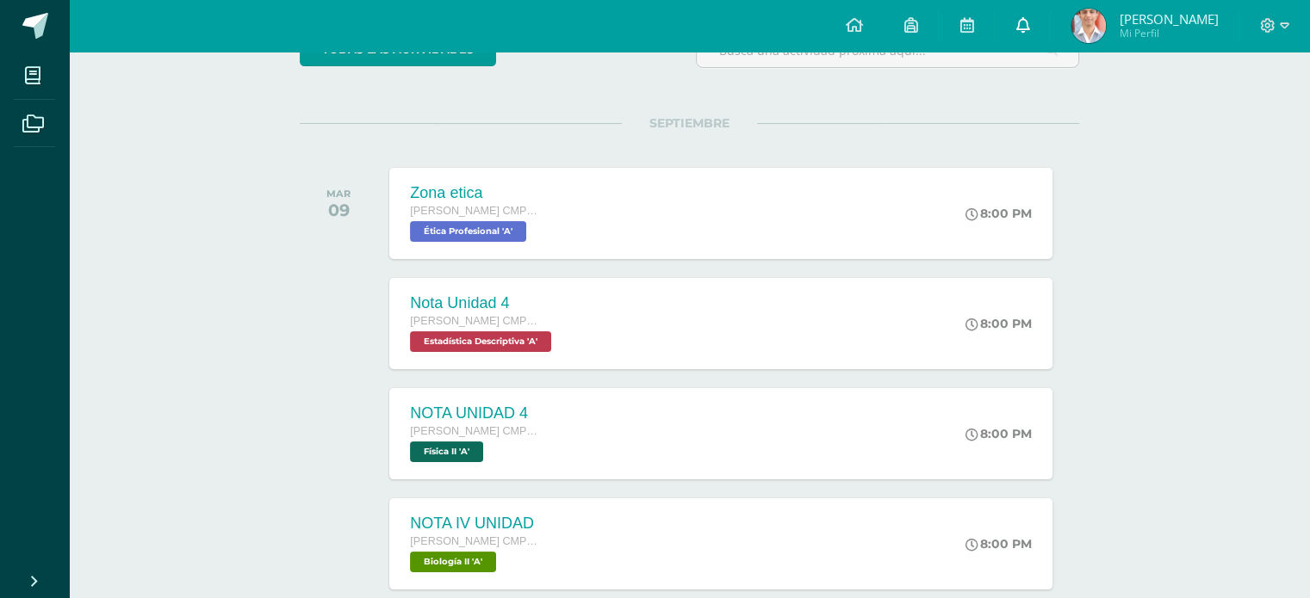
click at [1029, 23] on icon at bounding box center [1022, 24] width 14 height 15
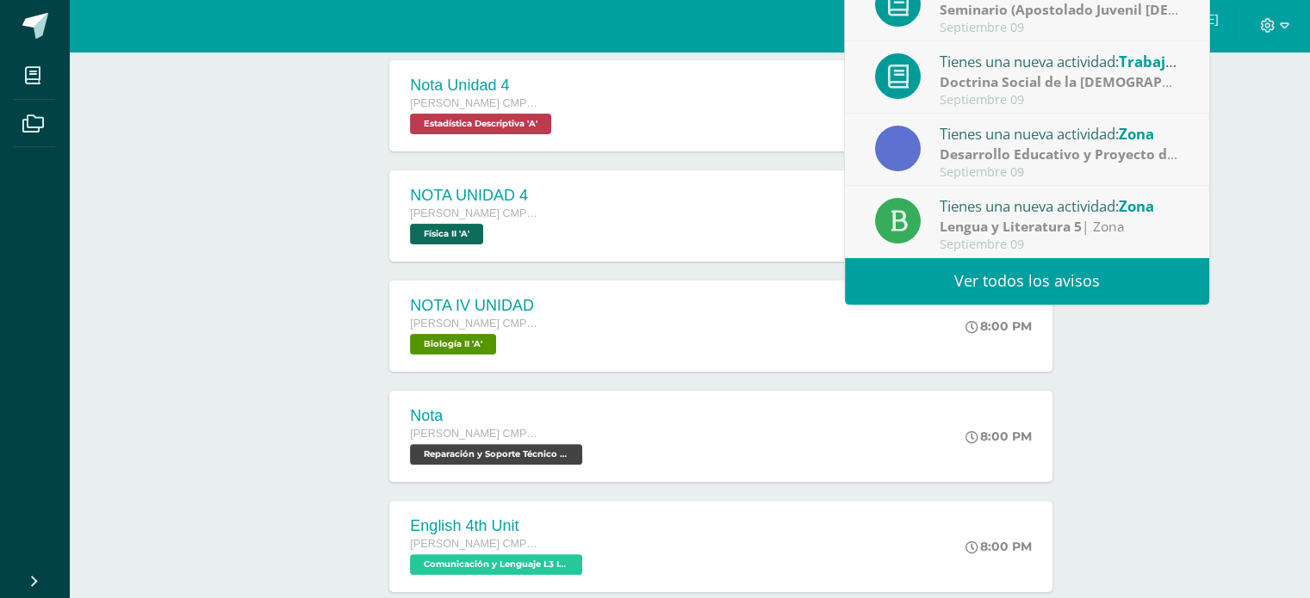
scroll to position [430, 0]
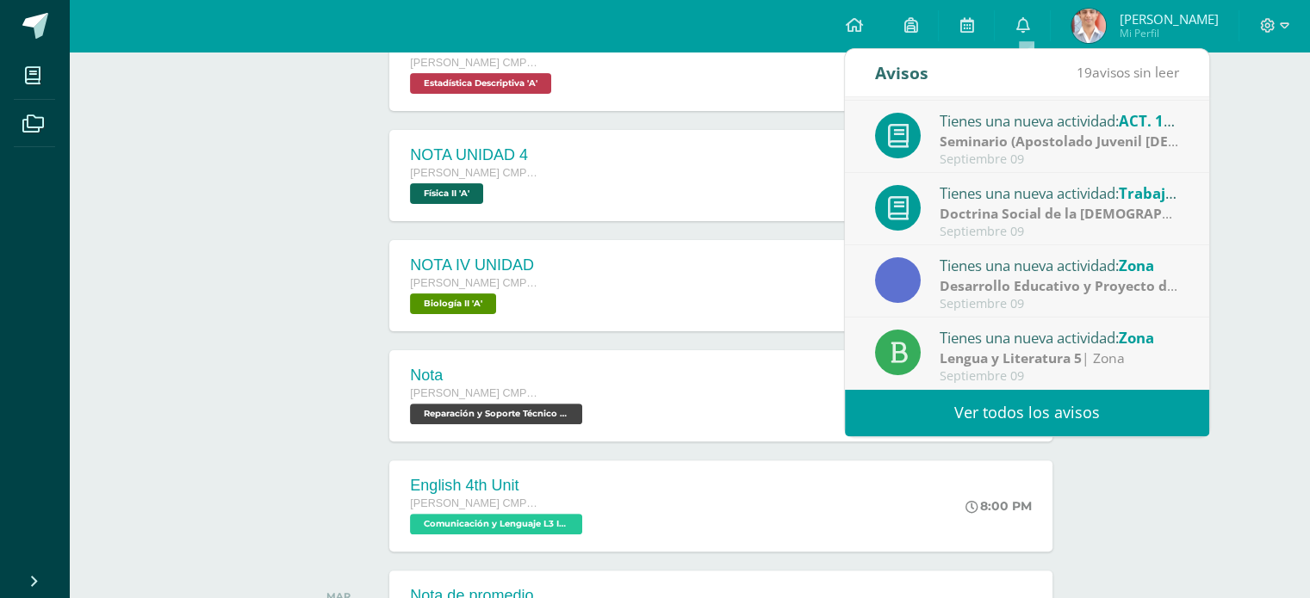
click at [1095, 418] on link "Ver todos los avisos" at bounding box center [1027, 412] width 364 height 47
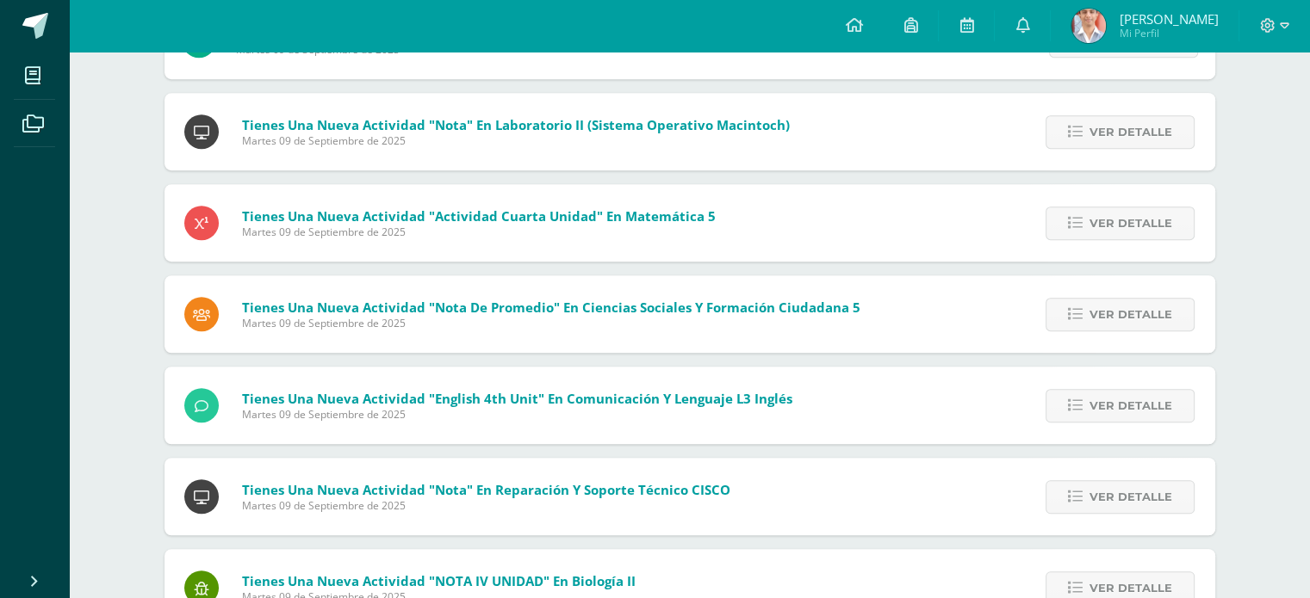
scroll to position [1088, 0]
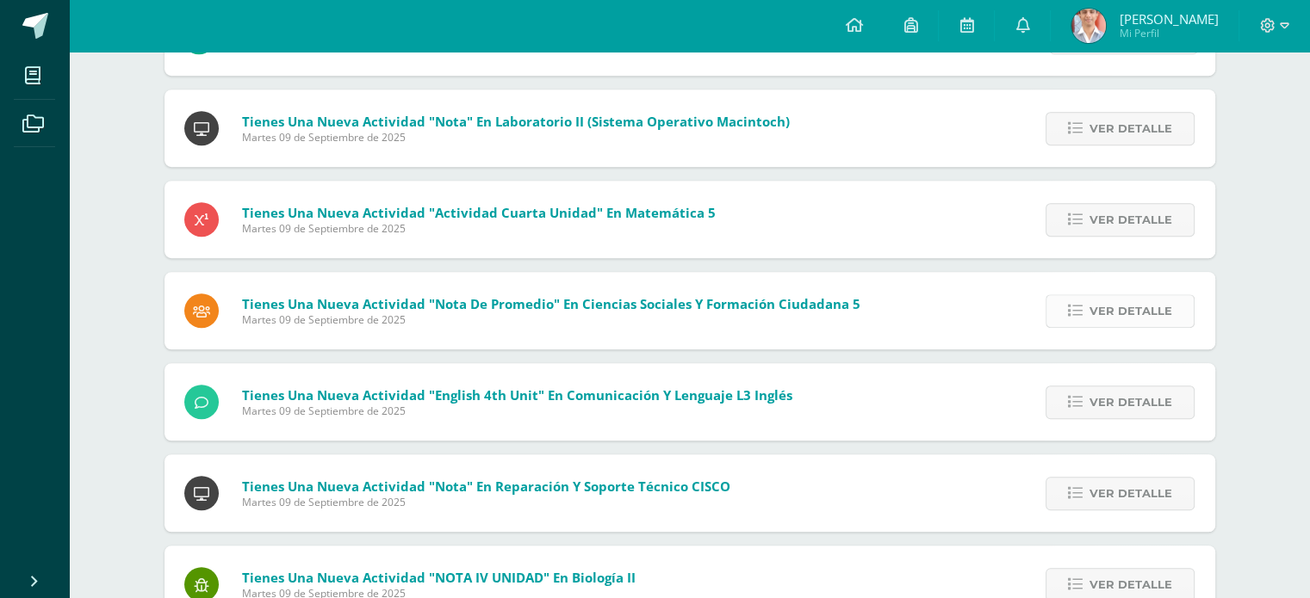
click at [1118, 322] on span "Ver detalle" at bounding box center [1130, 311] width 83 height 32
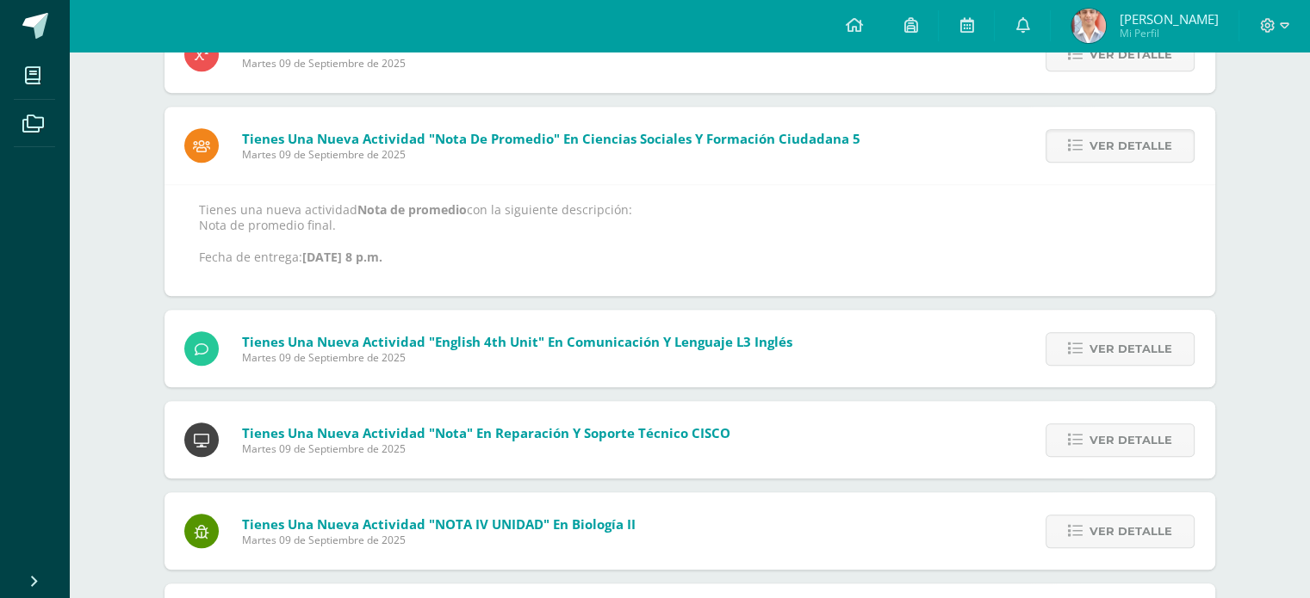
scroll to position [1260, 0]
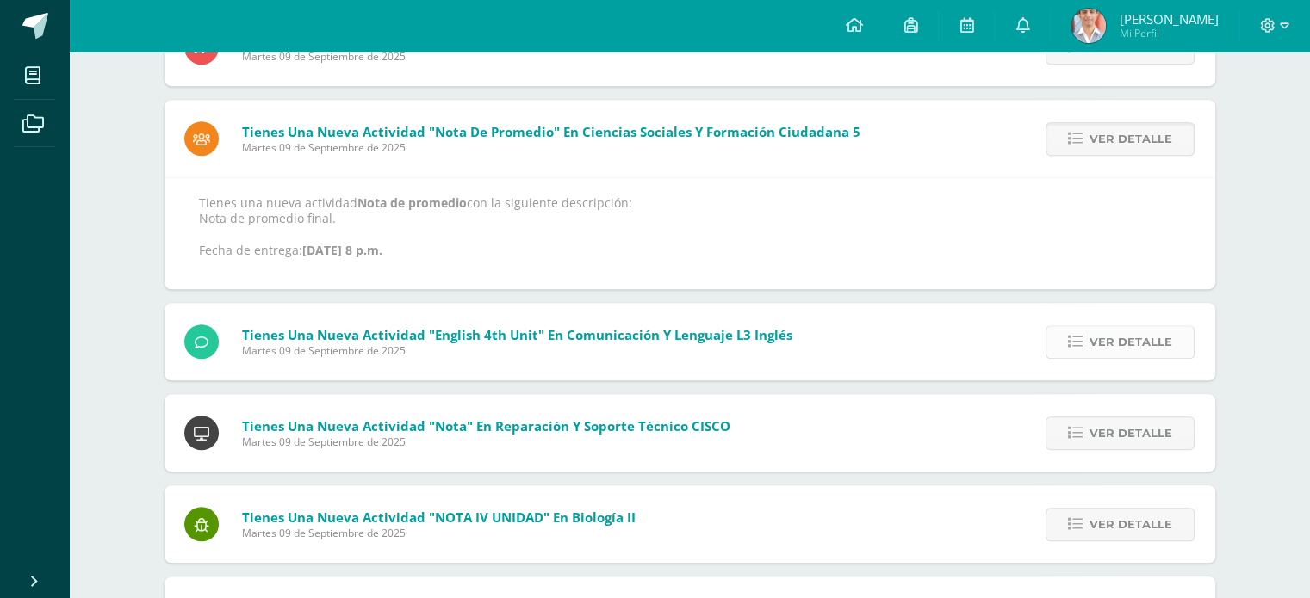
click at [1101, 350] on span "Ver detalle" at bounding box center [1130, 342] width 83 height 32
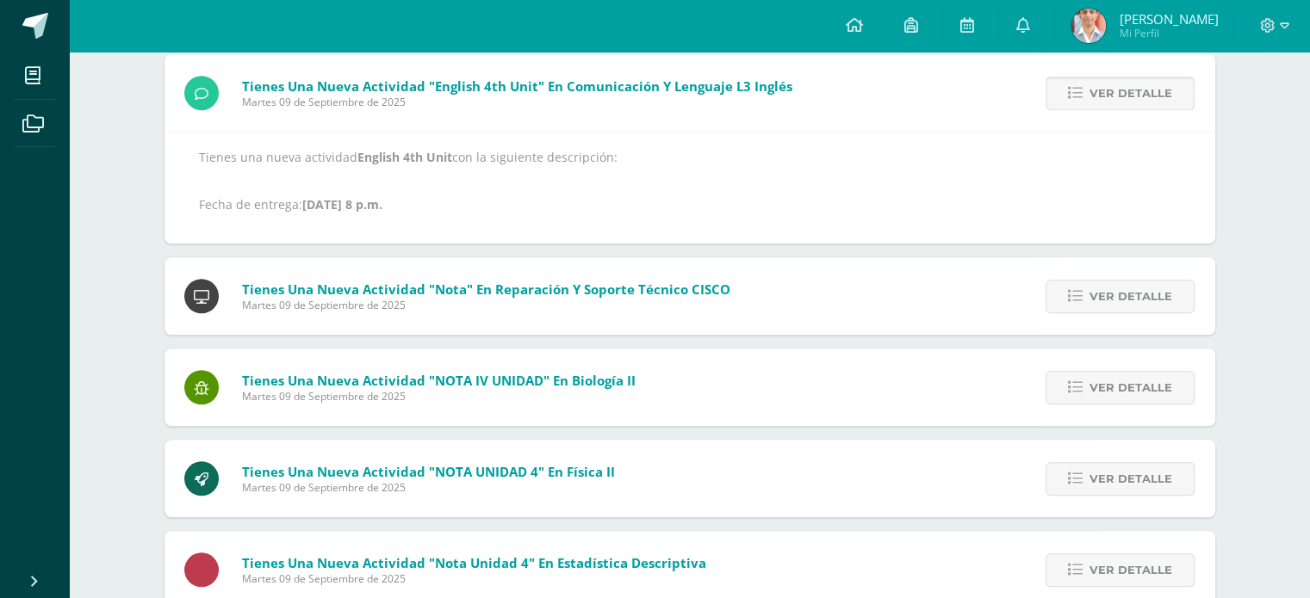
scroll to position [1347, 0]
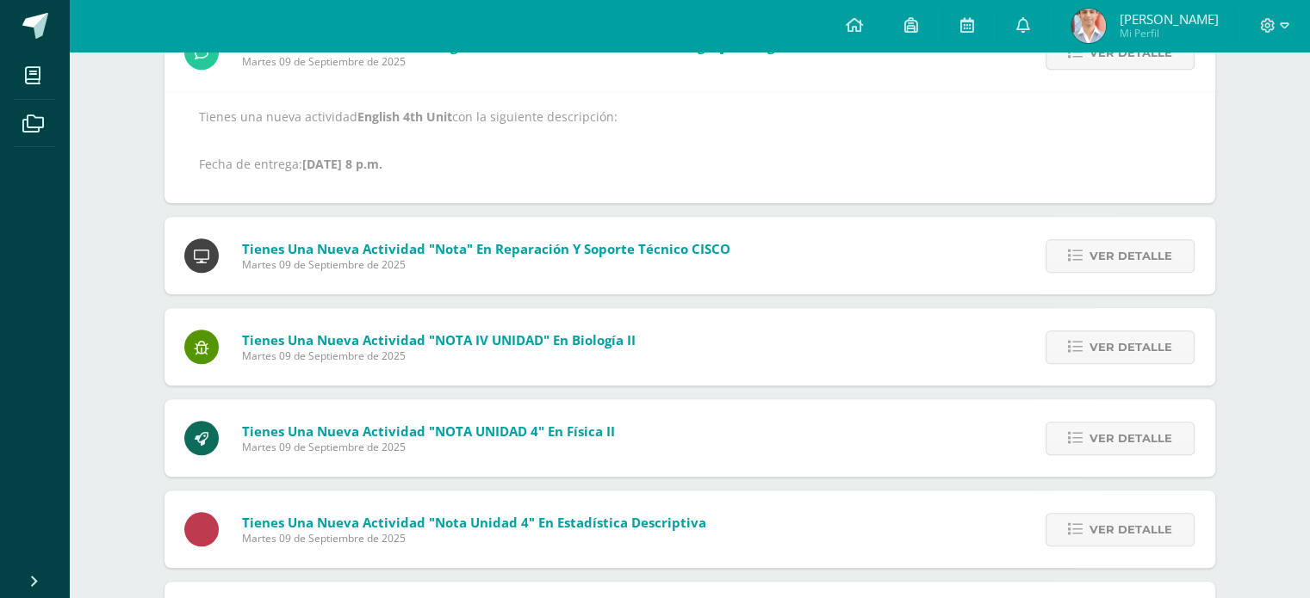
click at [1102, 23] on img at bounding box center [1088, 26] width 34 height 34
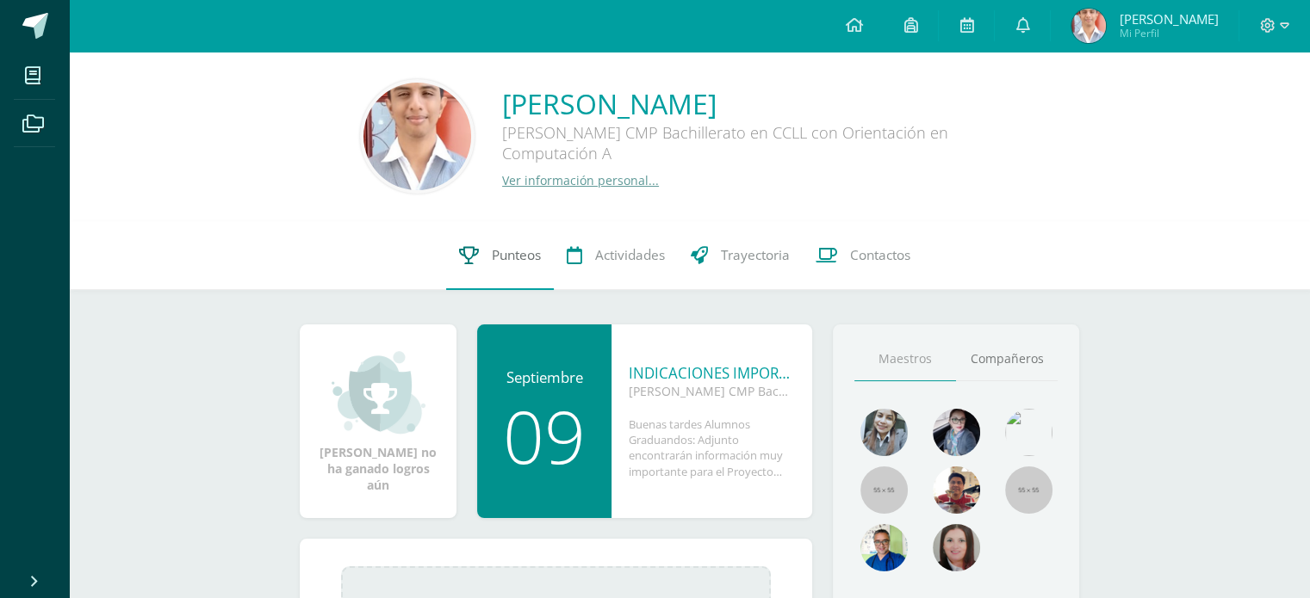
click at [520, 257] on span "Punteos" at bounding box center [516, 255] width 49 height 18
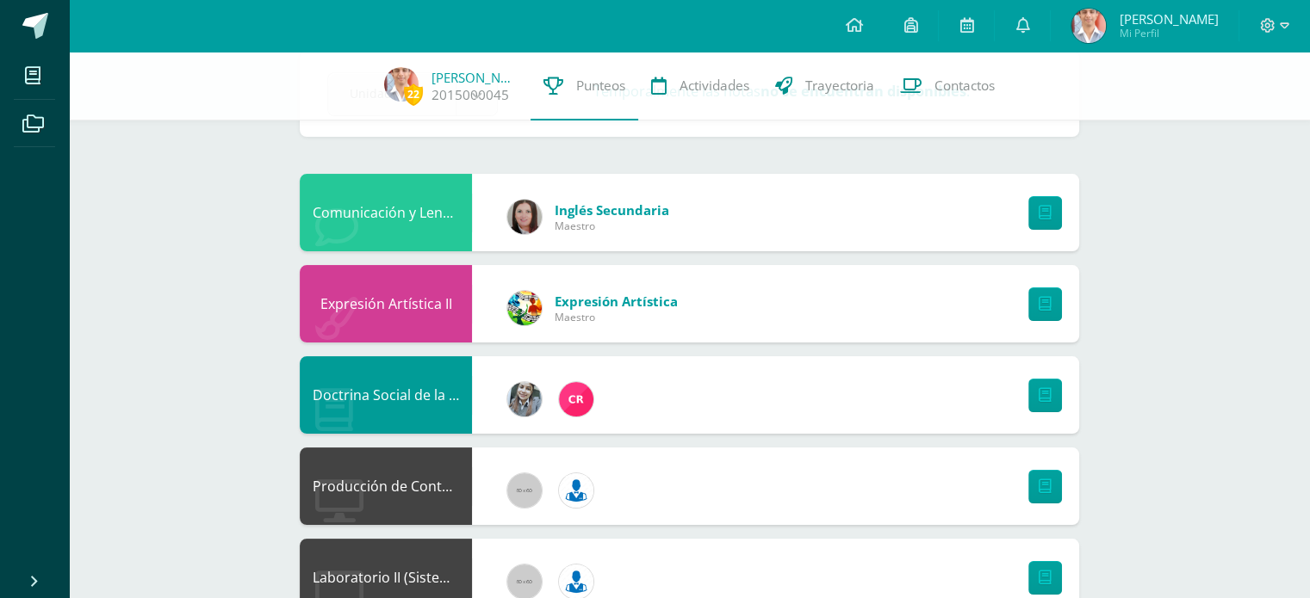
scroll to position [172, 0]
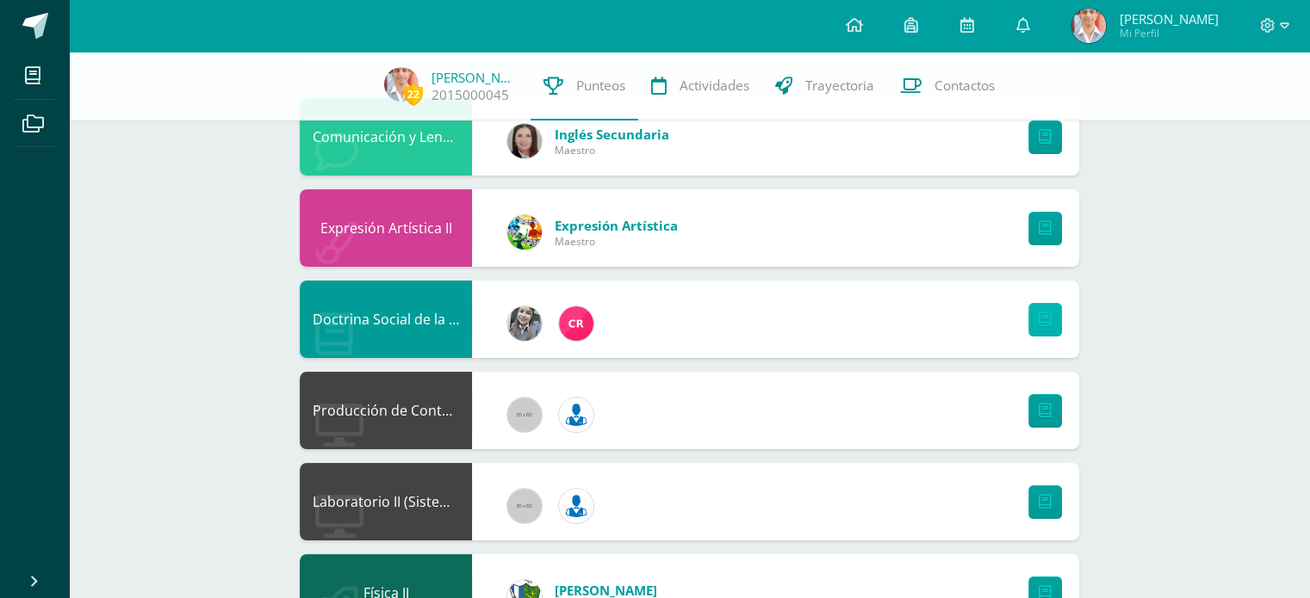
click at [1032, 319] on link at bounding box center [1045, 320] width 34 height 34
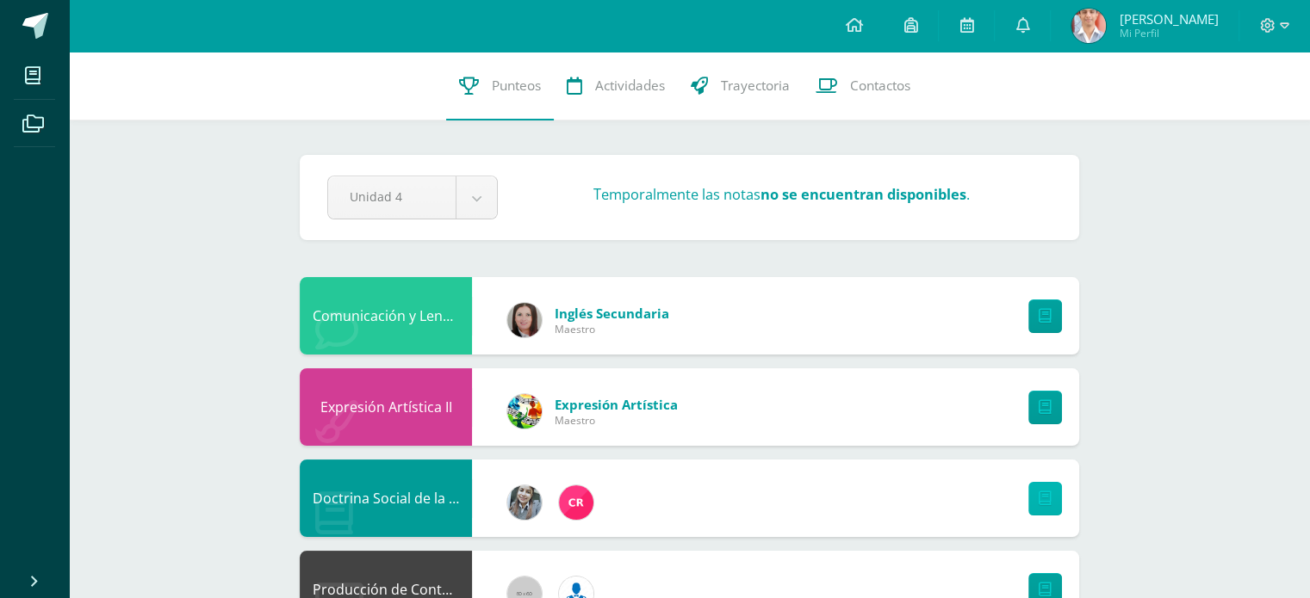
scroll to position [0, 0]
click at [1034, 26] on link at bounding box center [1021, 26] width 55 height 52
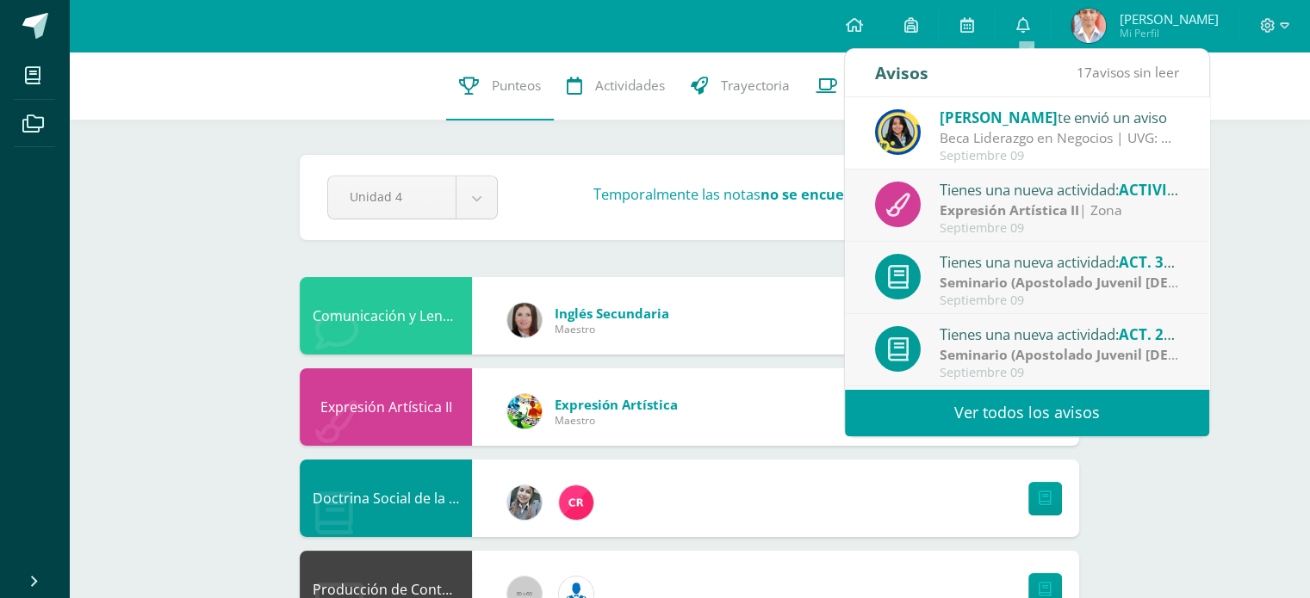
click at [1081, 275] on strong "Seminario (Apostolado Juvenil [DEMOGRAPHIC_DATA] -AJS)" at bounding box center [1134, 282] width 391 height 19
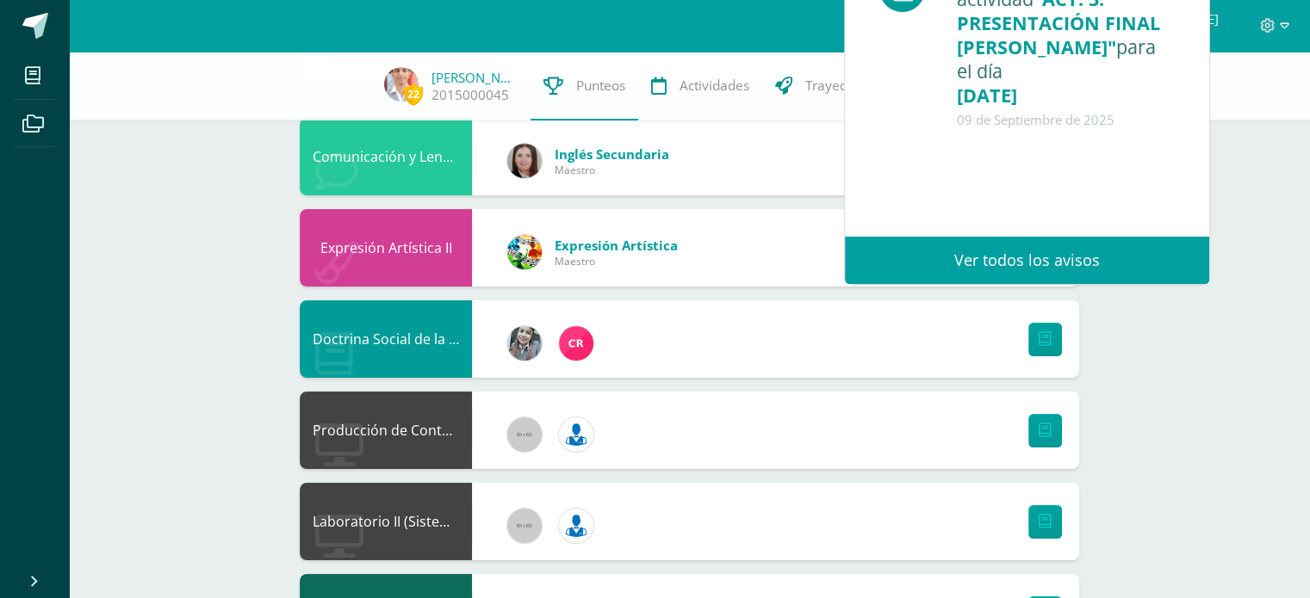
scroll to position [172, 0]
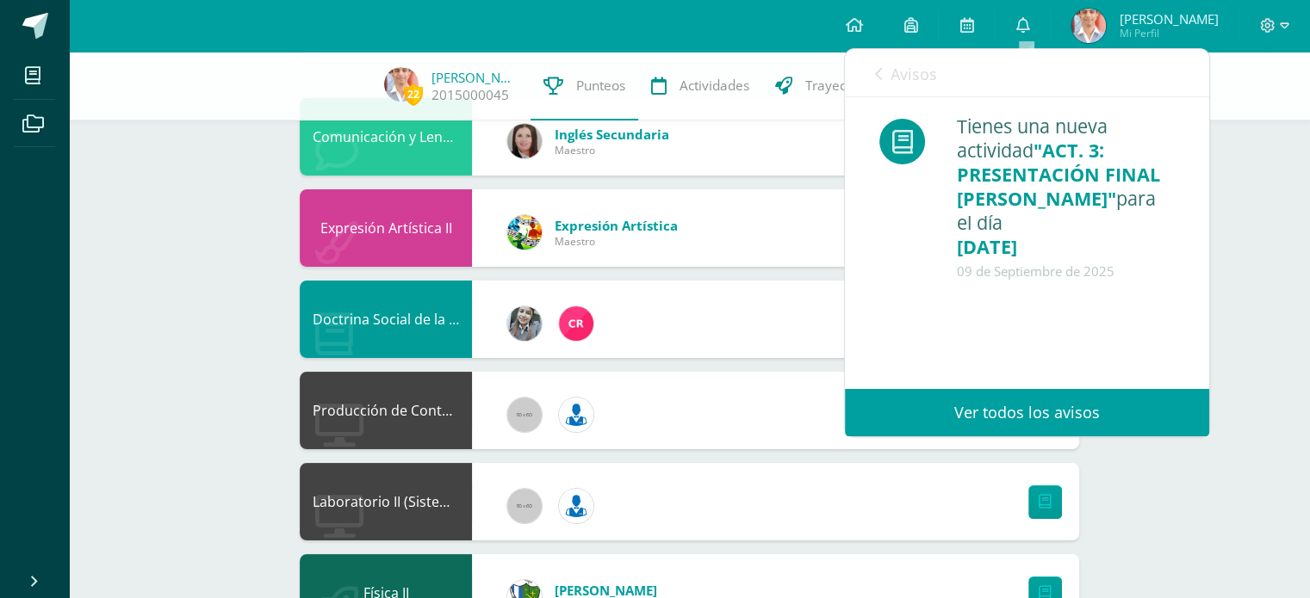
click at [1061, 406] on link "Ver todos los avisos" at bounding box center [1027, 412] width 364 height 47
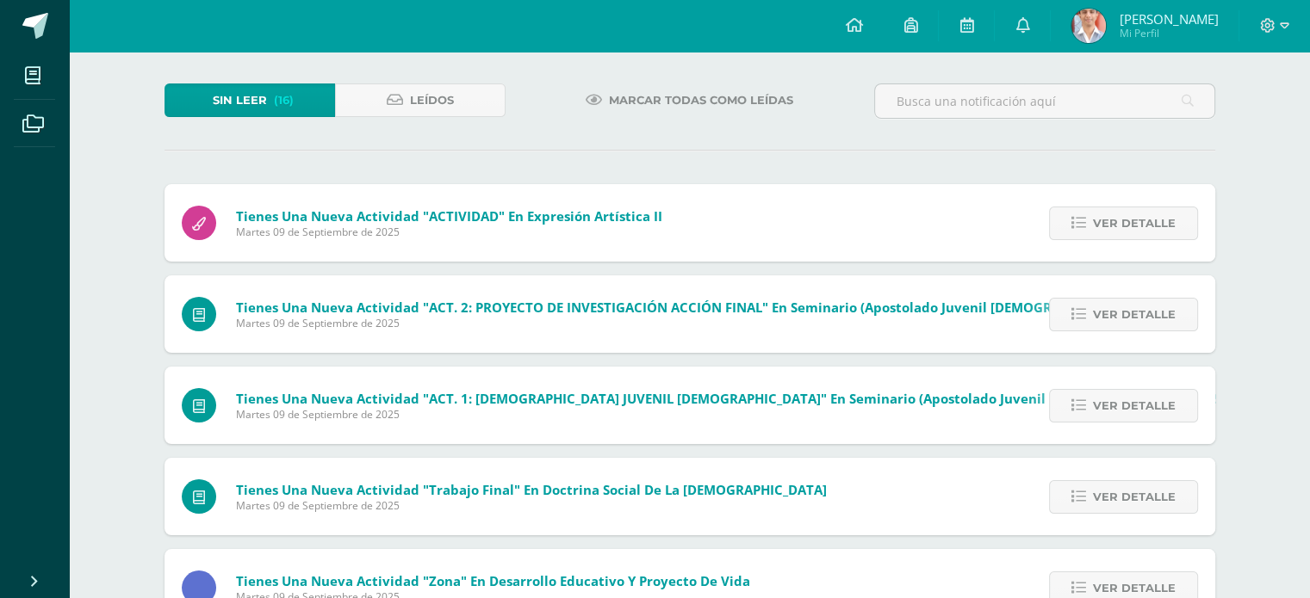
scroll to position [86, 0]
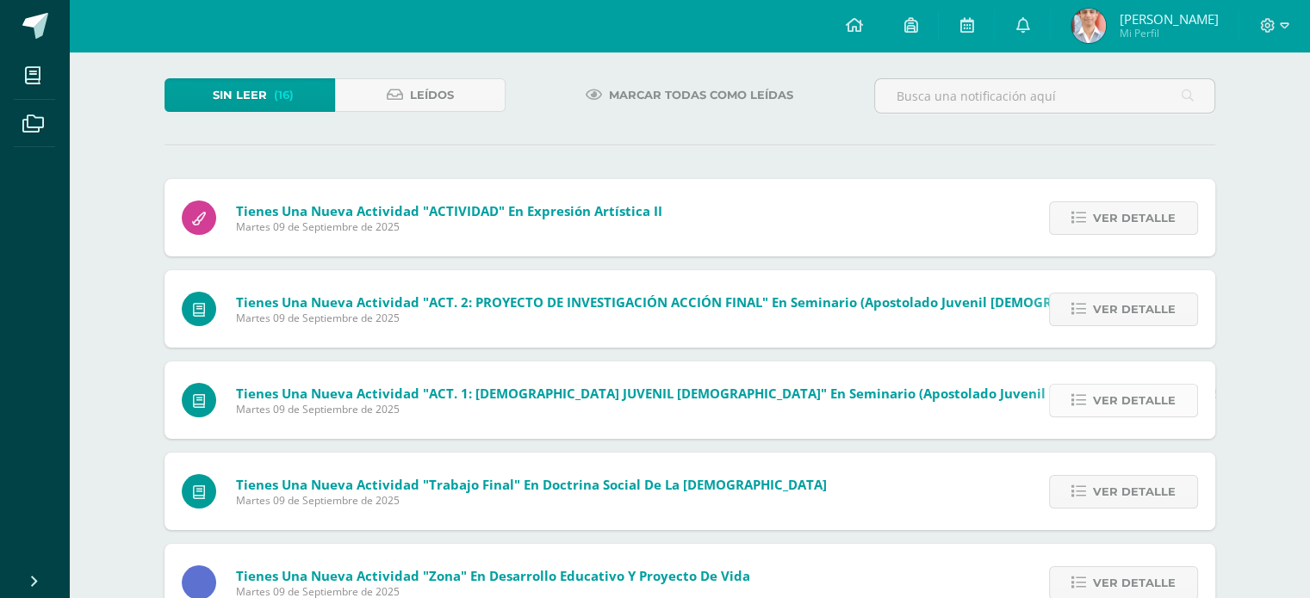
click at [1165, 401] on span "Ver detalle" at bounding box center [1134, 401] width 83 height 32
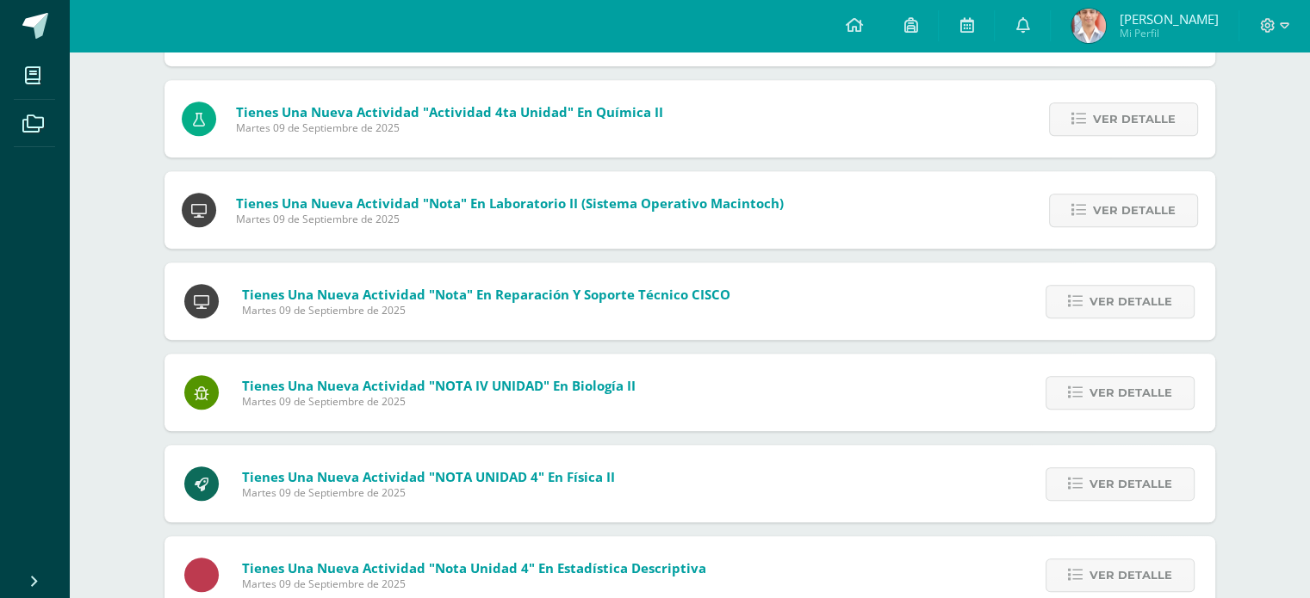
scroll to position [1113, 0]
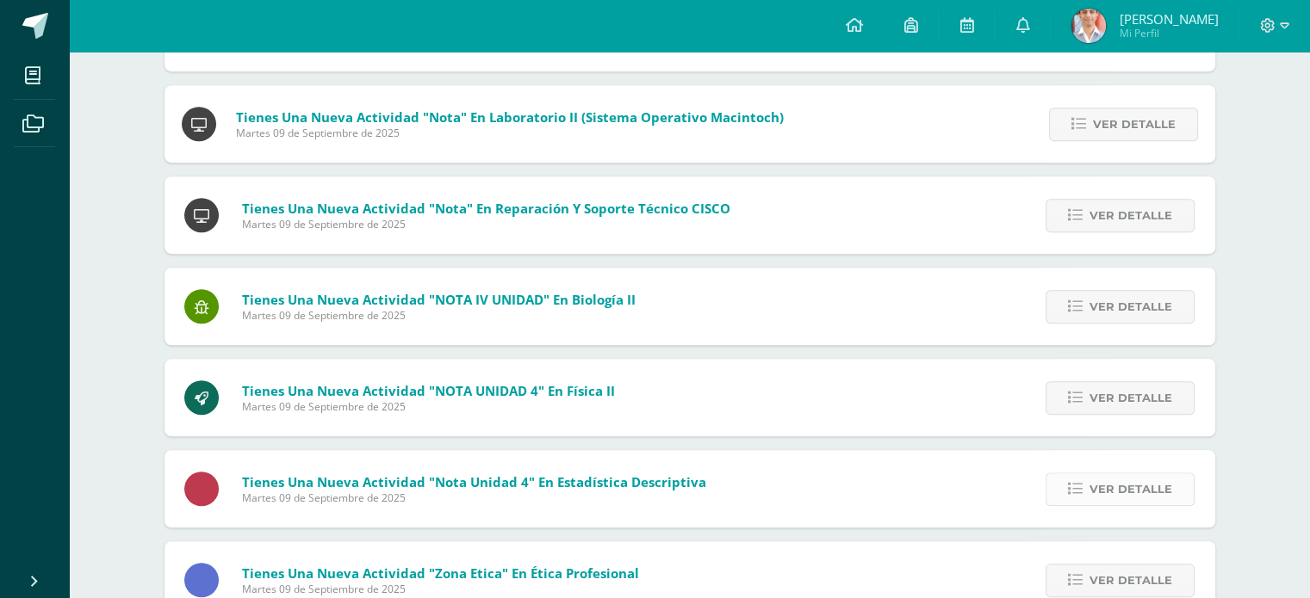
click at [1119, 485] on span "Ver detalle" at bounding box center [1130, 490] width 83 height 32
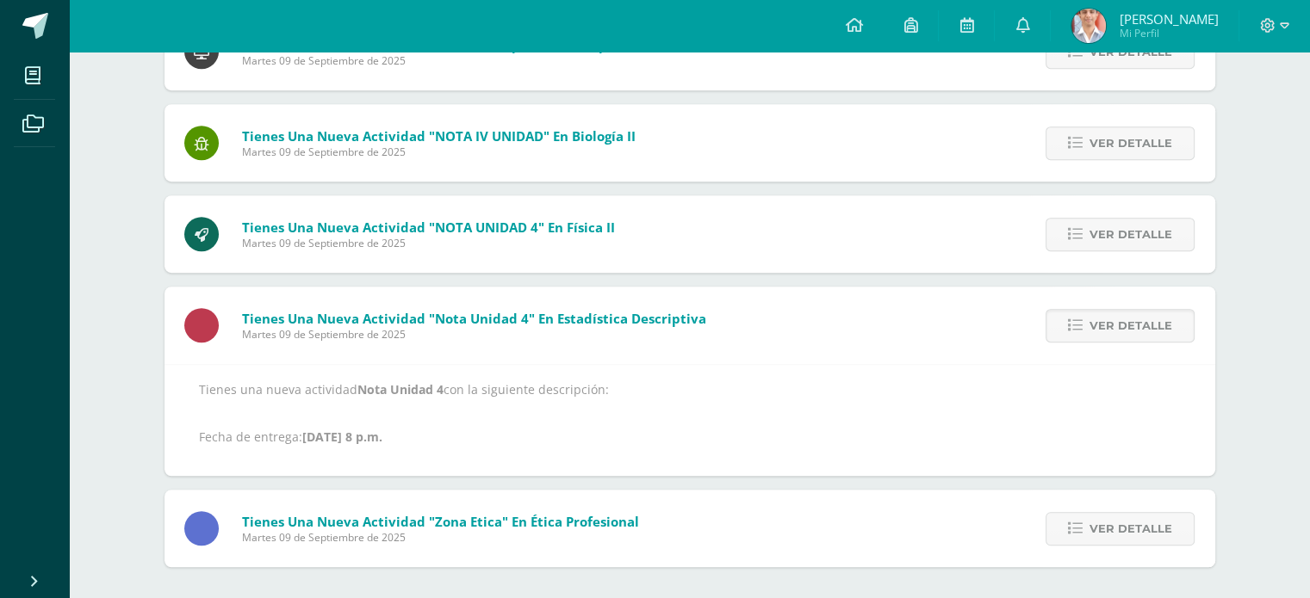
scroll to position [1077, 0]
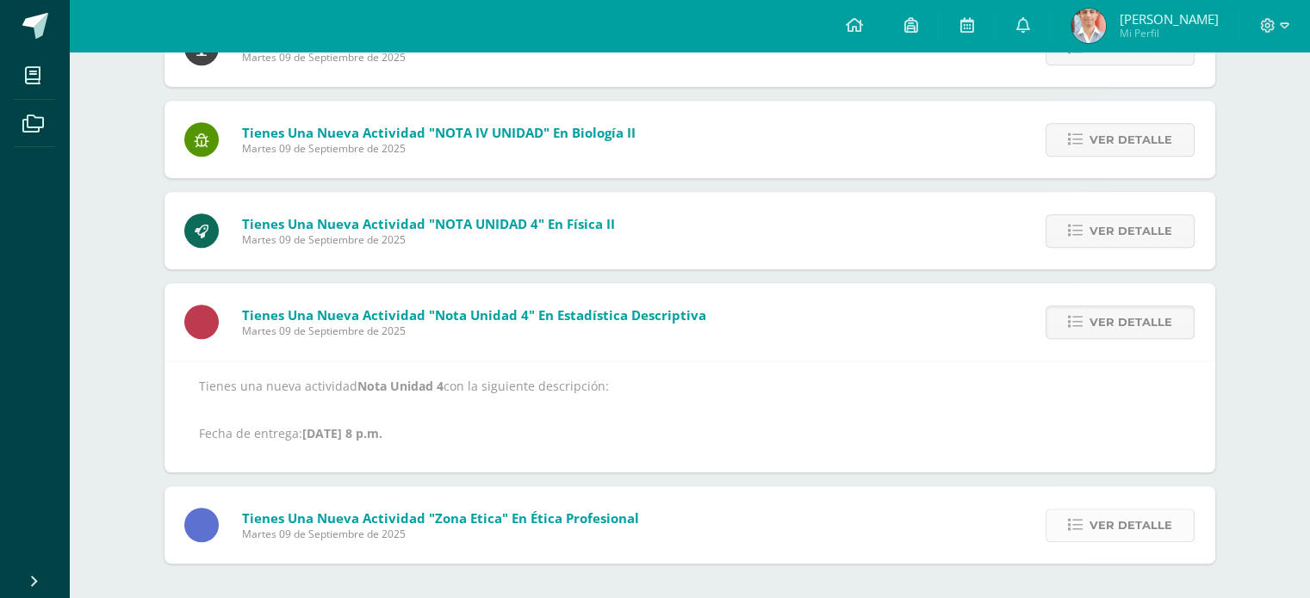
click at [1109, 529] on span "Ver detalle" at bounding box center [1130, 526] width 83 height 32
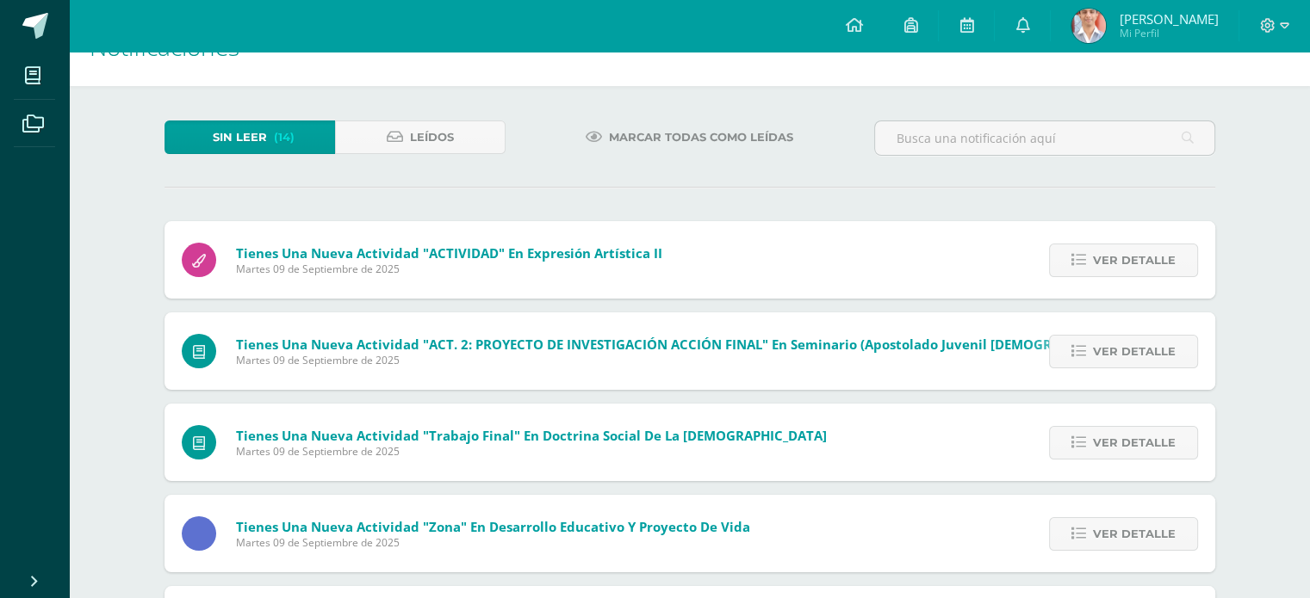
scroll to position [38, 0]
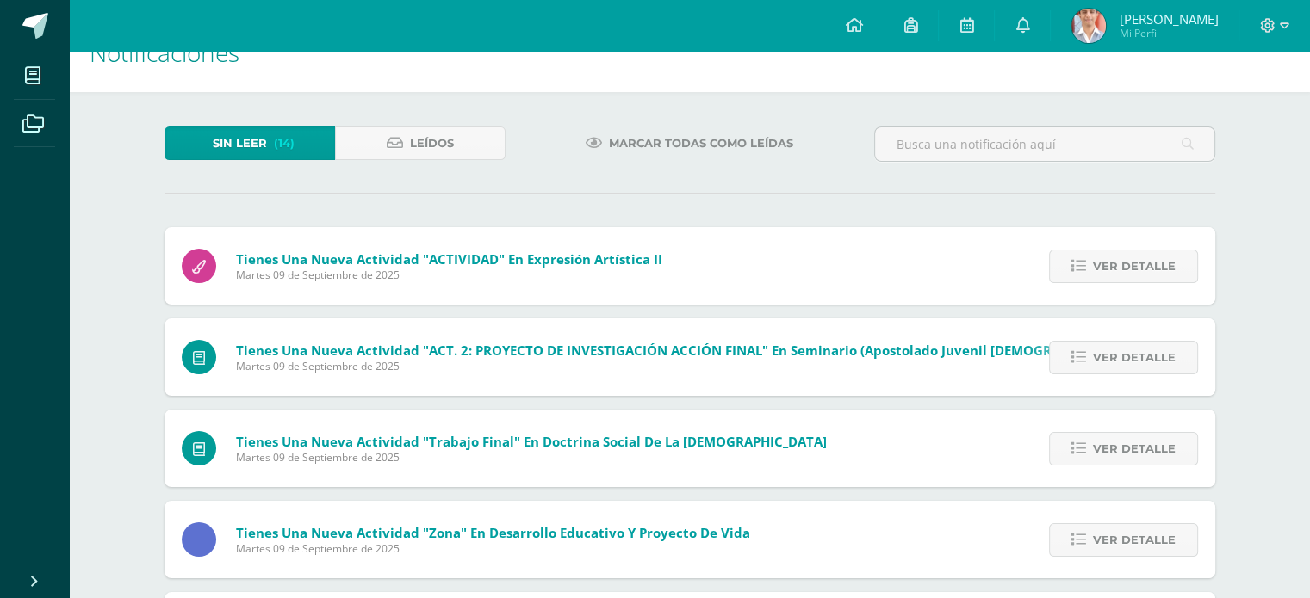
click at [1081, 23] on img at bounding box center [1088, 26] width 34 height 34
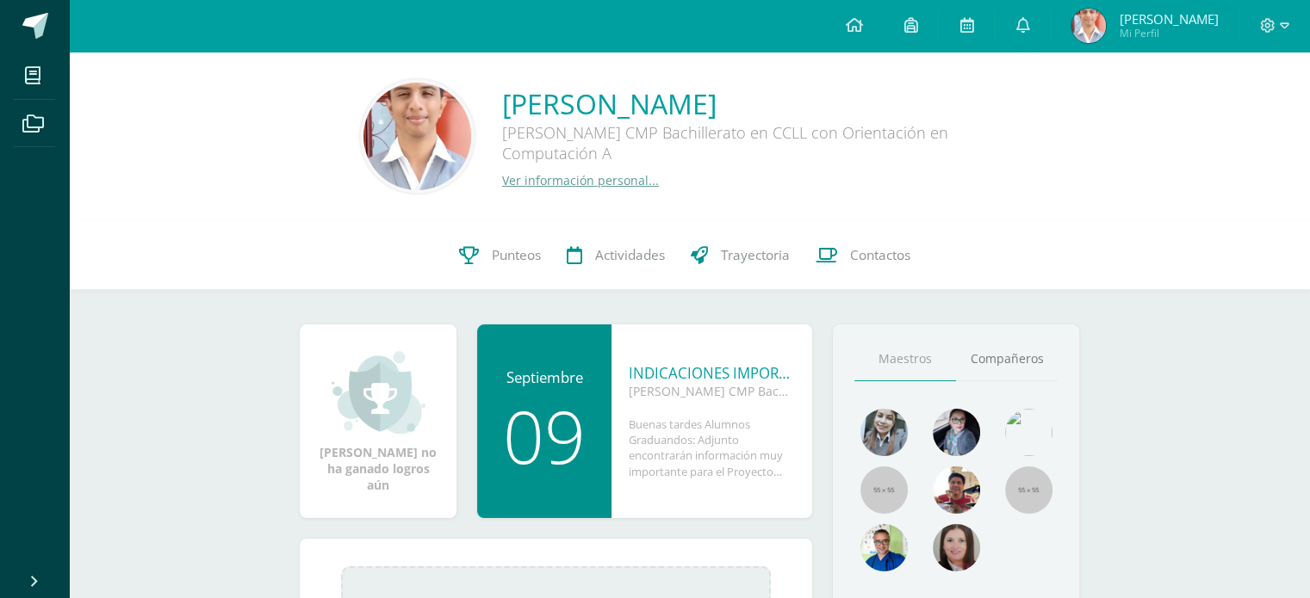
click at [586, 183] on link "Ver información personal..." at bounding box center [580, 180] width 157 height 16
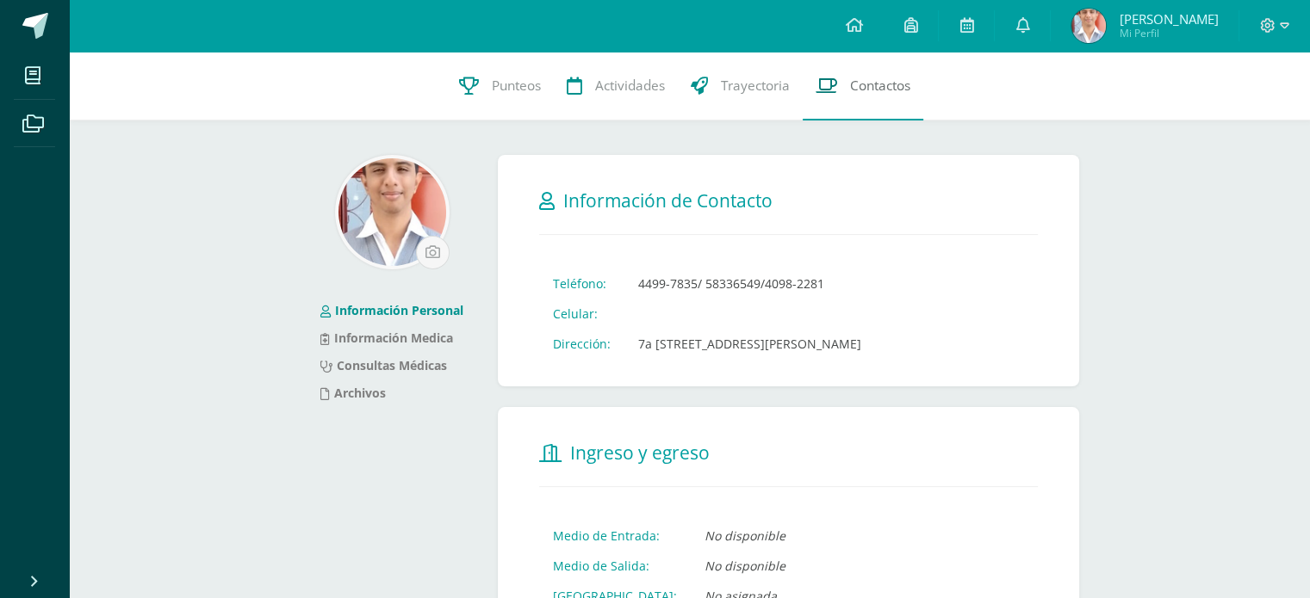
click at [867, 78] on span "Contactos" at bounding box center [880, 86] width 60 height 18
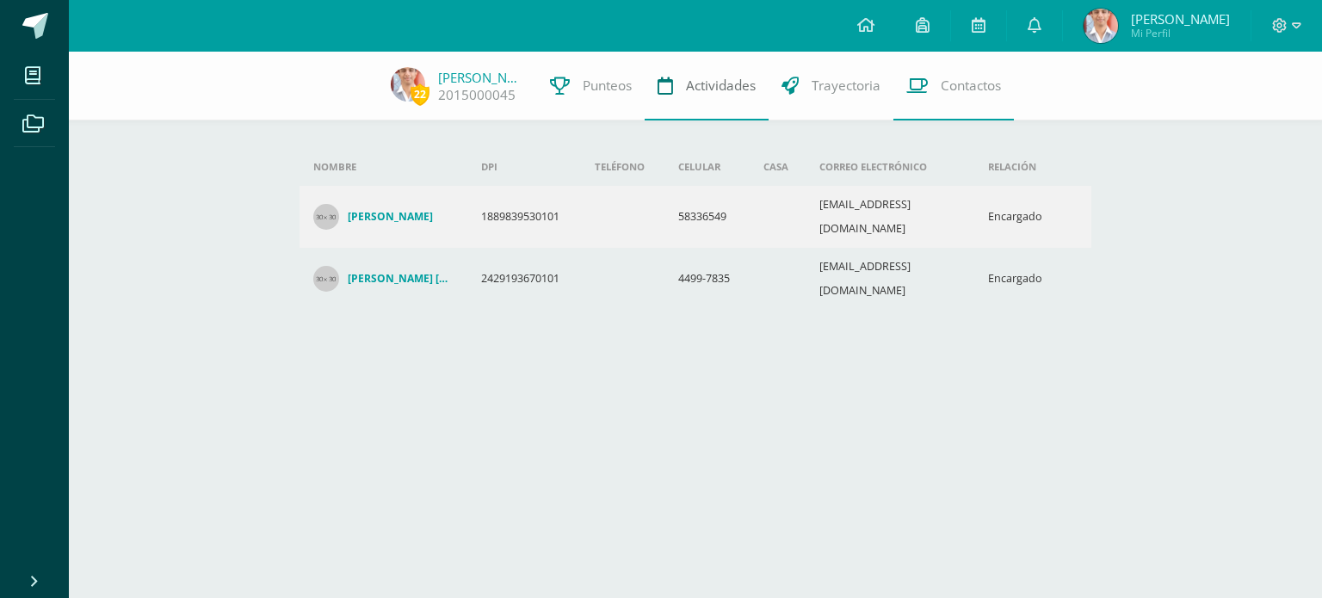
click at [718, 85] on span "Actividades" at bounding box center [721, 86] width 70 height 18
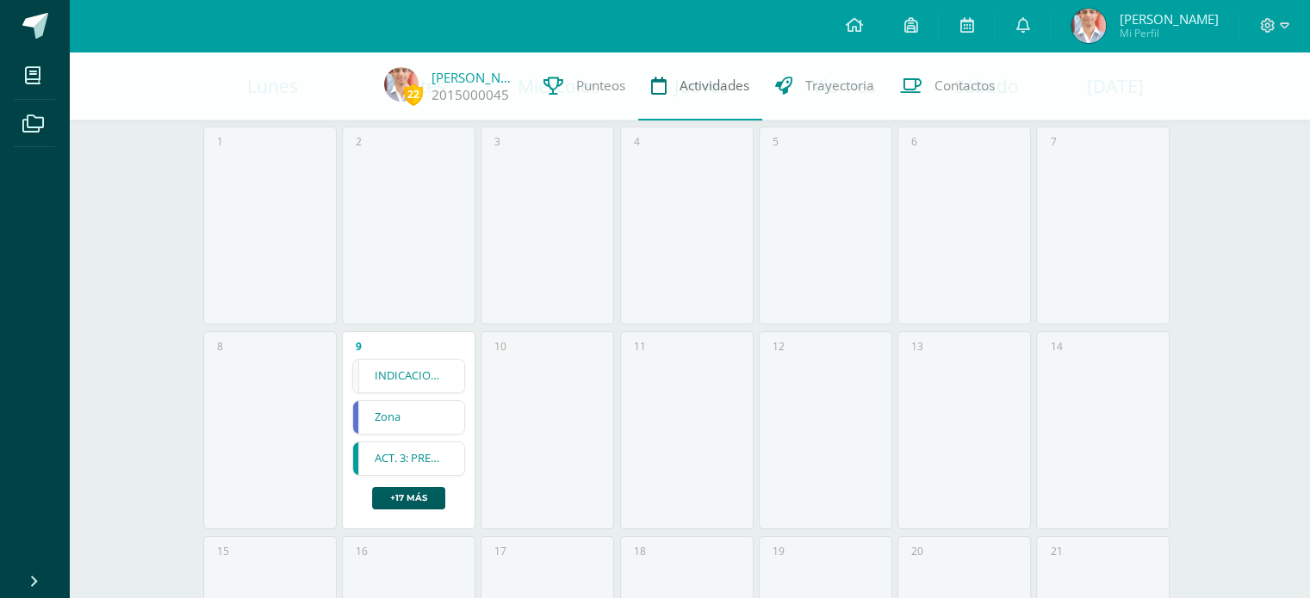
scroll to position [172, 0]
click at [585, 85] on span "Punteos" at bounding box center [600, 86] width 49 height 18
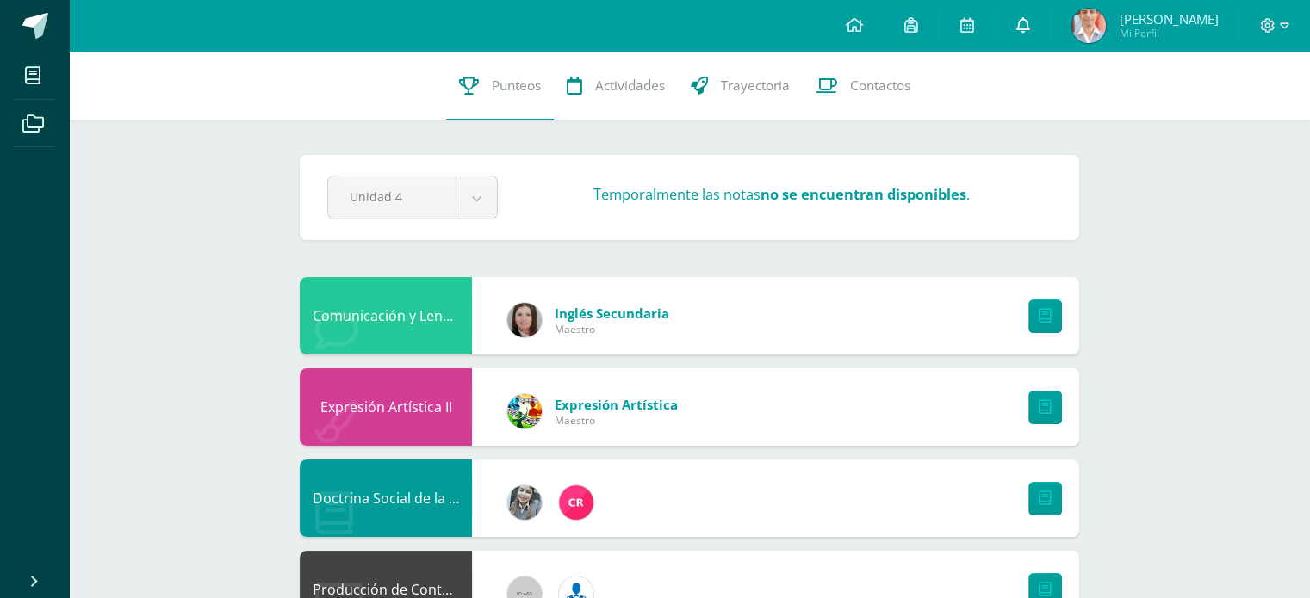
click at [1029, 28] on icon at bounding box center [1022, 24] width 14 height 15
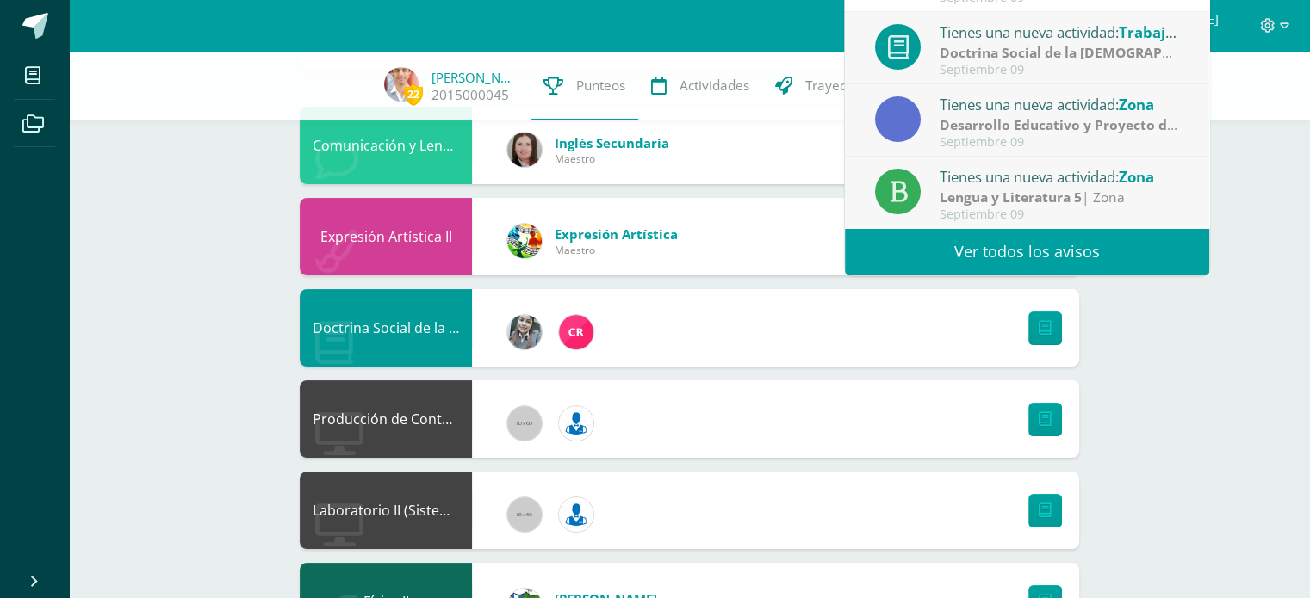
scroll to position [172, 0]
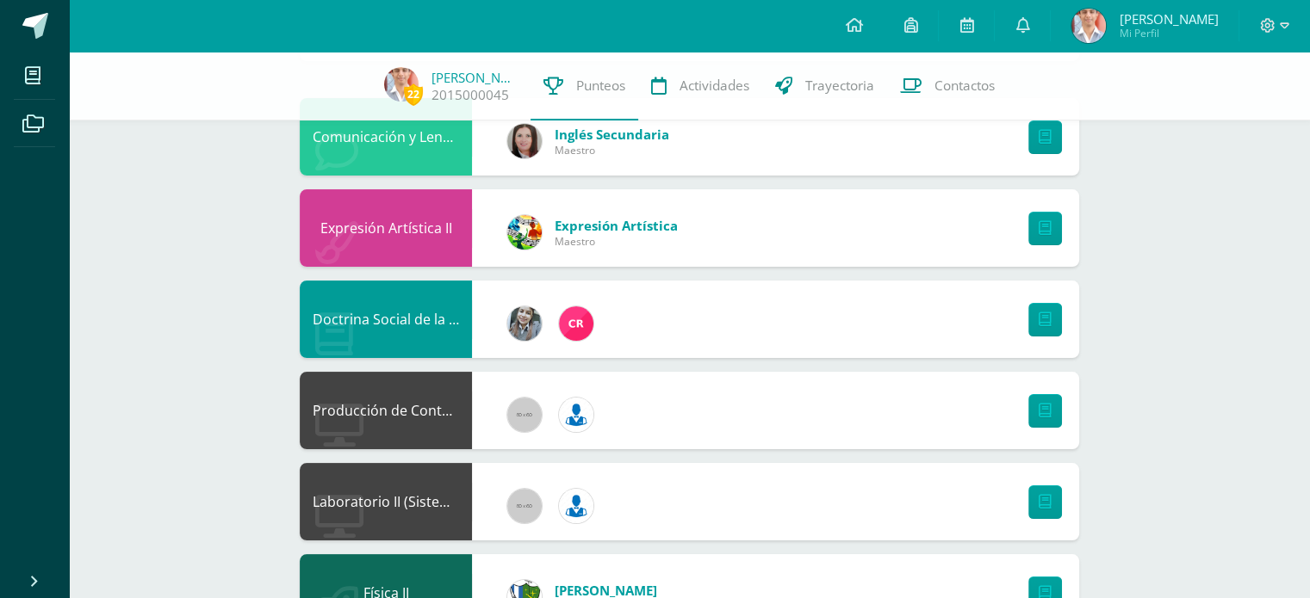
click at [1090, 24] on img at bounding box center [1088, 26] width 34 height 34
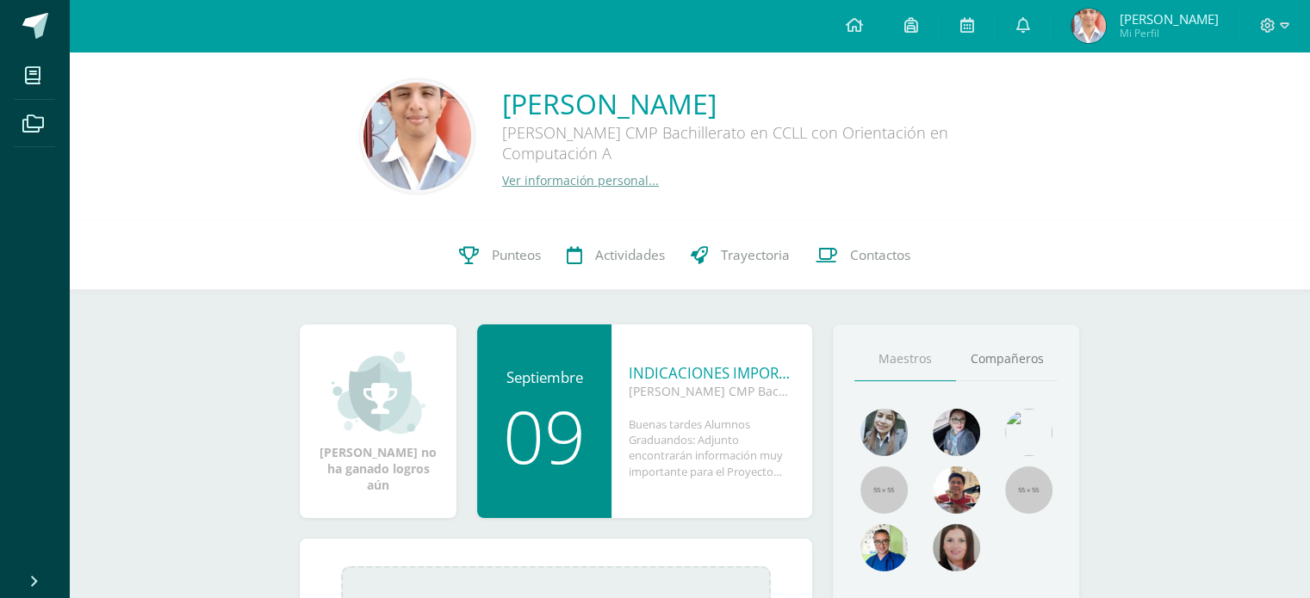
click at [1075, 170] on div "[PERSON_NAME] Quinto Bachillerato CMP Bachillerato en CCLL con Orientación en C…" at bounding box center [689, 136] width 1213 height 115
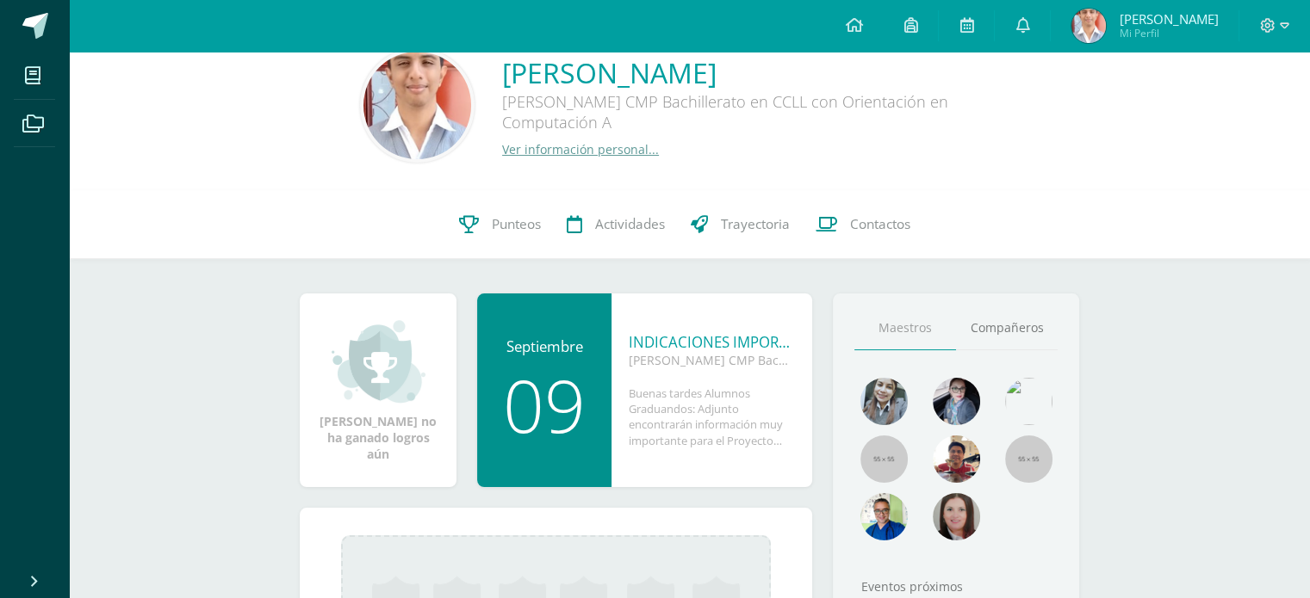
scroll to position [86, 0]
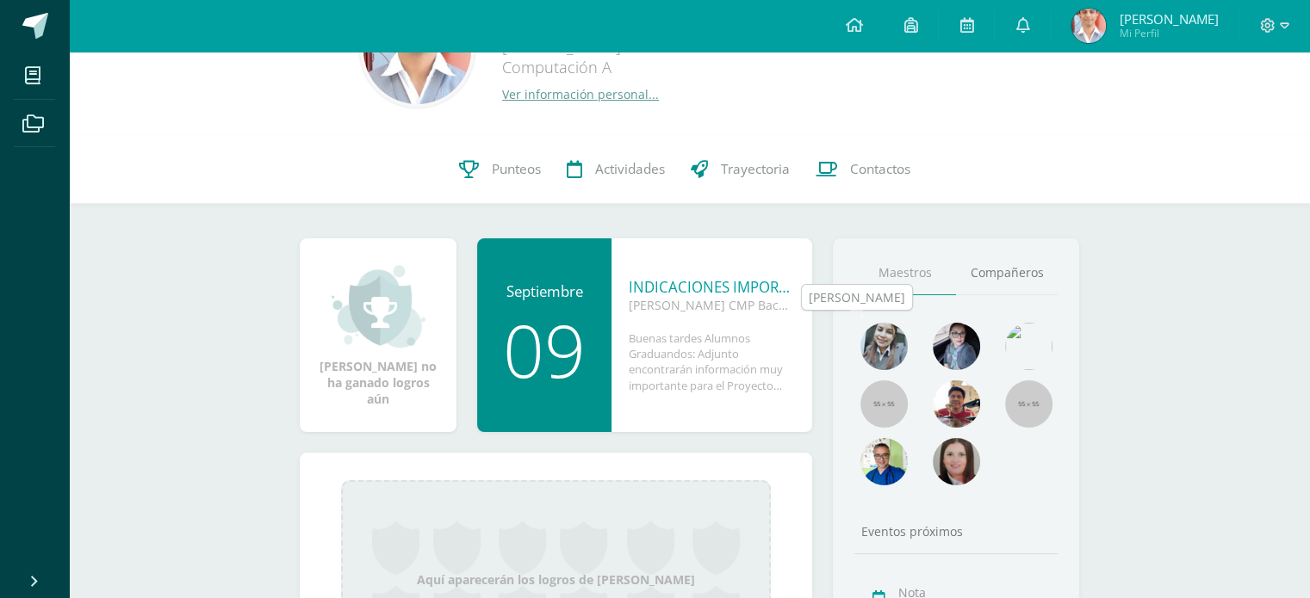
click at [886, 341] on img at bounding box center [883, 346] width 47 height 47
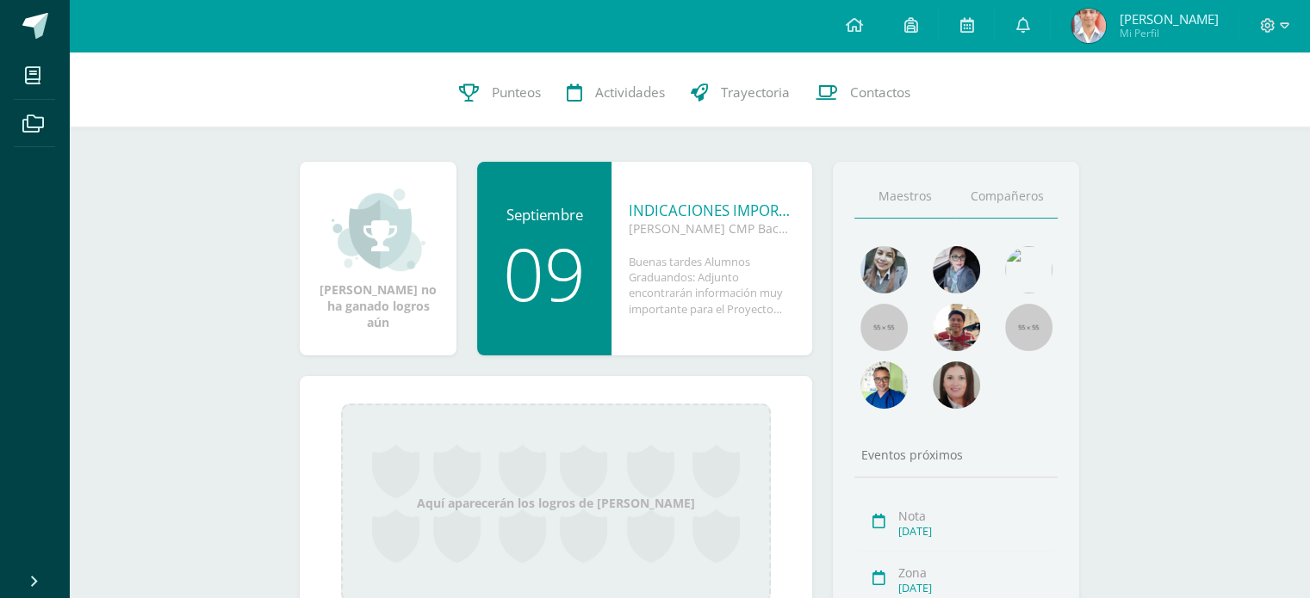
scroll to position [172, 0]
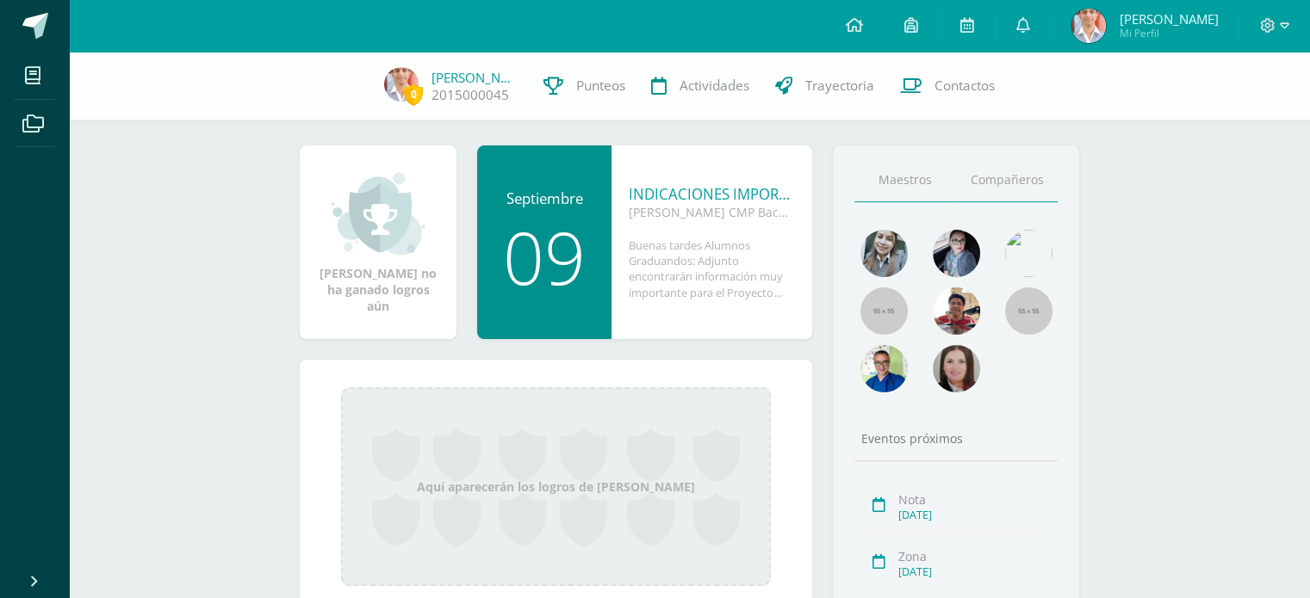
click at [1021, 176] on link "Compañeros" at bounding box center [1007, 180] width 102 height 44
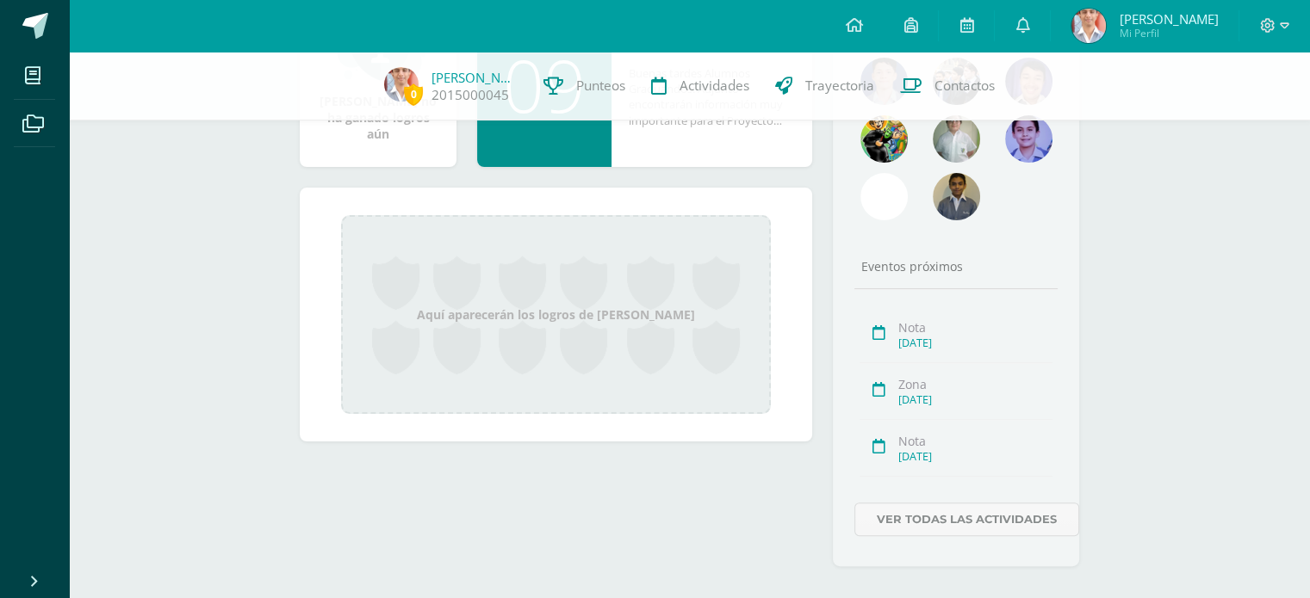
scroll to position [367, 0]
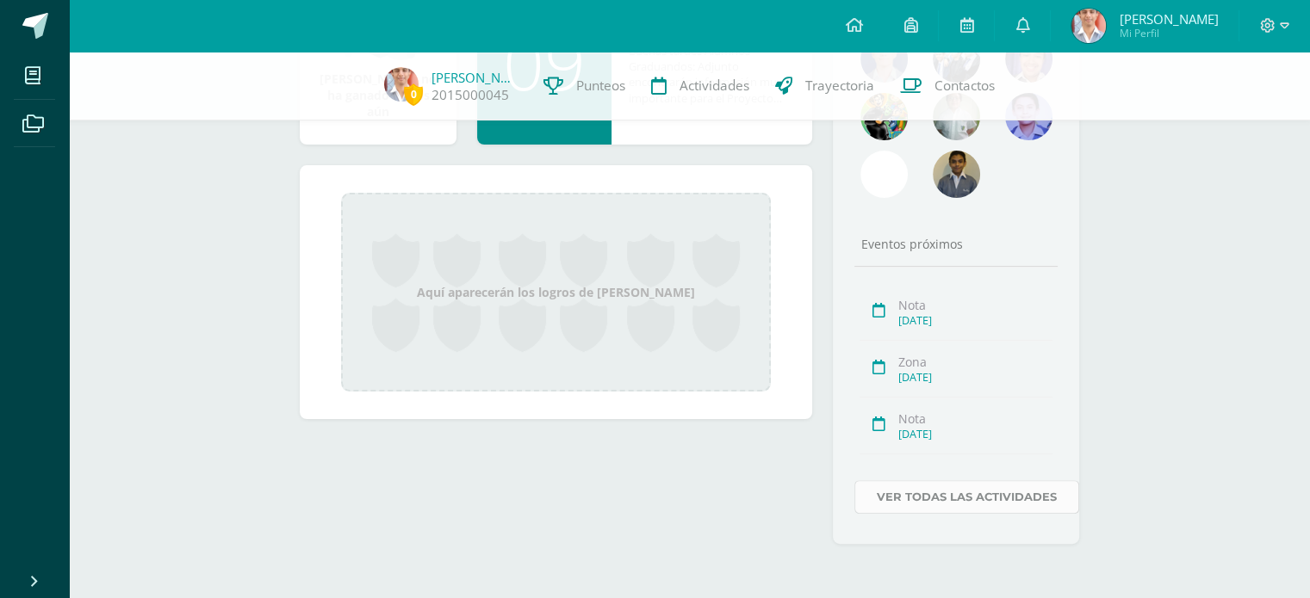
click at [1043, 488] on link "Ver todas las actividades" at bounding box center [966, 497] width 225 height 34
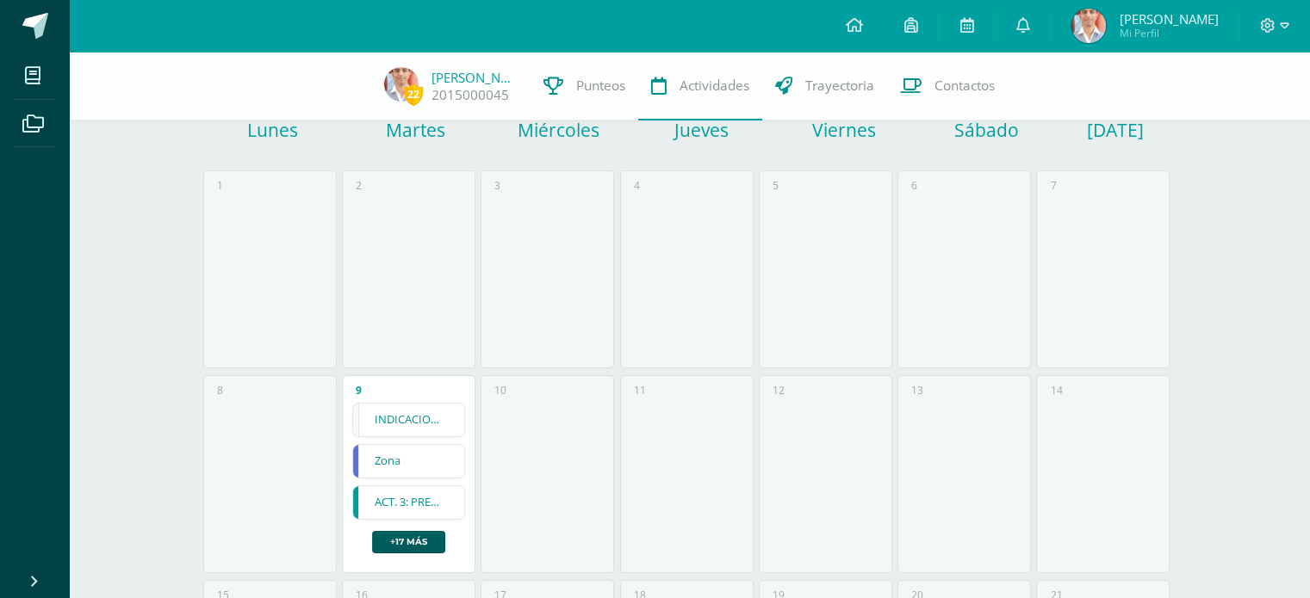
scroll to position [172, 0]
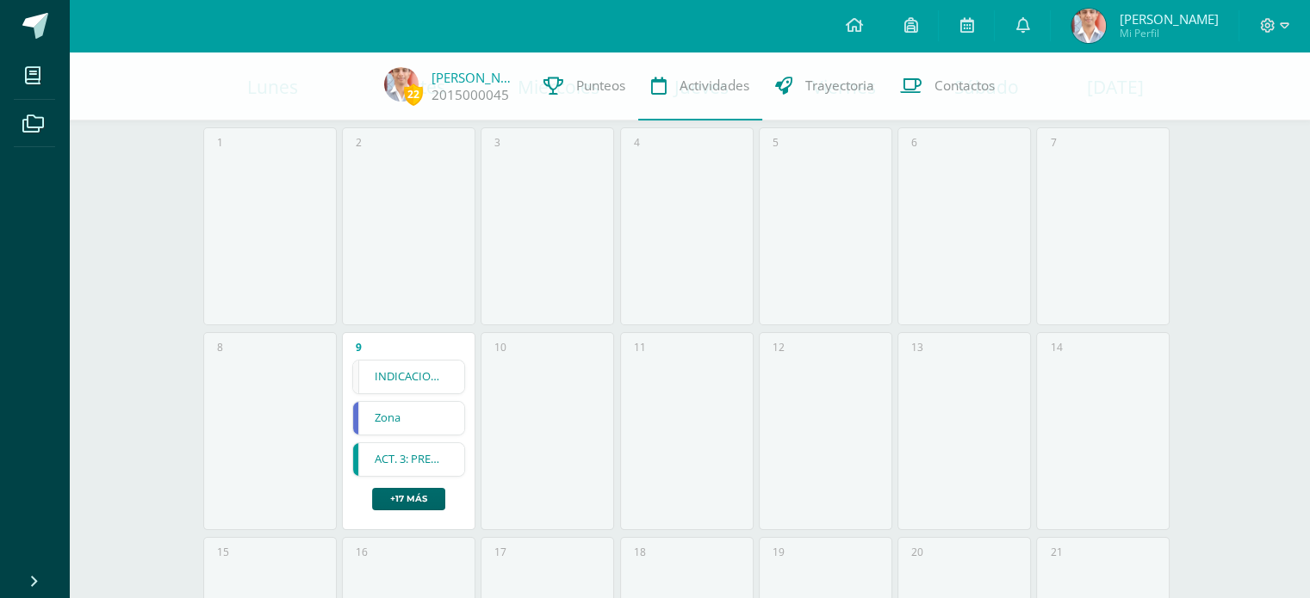
click at [404, 500] on link "+17 más" at bounding box center [408, 499] width 73 height 22
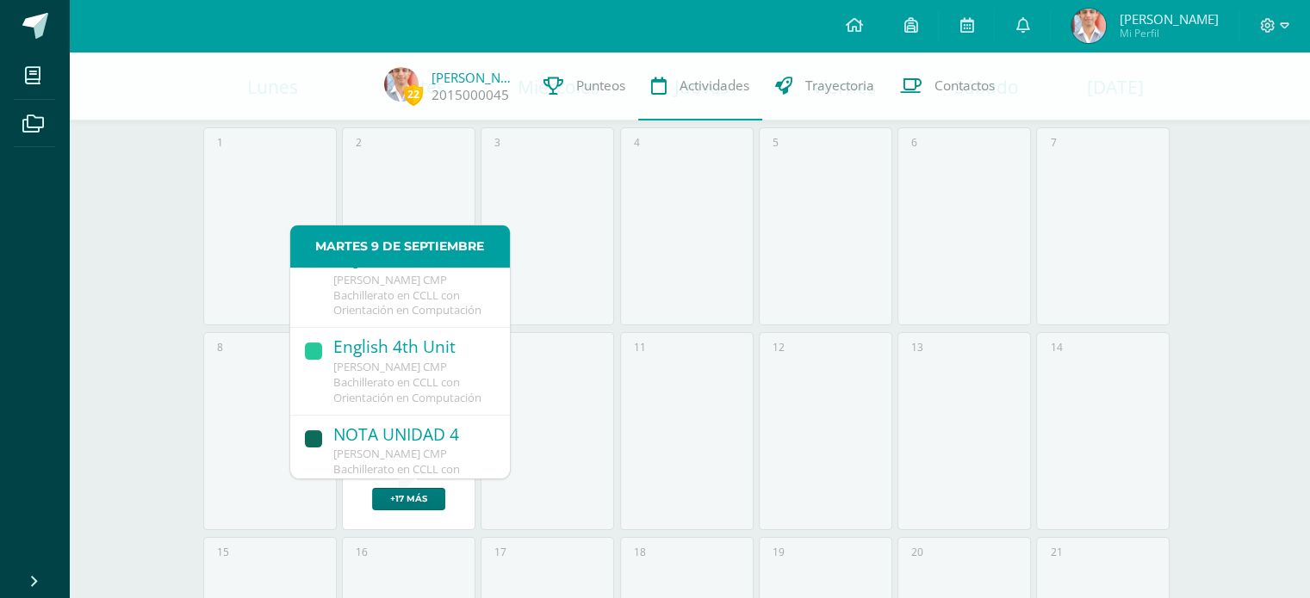
scroll to position [517, 0]
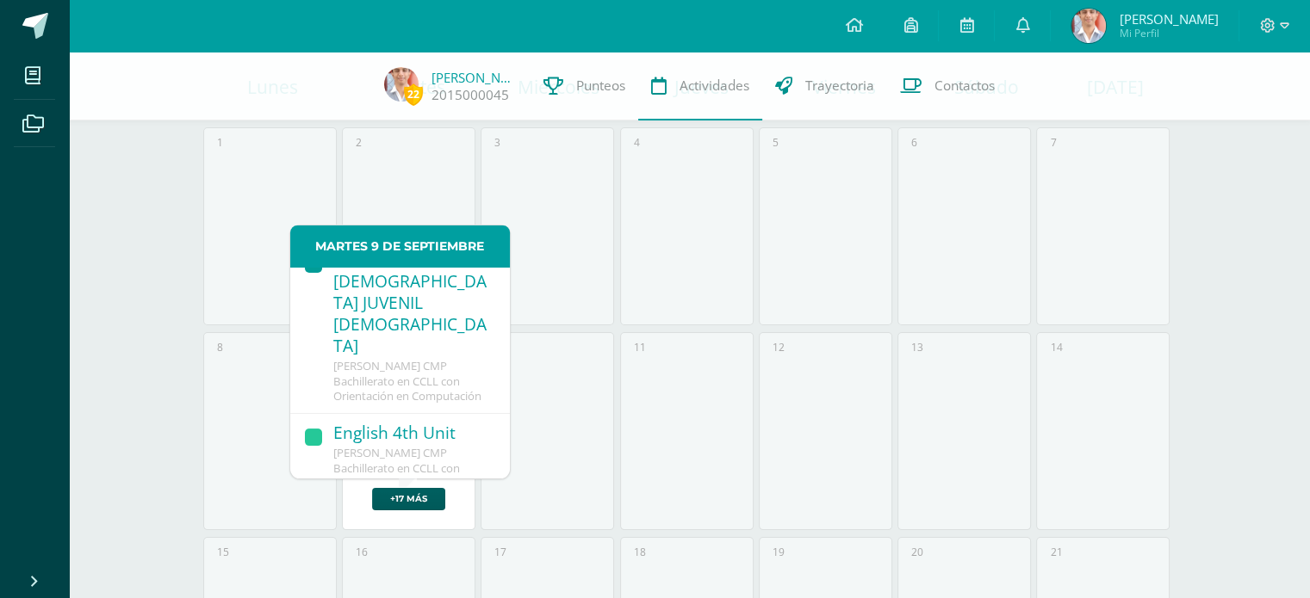
click at [392, 357] on div "ACT. 1: [DEMOGRAPHIC_DATA] JUVENIL [DEMOGRAPHIC_DATA]" at bounding box center [412, 304] width 159 height 109
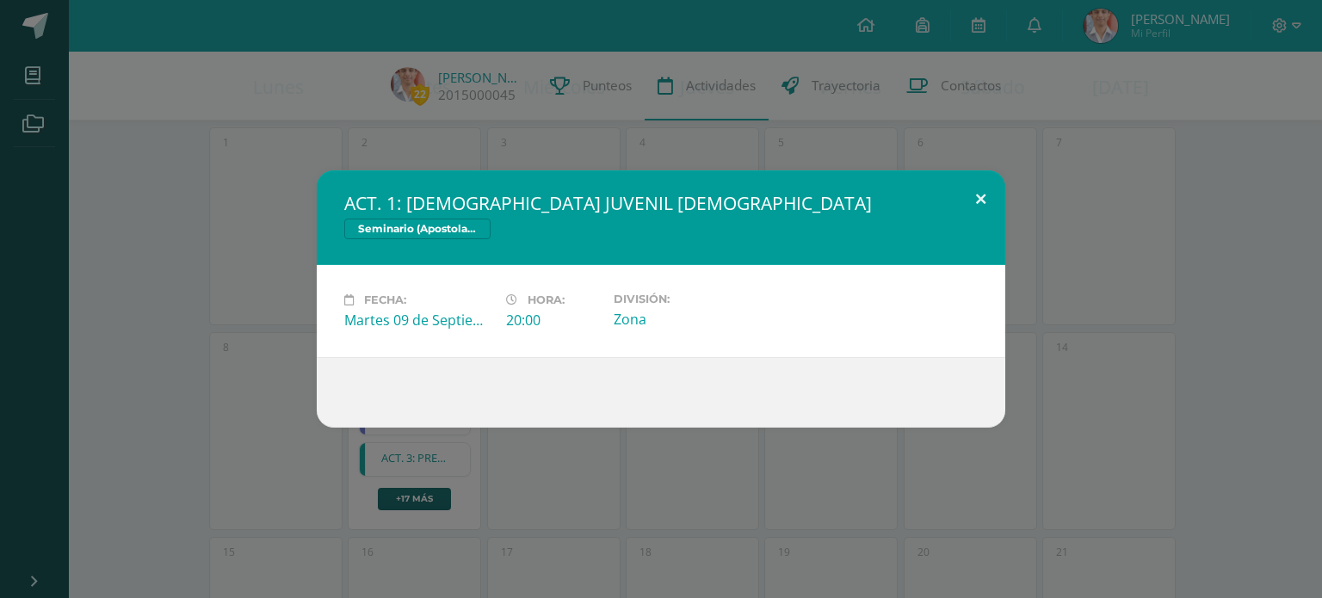
click at [978, 203] on button at bounding box center [981, 199] width 49 height 59
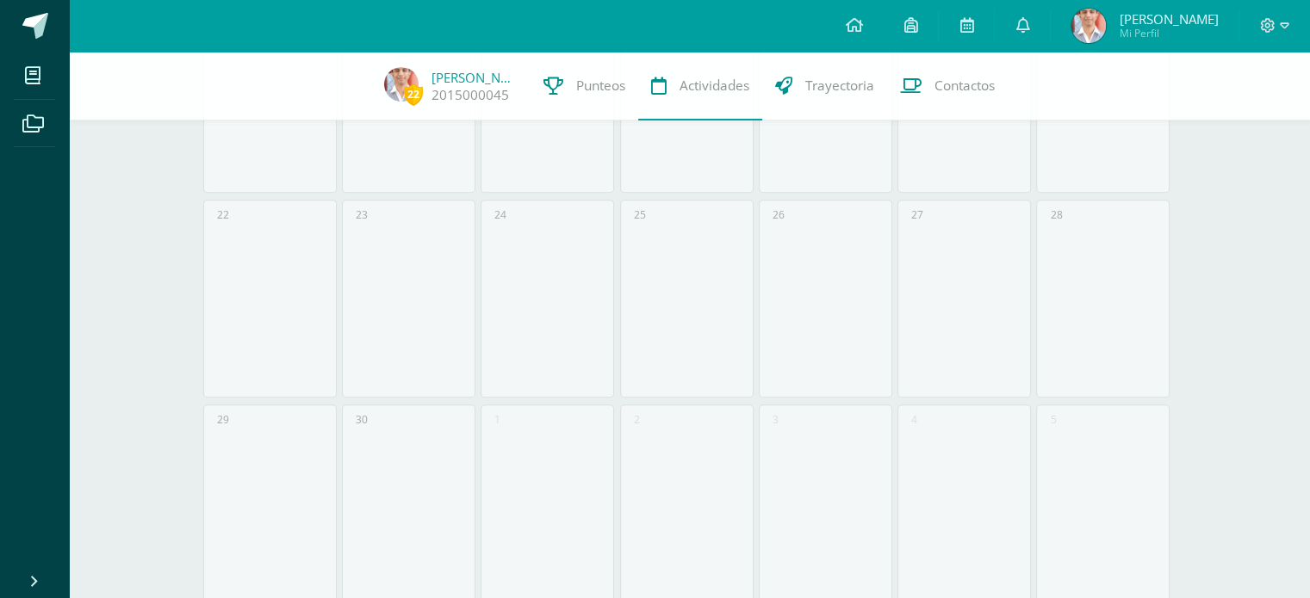
scroll to position [761, 0]
